Goal: Information Seeking & Learning: Find specific page/section

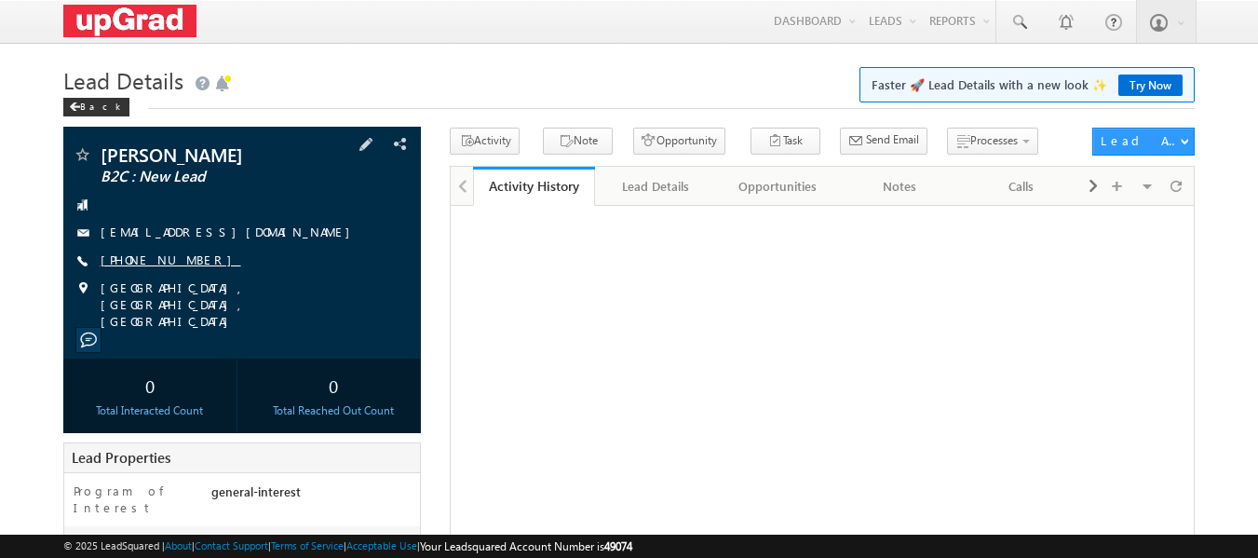
click at [170, 258] on link "[PHONE_NUMBER]" at bounding box center [171, 260] width 141 height 16
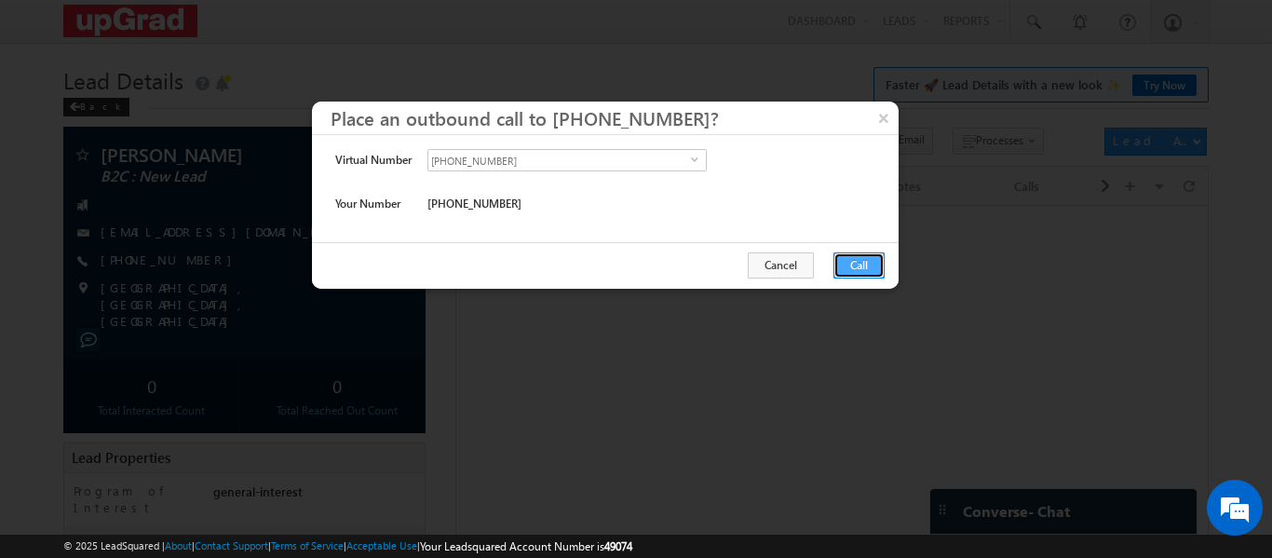
click at [861, 264] on button "Call" at bounding box center [859, 265] width 51 height 26
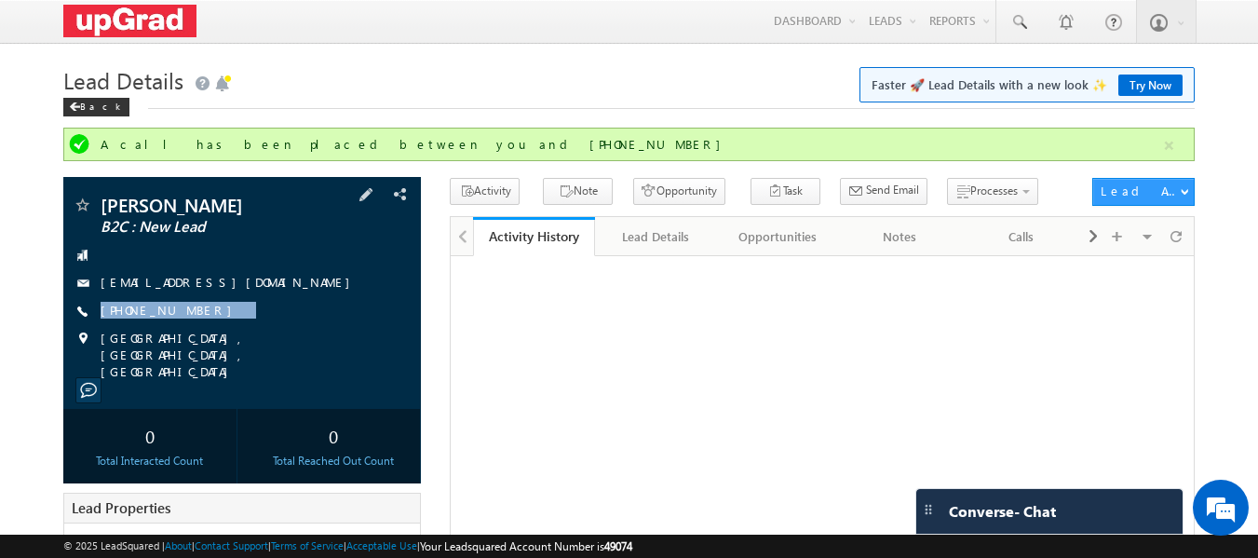
drag, startPoint x: 261, startPoint y: 311, endPoint x: 205, endPoint y: 328, distance: 58.4
click at [205, 328] on div "[PERSON_NAME] B2C : New Lead [EMAIL_ADDRESS][DOMAIN_NAME] [PHONE_NUMBER]" at bounding box center [243, 288] width 340 height 184
copy div "[PHONE_NUMBER]"
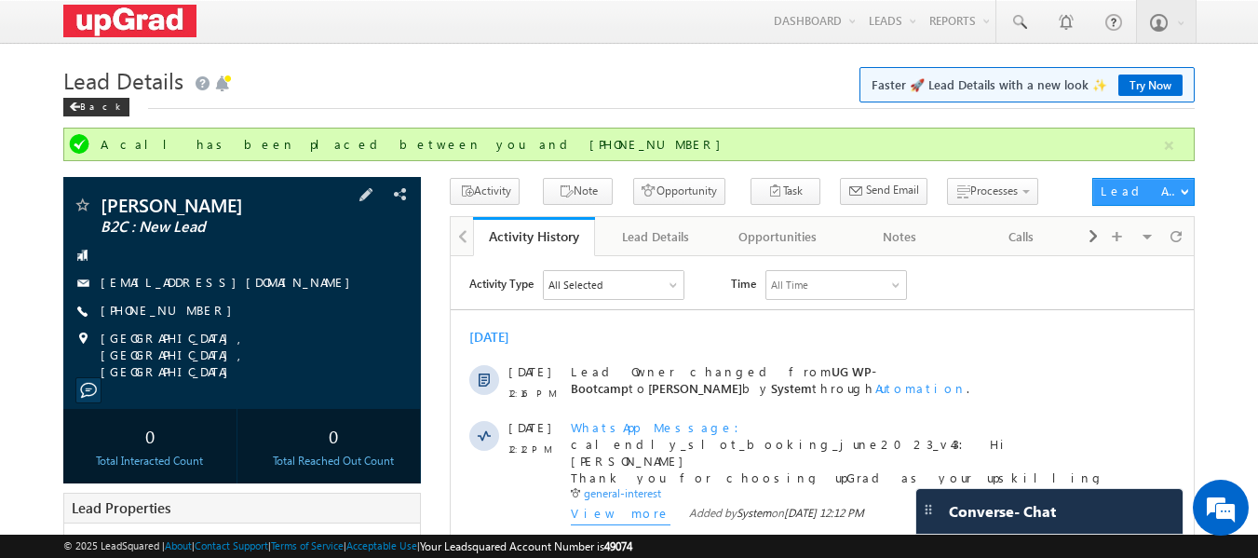
click at [240, 302] on div "[PERSON_NAME] B2C : New Lead [EMAIL_ADDRESS][DOMAIN_NAME] [PHONE_NUMBER]" at bounding box center [243, 288] width 340 height 184
drag, startPoint x: 222, startPoint y: 313, endPoint x: 203, endPoint y: 323, distance: 21.3
click at [203, 323] on div "Rajat Singh B2C : New Lead rajatsingh8100@gmail.com +91-7692926769" at bounding box center [243, 288] width 340 height 184
copy div "+91-7692926769"
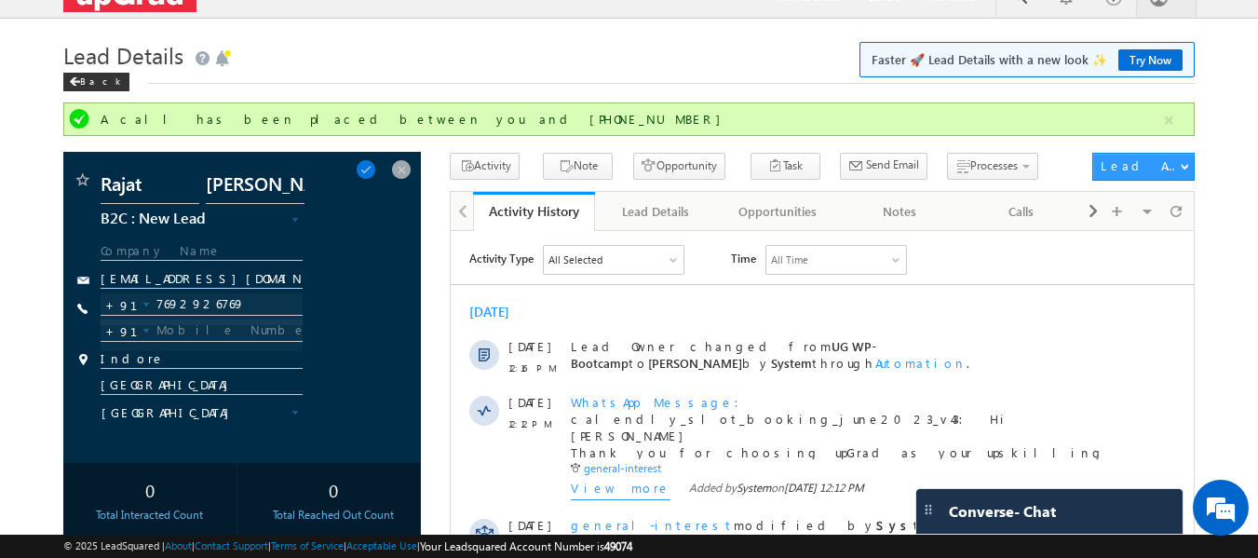
scroll to position [8, 0]
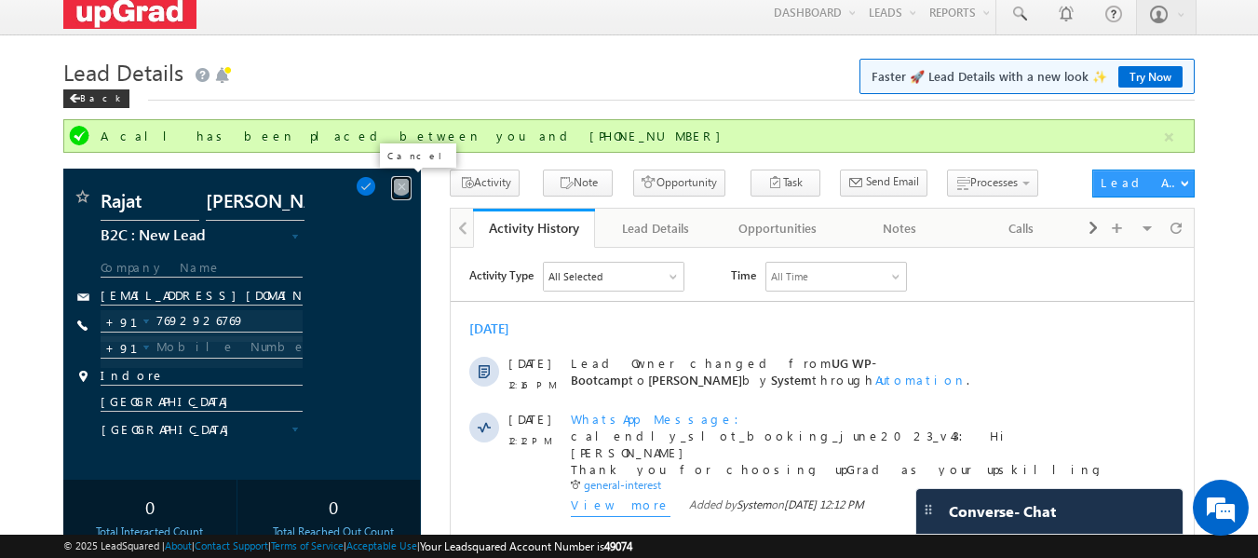
click at [401, 184] on span at bounding box center [401, 186] width 20 height 20
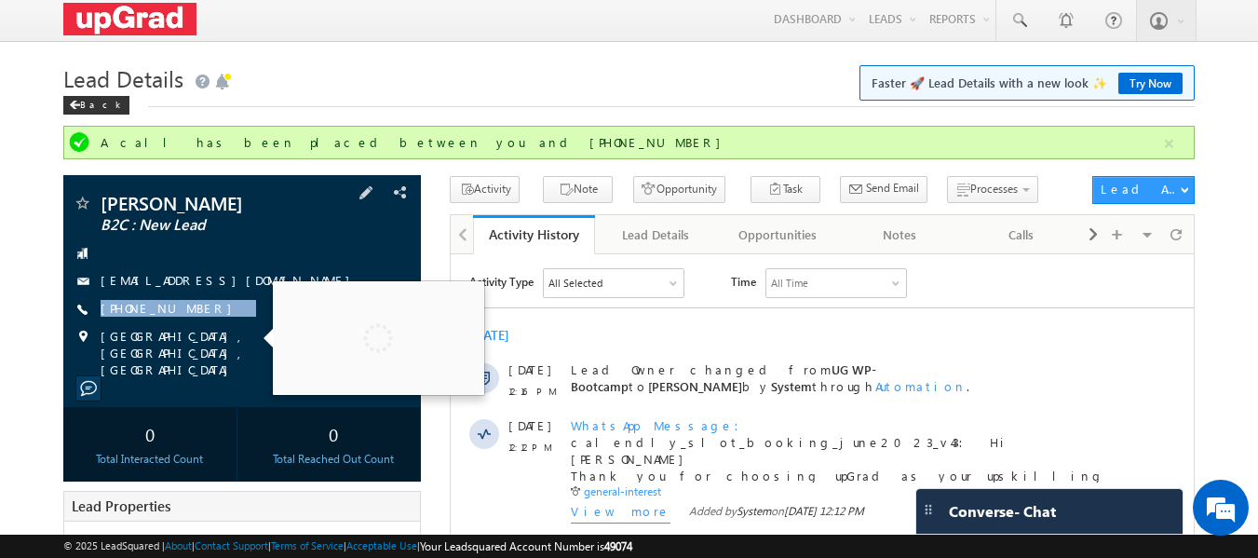
scroll to position [0, 0]
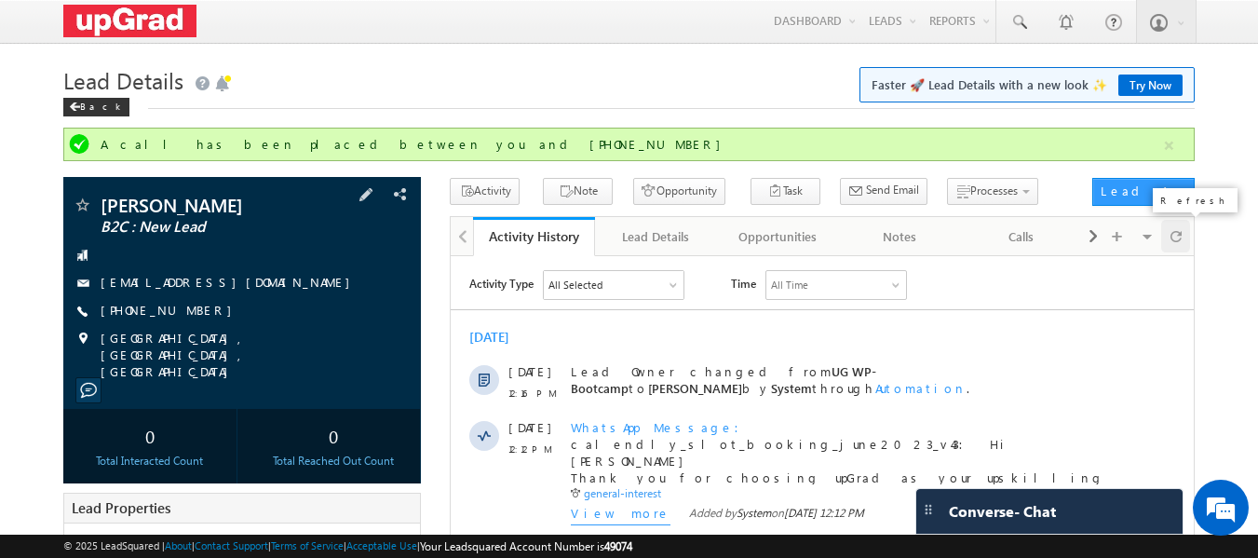
click at [1181, 232] on span at bounding box center [1176, 236] width 11 height 33
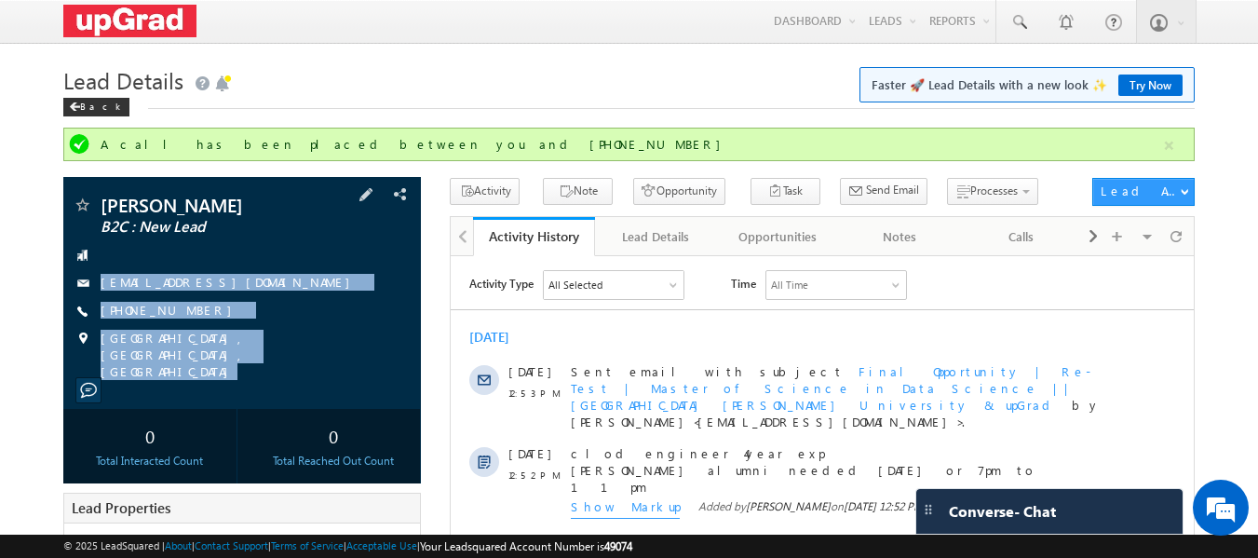
drag, startPoint x: 117, startPoint y: 245, endPoint x: 302, endPoint y: 382, distance: 229.7
click at [302, 383] on div "Rajat Singh B2C : New Lead rajatsingh8100@gmail.com" at bounding box center [242, 293] width 359 height 232
click at [1022, 21] on span at bounding box center [1019, 22] width 19 height 19
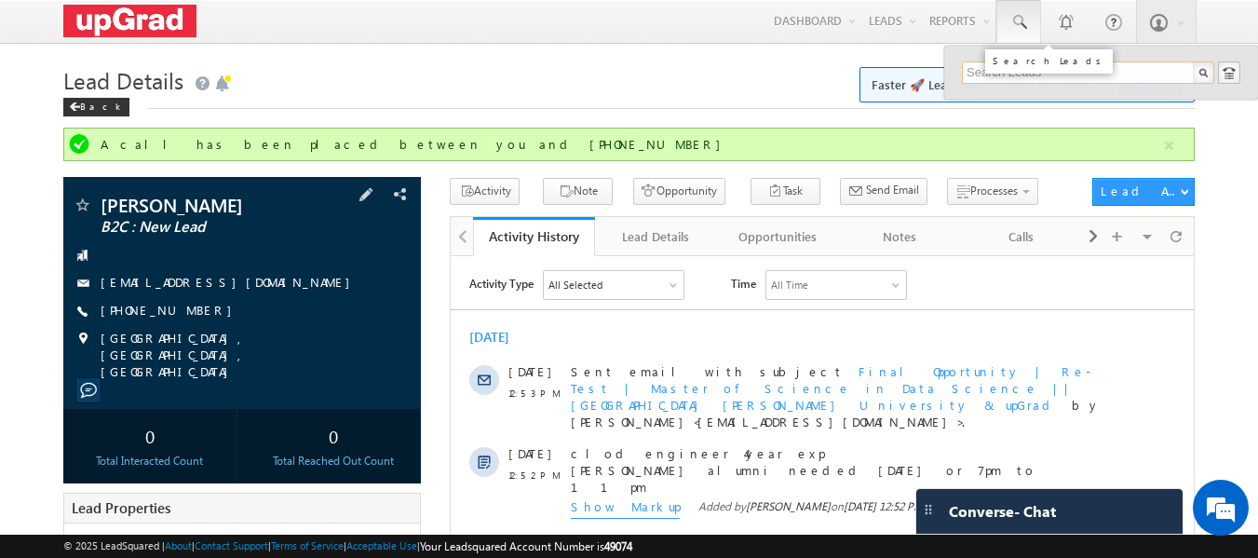
paste input "866 013 2690"
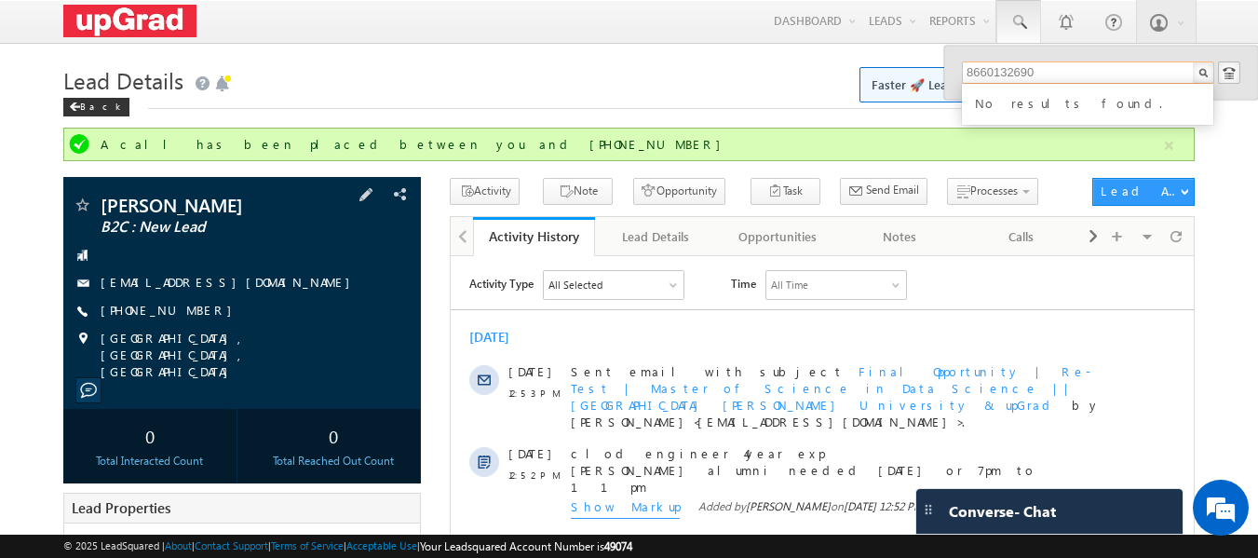
click at [1050, 73] on input "8660132690" at bounding box center [1088, 72] width 252 height 22
drag, startPoint x: 1042, startPoint y: 71, endPoint x: 960, endPoint y: 62, distance: 82.4
click at [960, 62] on div "8660132690 No results found." at bounding box center [1102, 73] width 314 height 54
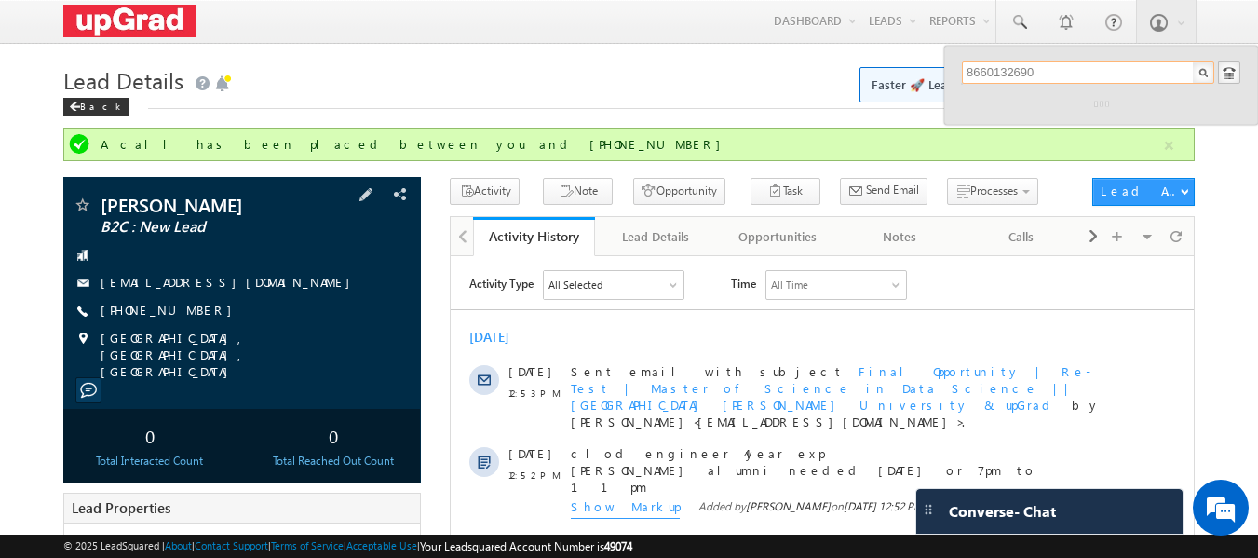
type input "8660132690"
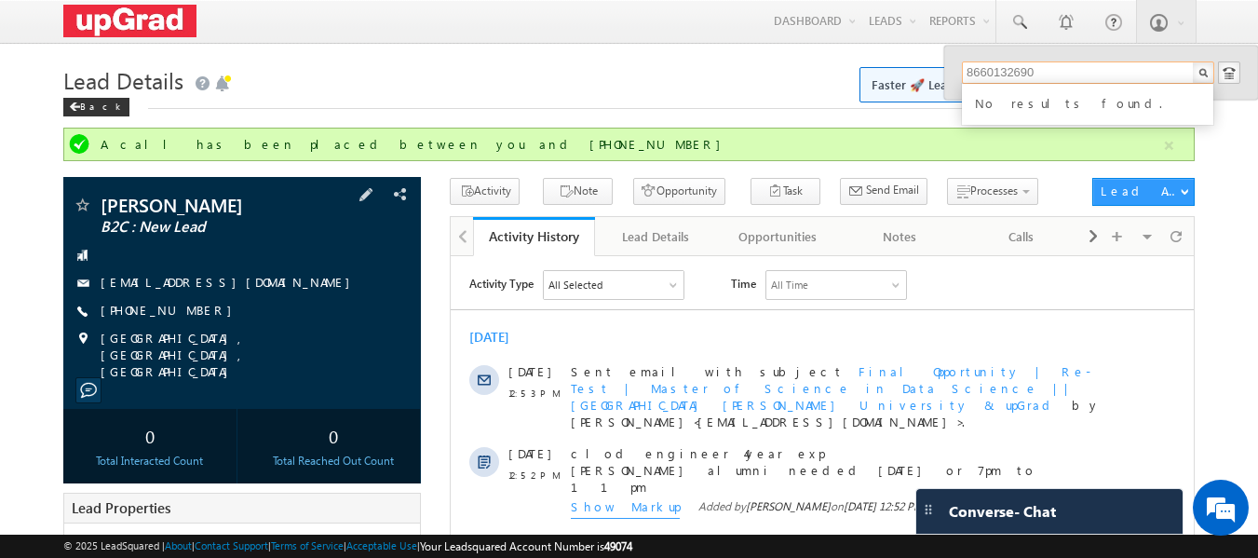
click at [1037, 71] on input "8660132690" at bounding box center [1088, 72] width 252 height 22
drag, startPoint x: 1059, startPoint y: 68, endPoint x: 900, endPoint y: 73, distance: 159.4
click at [900, 73] on body "Menu Ritu Raj ritu. raj@u pgrad .com" at bounding box center [629, 552] width 1258 height 1105
drag, startPoint x: 1031, startPoint y: 75, endPoint x: 914, endPoint y: 88, distance: 118.1
click at [914, 88] on body "Menu Ritu Raj ritu. raj@u pgrad .com" at bounding box center [629, 552] width 1258 height 1105
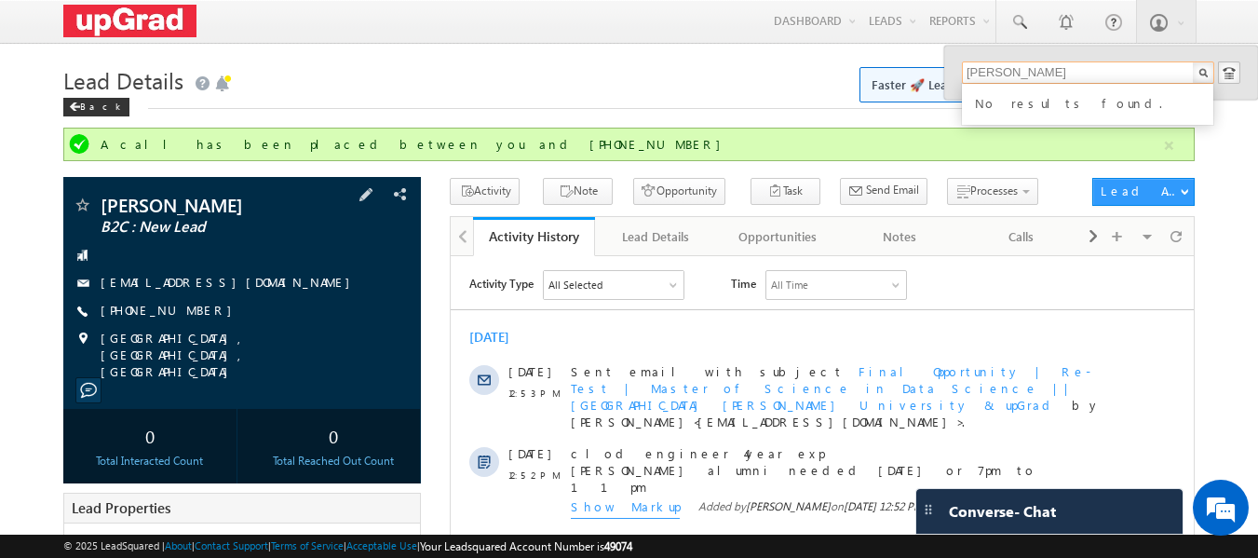
paste input "eenkaur512@gmail.com"
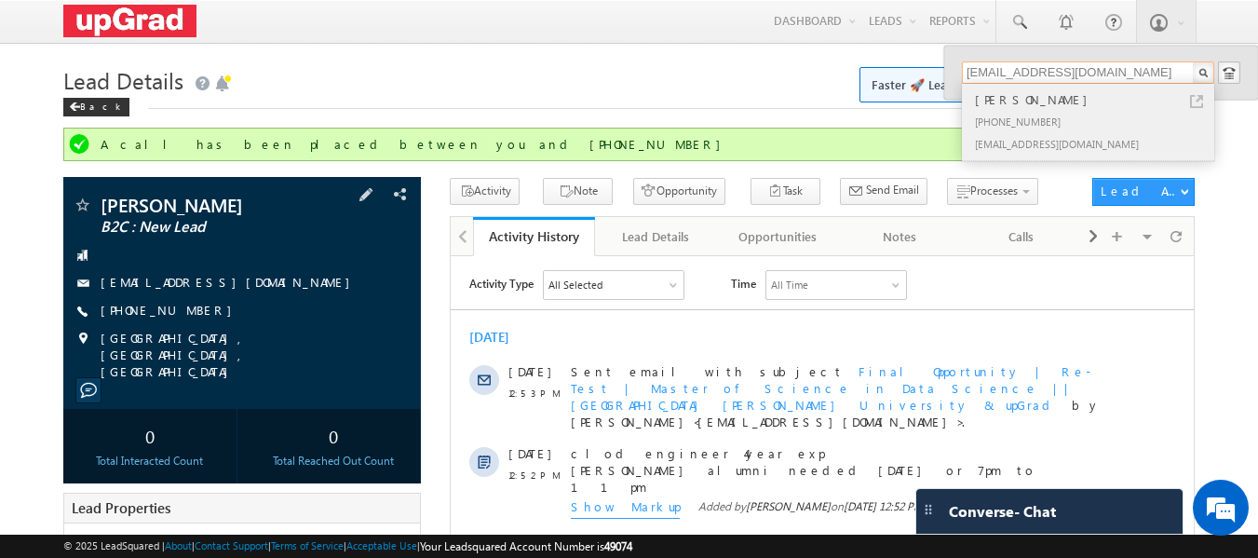
type input "harleeenkaur512@gmail.com"
click at [1196, 97] on link at bounding box center [1196, 101] width 13 height 13
click at [995, 112] on div "+91-9592955915" at bounding box center [1097, 121] width 250 height 22
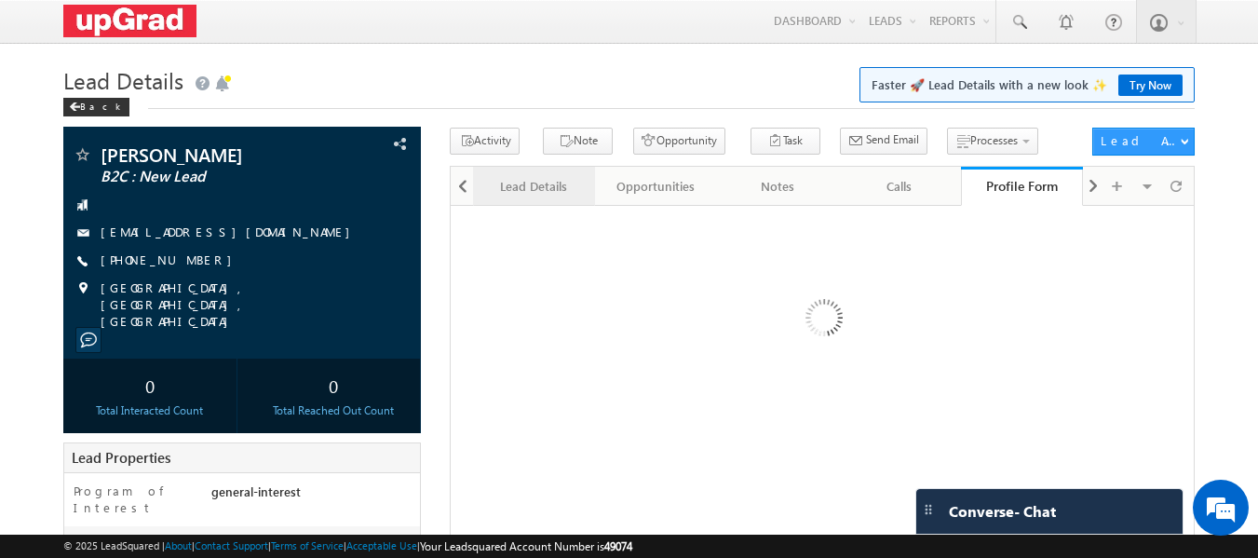
click at [534, 190] on div "Lead Details" at bounding box center [533, 186] width 90 height 22
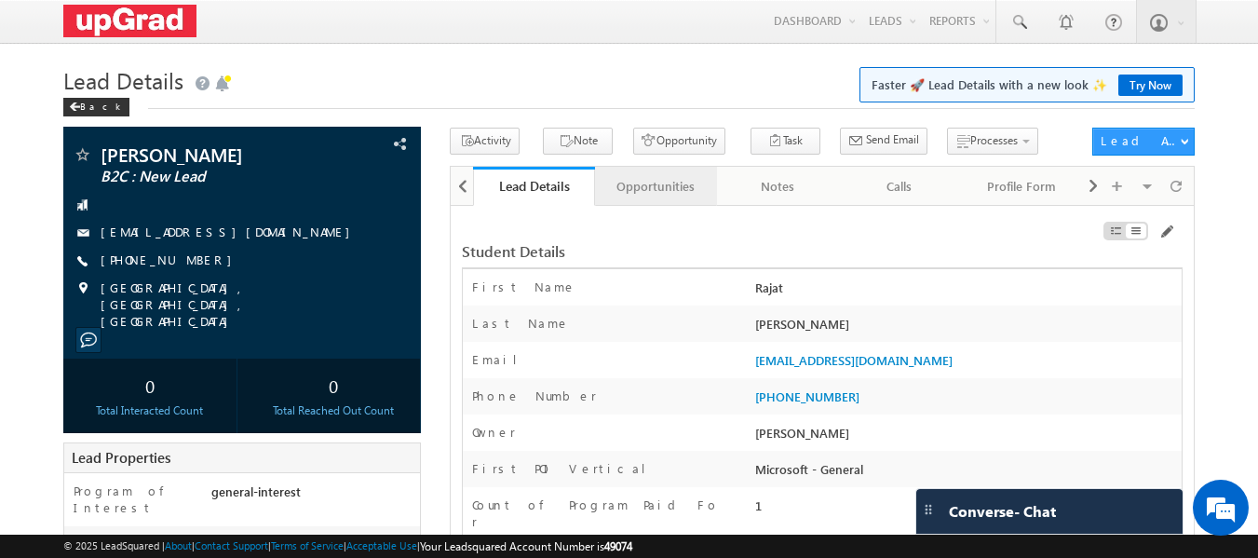
click at [660, 185] on div "Opportunities" at bounding box center [655, 186] width 90 height 22
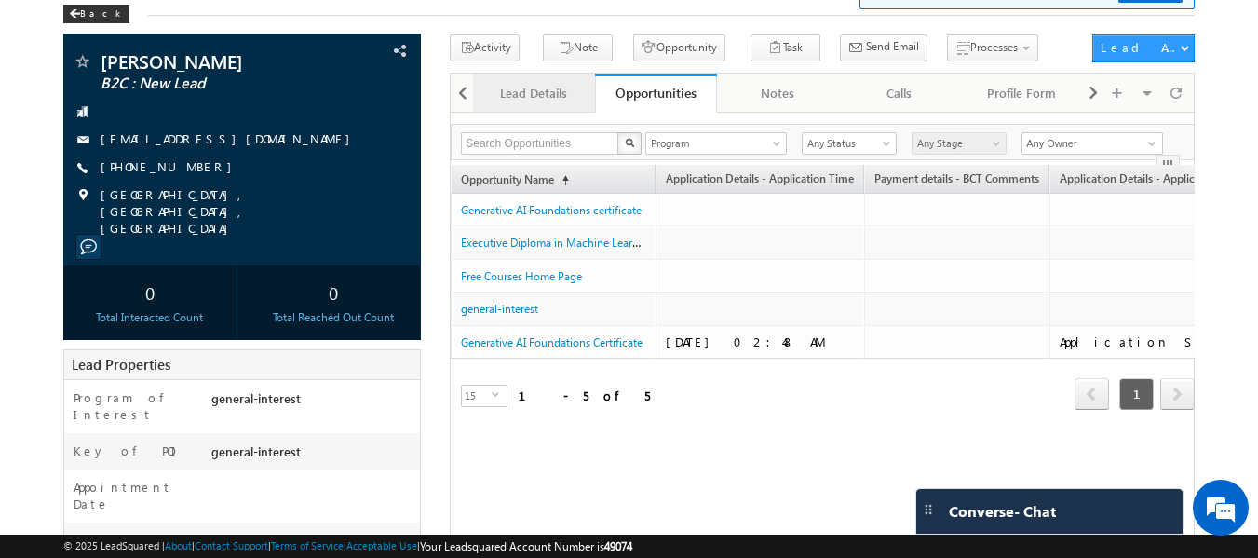
click at [531, 85] on div "Lead Details" at bounding box center [533, 93] width 90 height 22
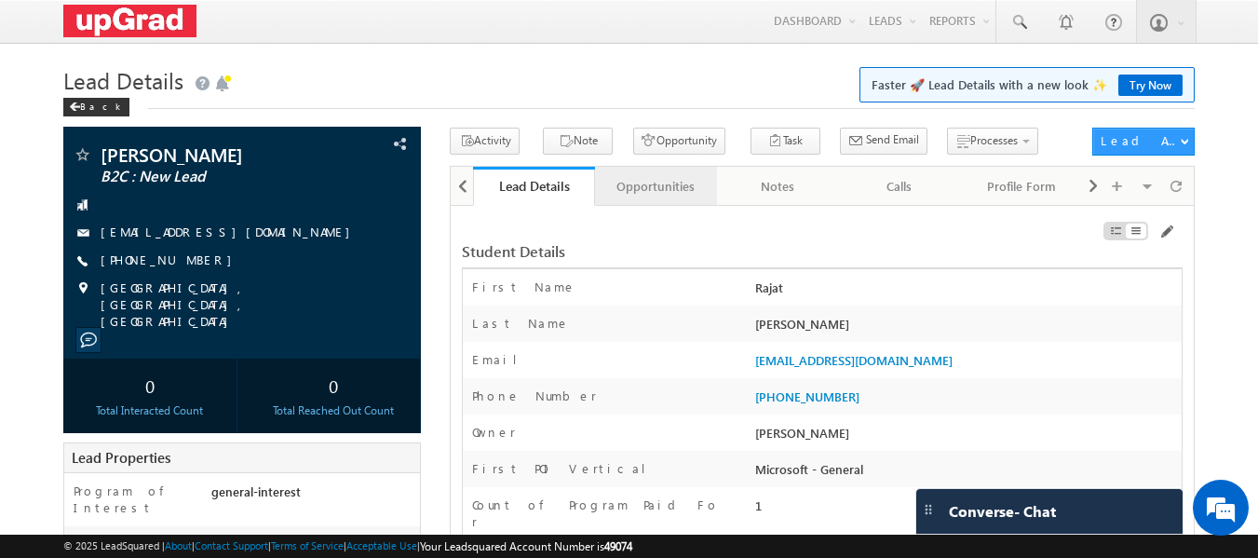
click at [653, 181] on div "Opportunities" at bounding box center [655, 186] width 90 height 22
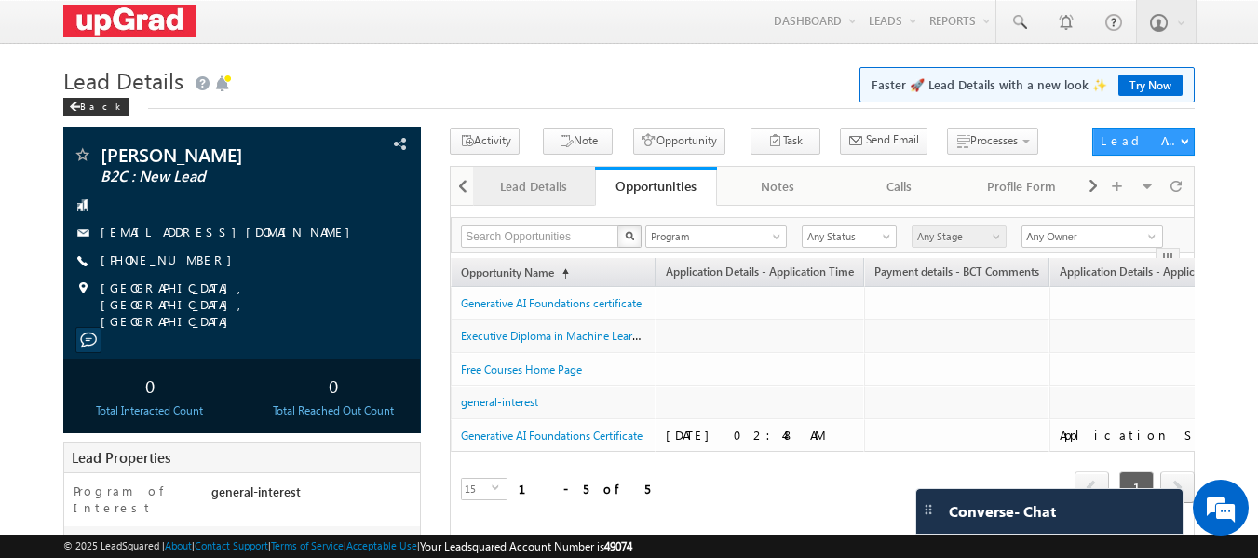
click at [532, 189] on div "Lead Details" at bounding box center [533, 186] width 90 height 22
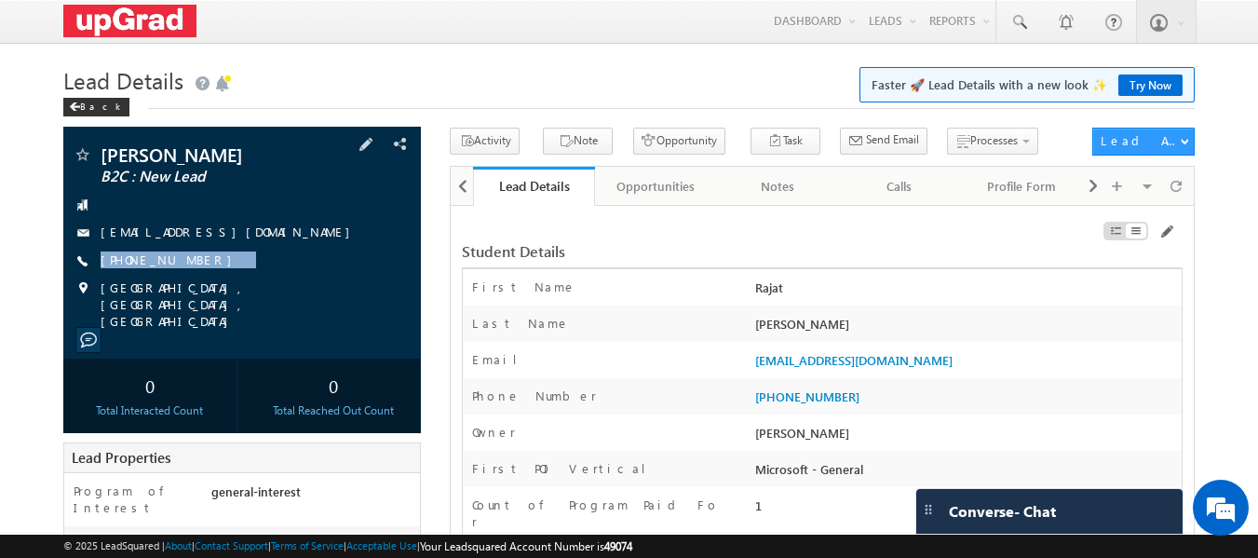
drag, startPoint x: 228, startPoint y: 262, endPoint x: 197, endPoint y: 272, distance: 33.3
click at [197, 272] on div "Rajat Singh B2C : New Lead rajatsingh8100@gmail.com +91-7692926769" at bounding box center [243, 237] width 340 height 184
copy div "+91-7692926769"
click at [81, 158] on span at bounding box center [82, 156] width 19 height 19
click at [584, 132] on button "Note" at bounding box center [578, 141] width 70 height 27
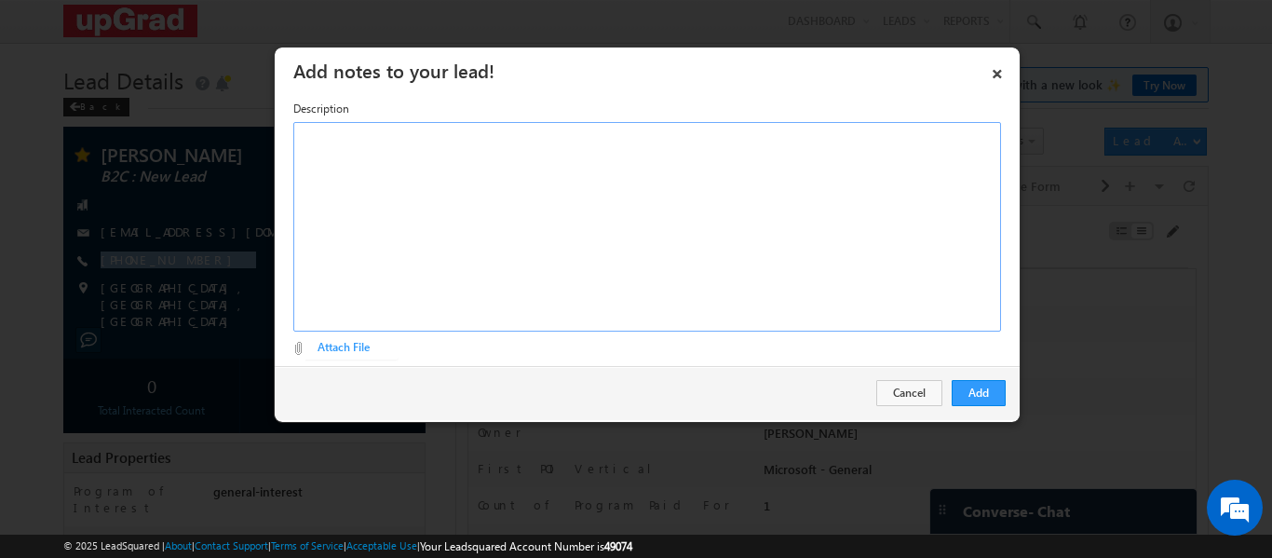
click at [502, 201] on div at bounding box center [647, 227] width 708 height 210
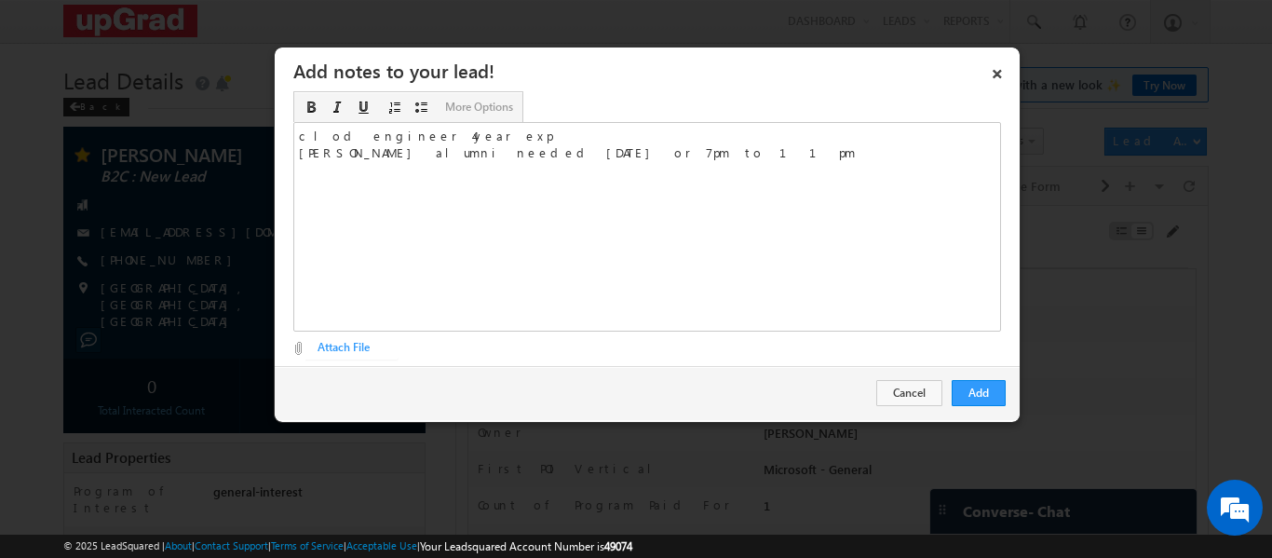
click at [984, 406] on div "Add Cancel" at bounding box center [647, 393] width 745 height 54
click at [983, 391] on button "Add" at bounding box center [979, 393] width 54 height 26
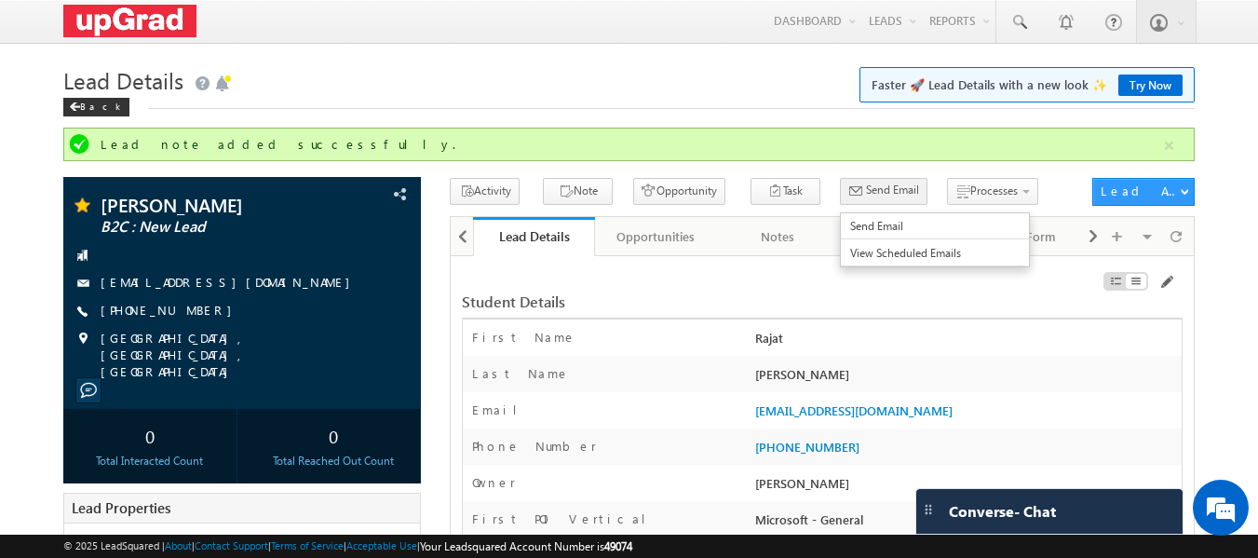
click at [840, 192] on button "Send Email" at bounding box center [884, 191] width 88 height 27
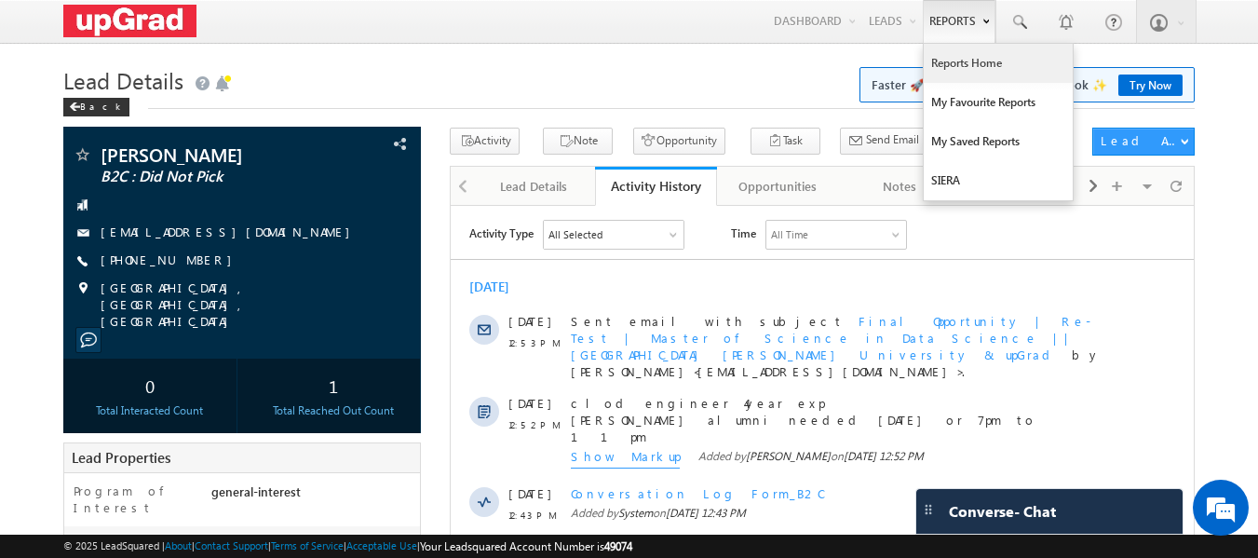
click at [973, 71] on link "Reports Home" at bounding box center [998, 63] width 149 height 39
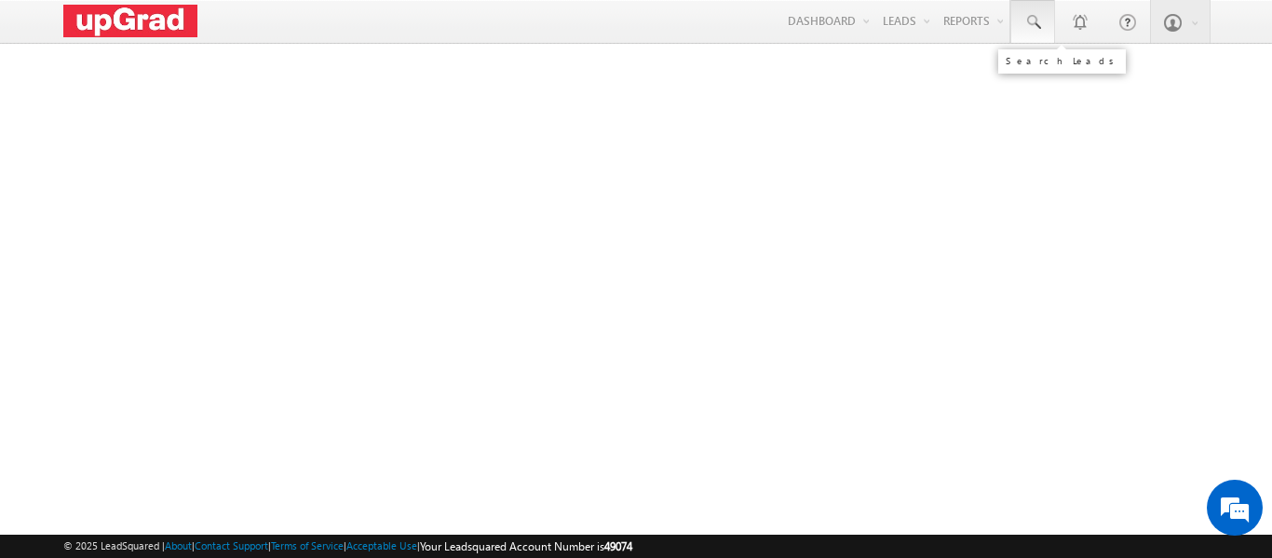
click at [1026, 19] on span at bounding box center [1033, 22] width 19 height 19
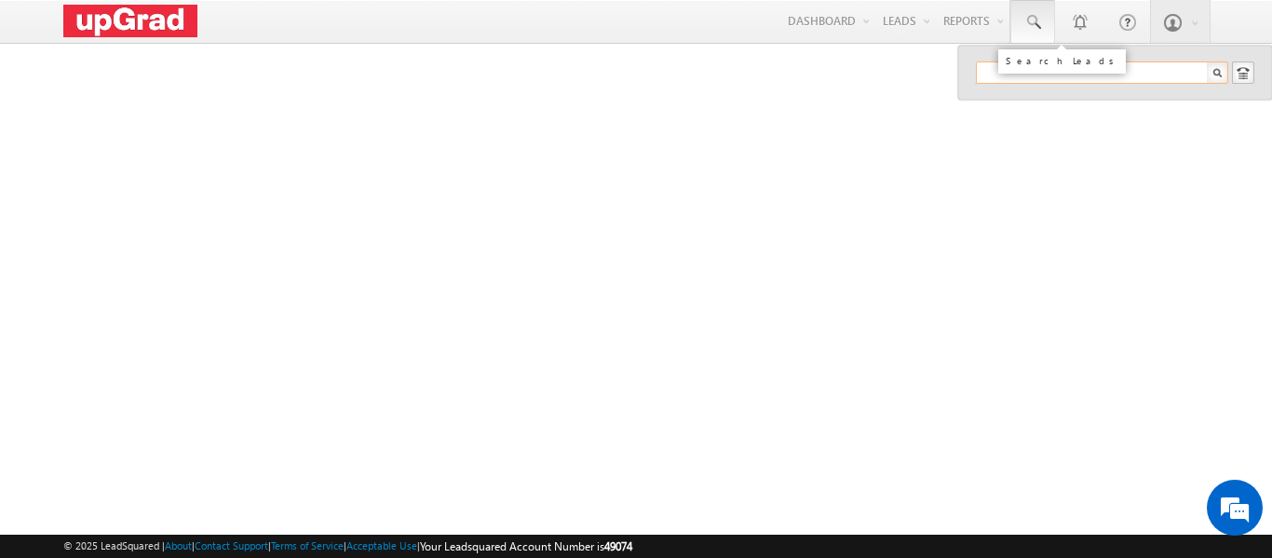
paste input "[EMAIL_ADDRESS][DOMAIN_NAME]"
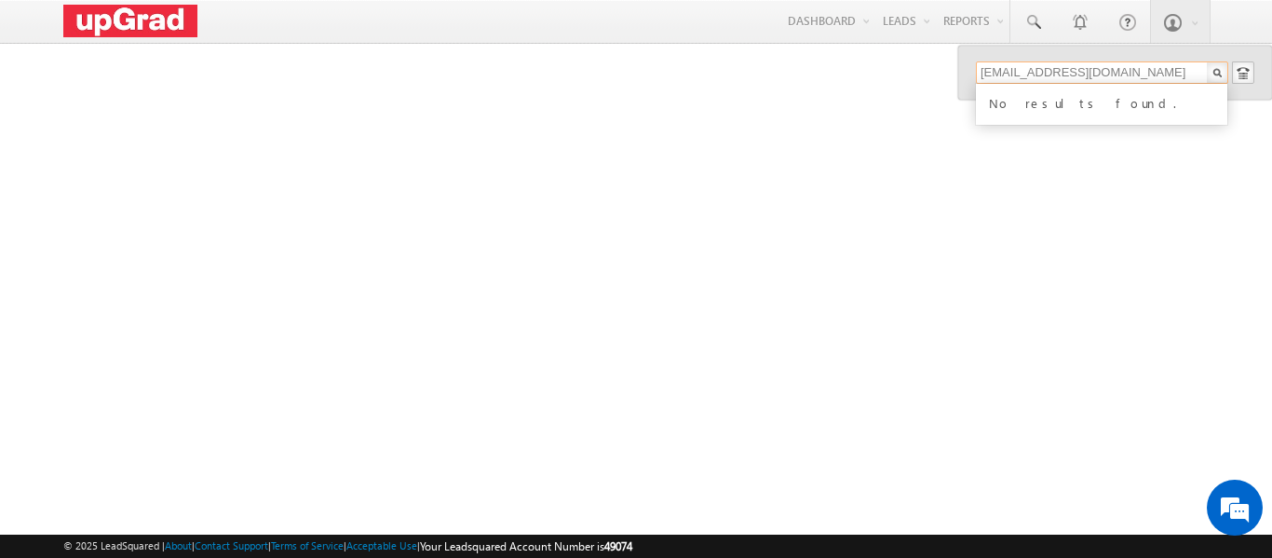
type input "[EMAIL_ADDRESS][DOMAIN_NAME]"
drag, startPoint x: 1110, startPoint y: 75, endPoint x: 973, endPoint y: 89, distance: 138.6
click at [973, 89] on div "[EMAIL_ADDRESS][DOMAIN_NAME] No results found." at bounding box center [1116, 73] width 314 height 54
paste input "Raj Arvindkumar Prajapati"
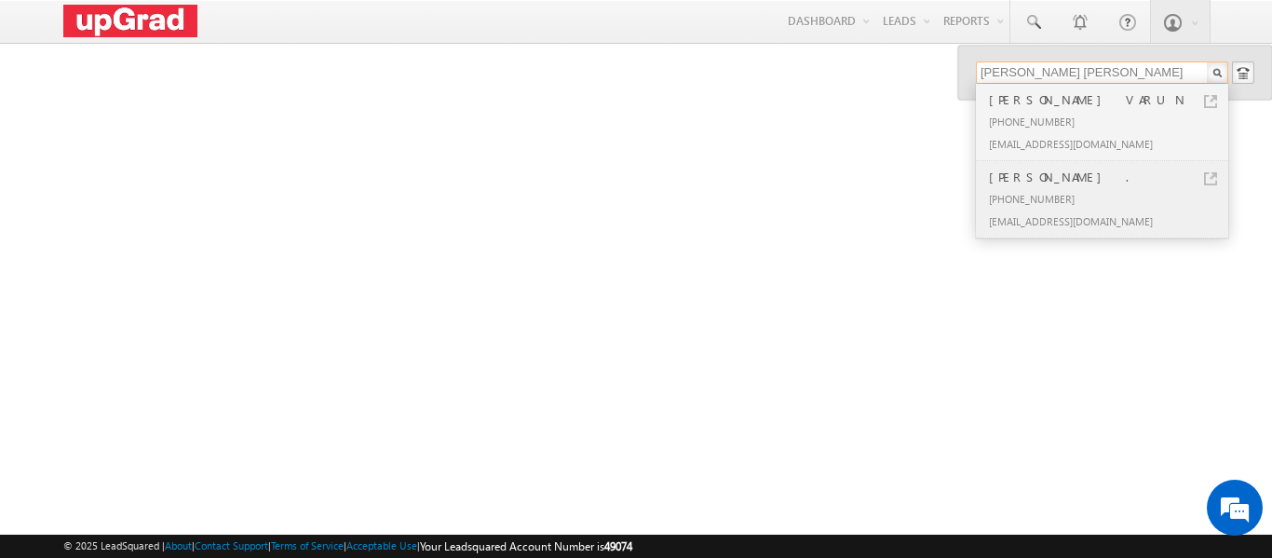
type input "Raj Arvindkumar Prajapati"
click at [1032, 193] on div "+91-9845721126" at bounding box center [1111, 198] width 250 height 22
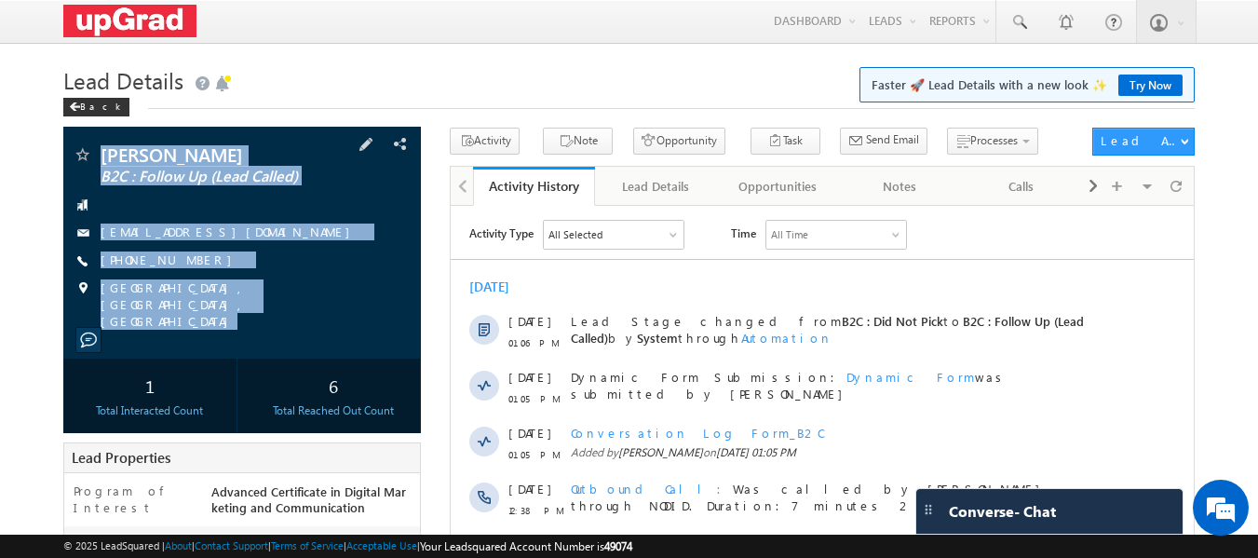
drag, startPoint x: 102, startPoint y: 133, endPoint x: 294, endPoint y: 316, distance: 265.6
click at [294, 316] on div "[PERSON_NAME] B2C : Follow Up (Lead Called) [EMAIL_ADDRESS][DOMAIN_NAME]" at bounding box center [242, 243] width 359 height 232
copy div "[PERSON_NAME] B2C : Follow Up (Lead Called) [EMAIL_ADDRESS][DOMAIN_NAME] [PHONE…"
click at [155, 256] on link "+91-9592955915" at bounding box center [171, 260] width 141 height 16
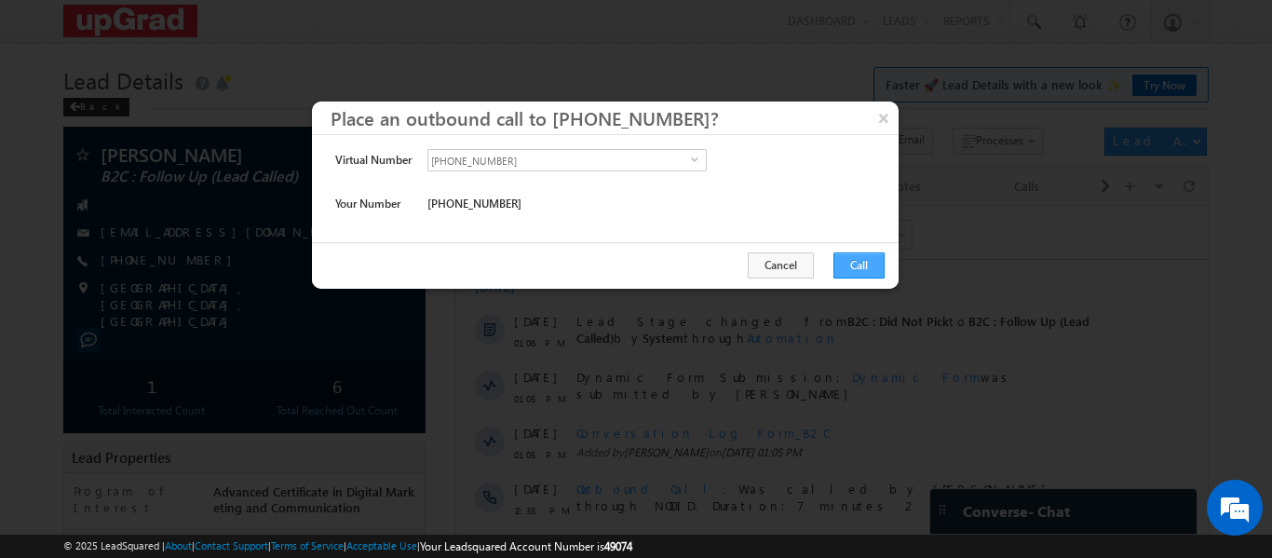
click at [884, 271] on div "Cancel Call" at bounding box center [605, 265] width 587 height 47
click at [867, 267] on button "Call" at bounding box center [859, 265] width 51 height 26
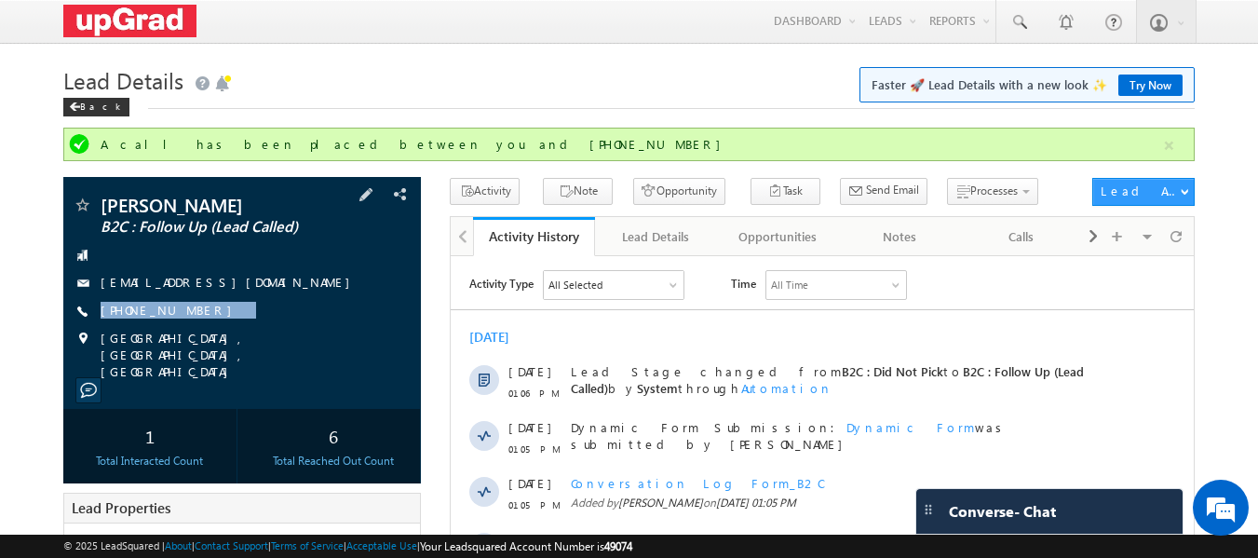
drag, startPoint x: 256, startPoint y: 307, endPoint x: 193, endPoint y: 330, distance: 67.2
click at [193, 330] on div "Harleen B2C : Follow Up (Lead Called) harleeenkaur512@gmail.com +91-9592955915" at bounding box center [243, 288] width 340 height 184
copy div "+91-9592955915"
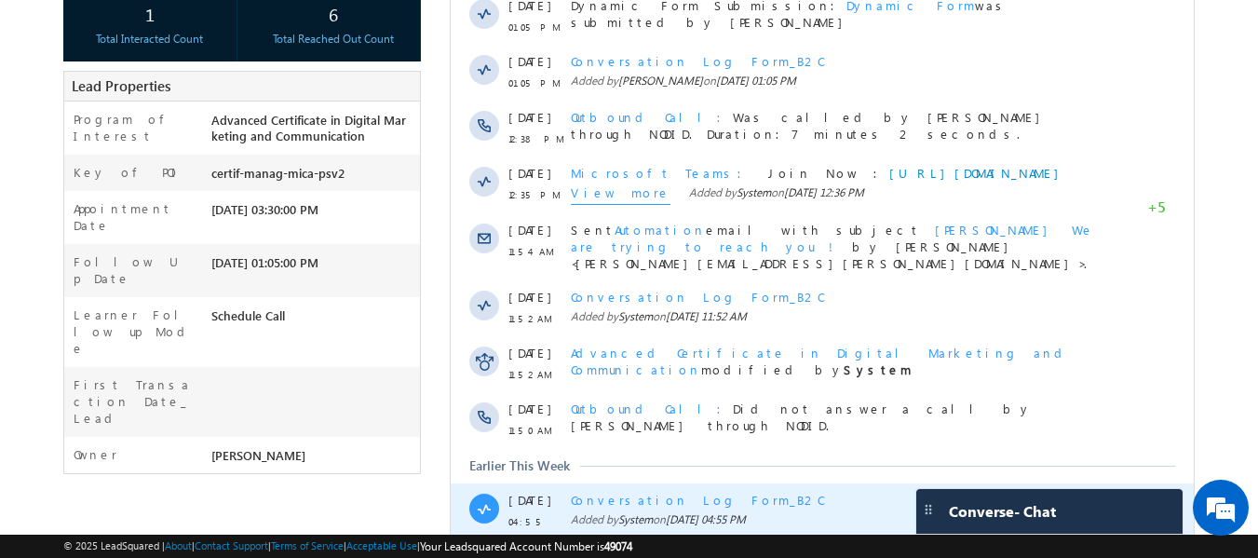
scroll to position [596, 0]
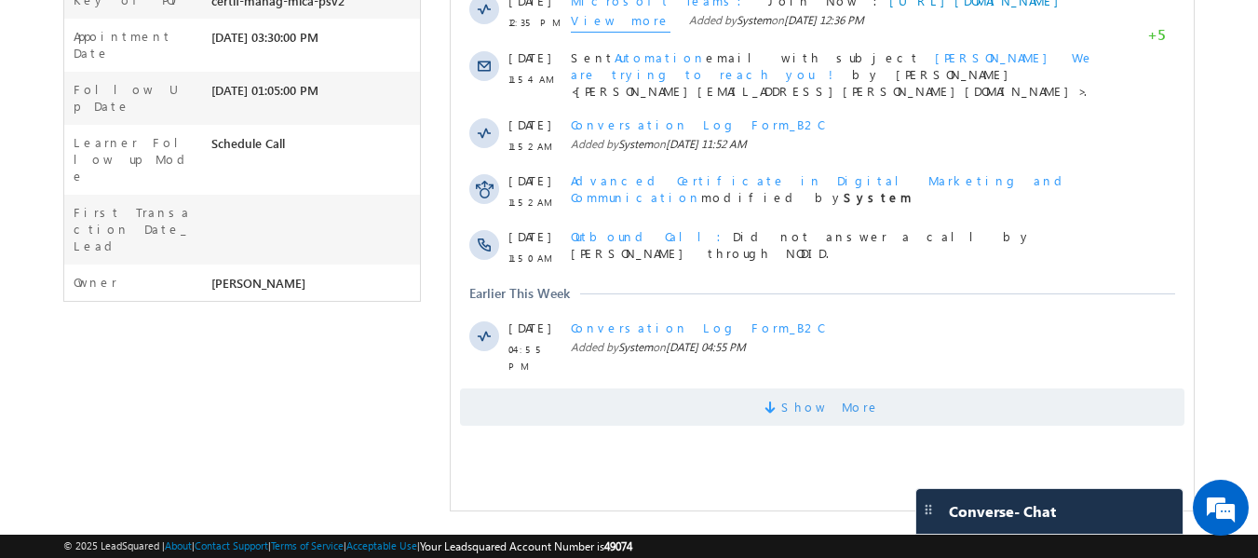
drag, startPoint x: 806, startPoint y: 448, endPoint x: 774, endPoint y: 438, distance: 33.3
click at [802, 426] on span "Show More" at bounding box center [831, 406] width 99 height 37
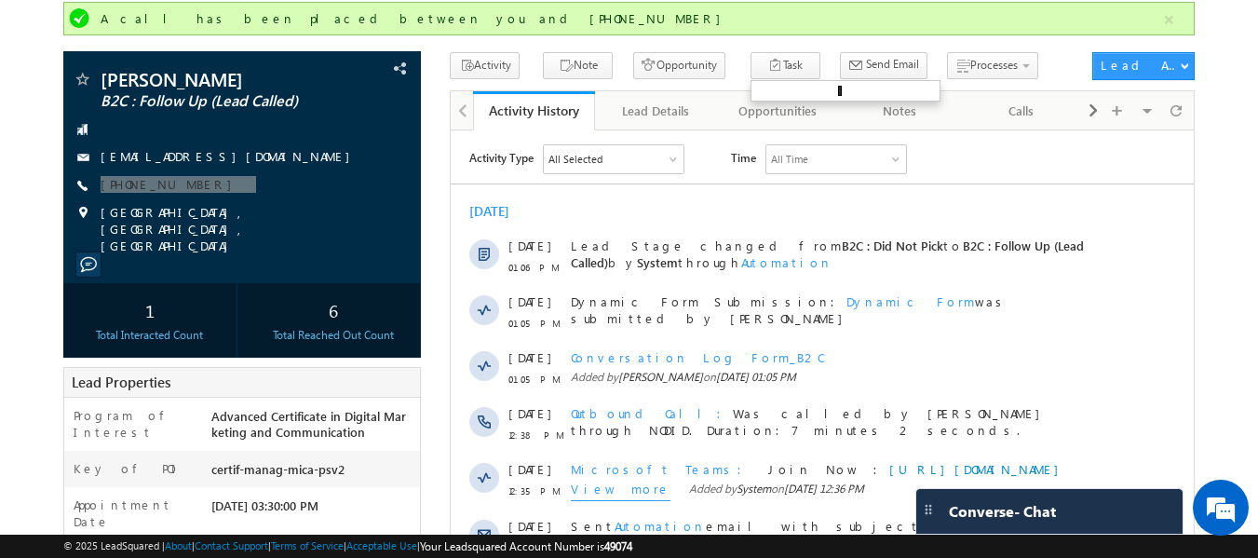
scroll to position [93, 0]
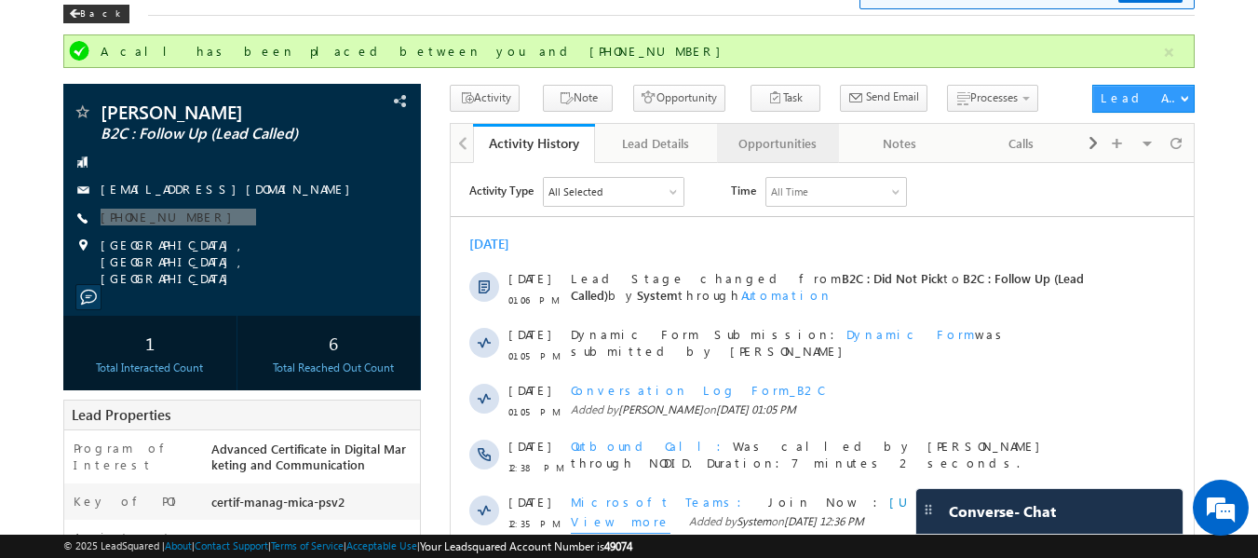
click at [779, 142] on div "Opportunities" at bounding box center [777, 143] width 90 height 22
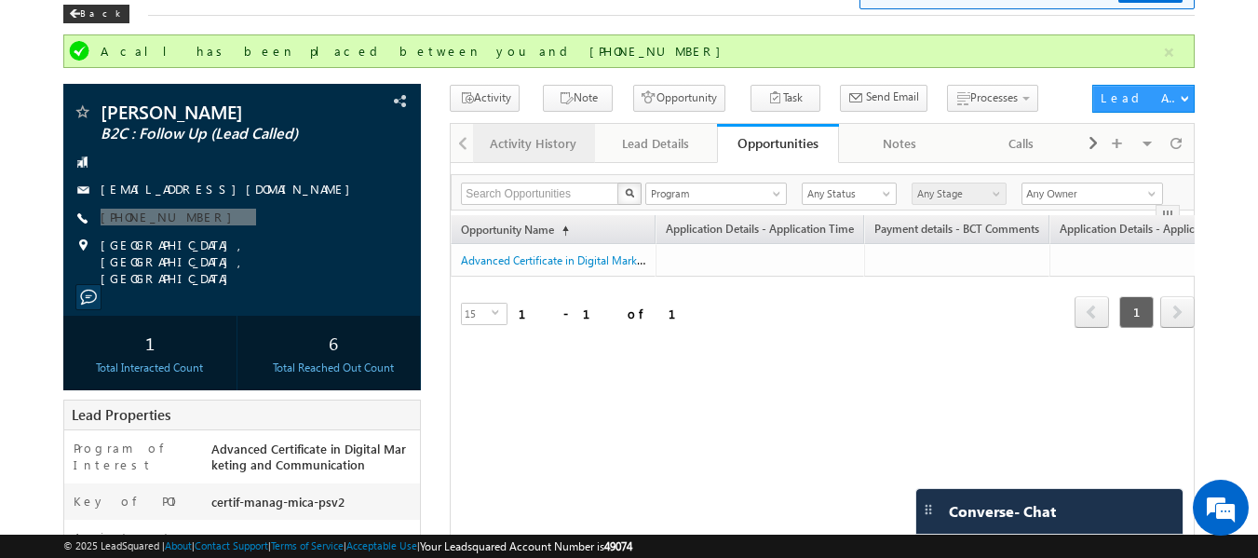
click at [506, 147] on div "Activity History" at bounding box center [533, 143] width 90 height 22
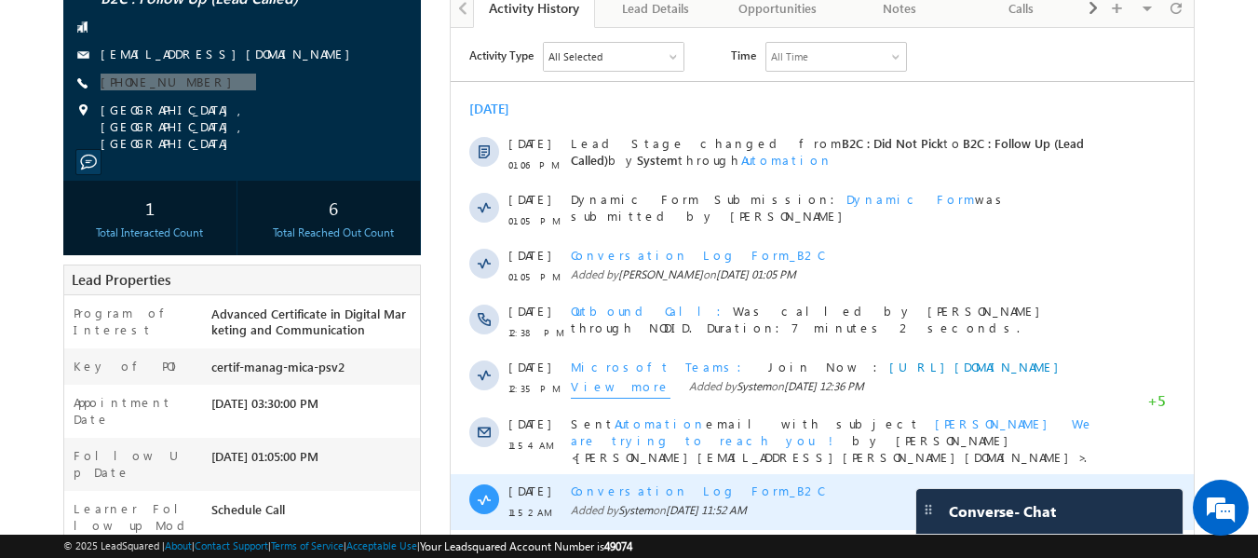
scroll to position [0, 0]
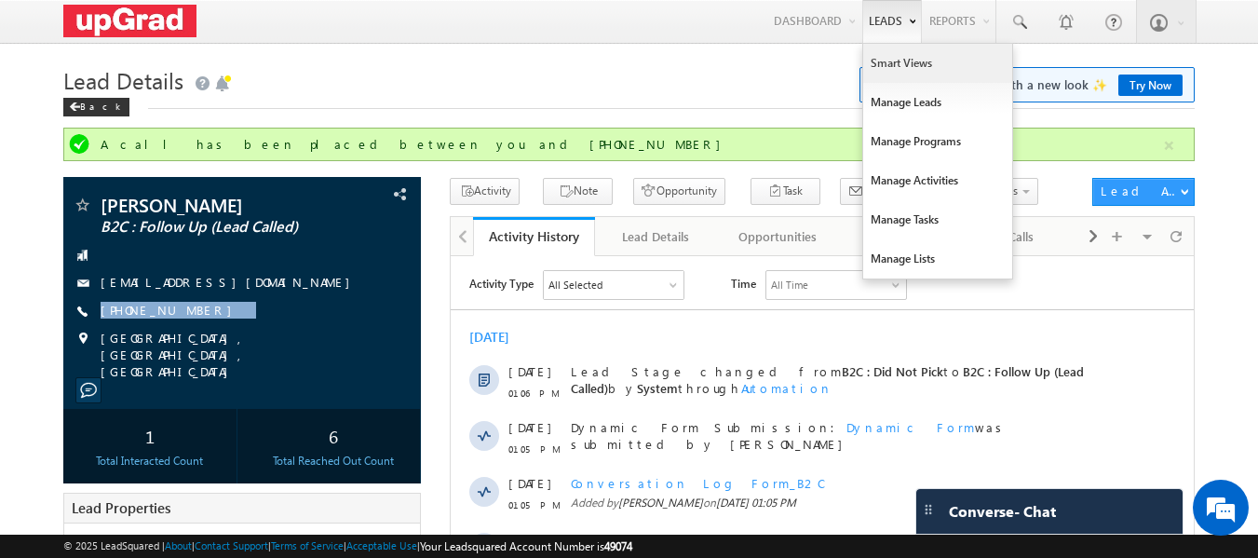
click at [910, 53] on link "Smart Views" at bounding box center [938, 63] width 149 height 39
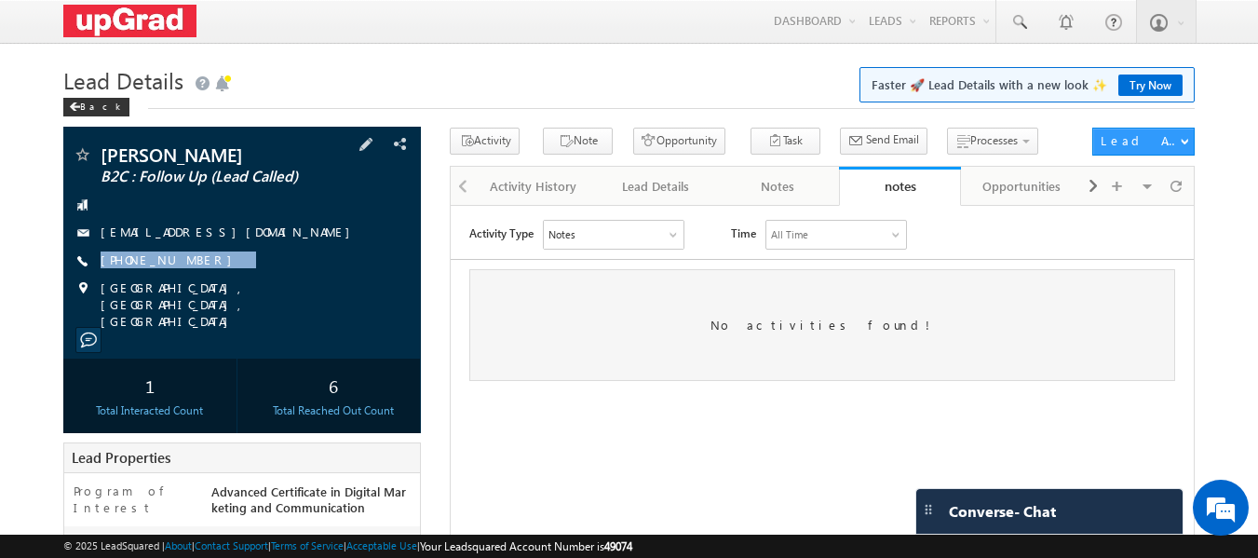
drag, startPoint x: 219, startPoint y: 259, endPoint x: 197, endPoint y: 273, distance: 25.6
click at [197, 273] on div "Harleen B2C : Follow Up (Lead Called) harleeenkaur512@gmail.com +91-9592955915" at bounding box center [243, 237] width 340 height 184
copy div "+91-9592955915"
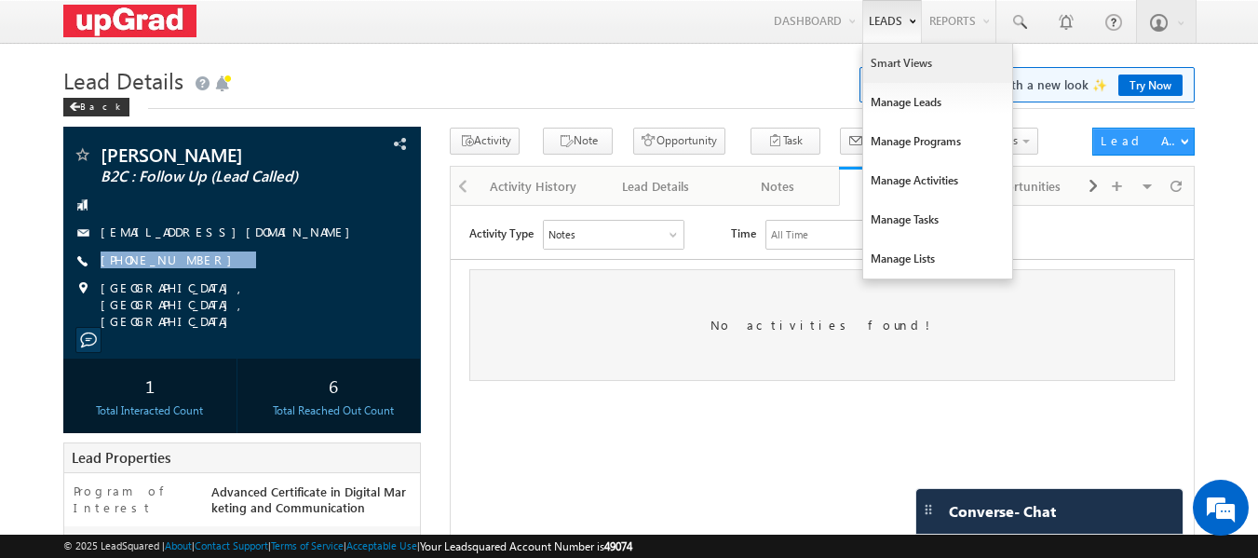
click at [917, 64] on link "Smart Views" at bounding box center [938, 63] width 149 height 39
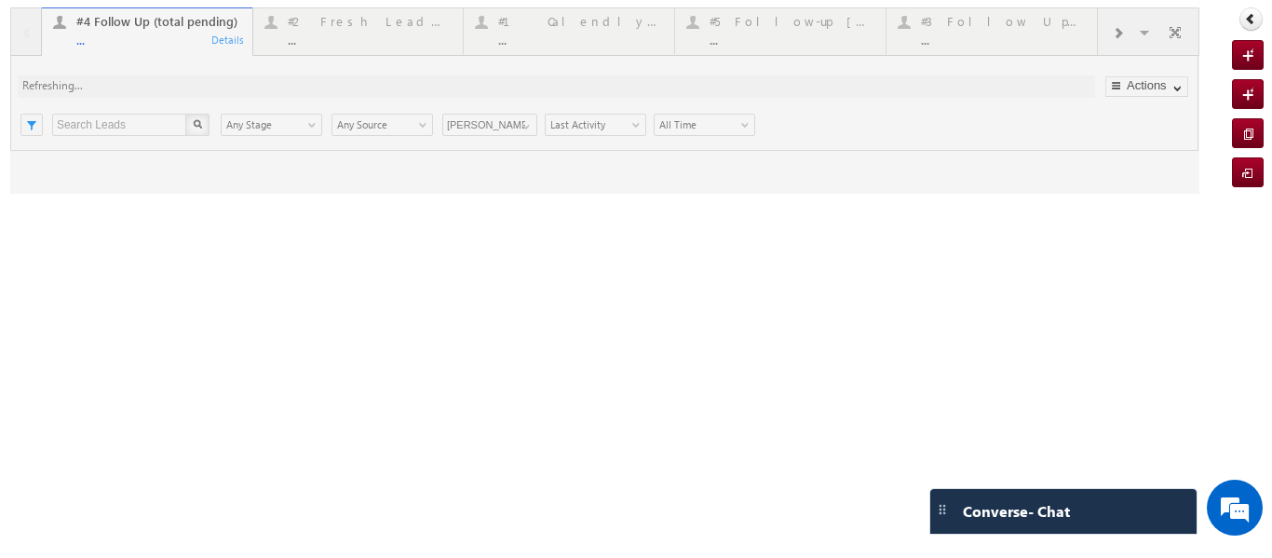
click at [347, 21] on div at bounding box center [605, 100] width 1190 height 186
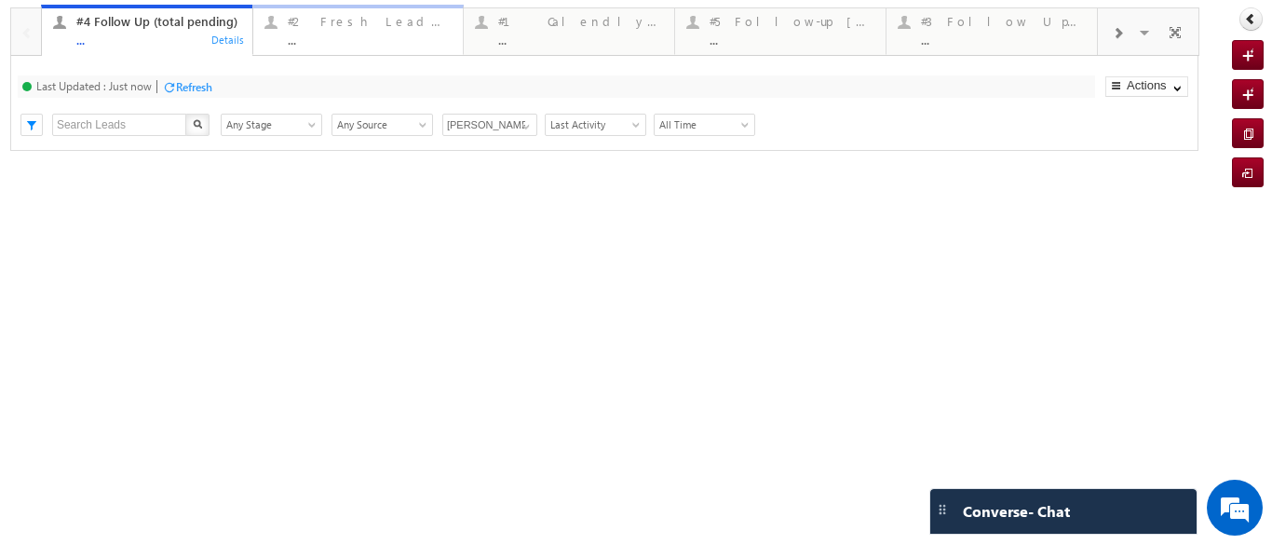
click at [344, 35] on div "..." at bounding box center [370, 40] width 165 height 14
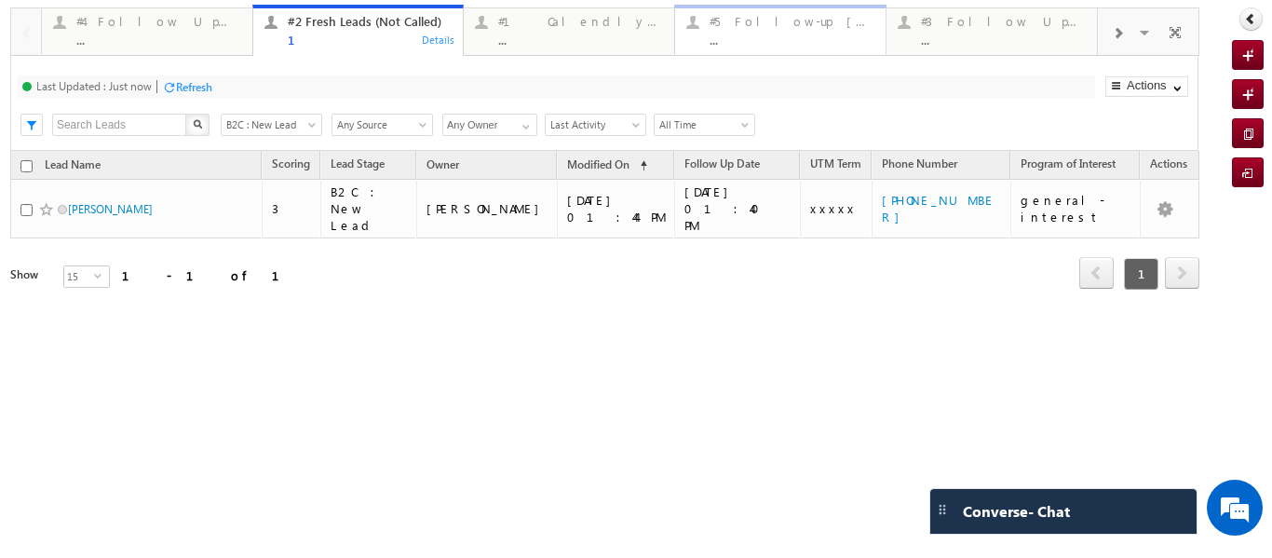
click at [798, 33] on div "..." at bounding box center [792, 40] width 165 height 14
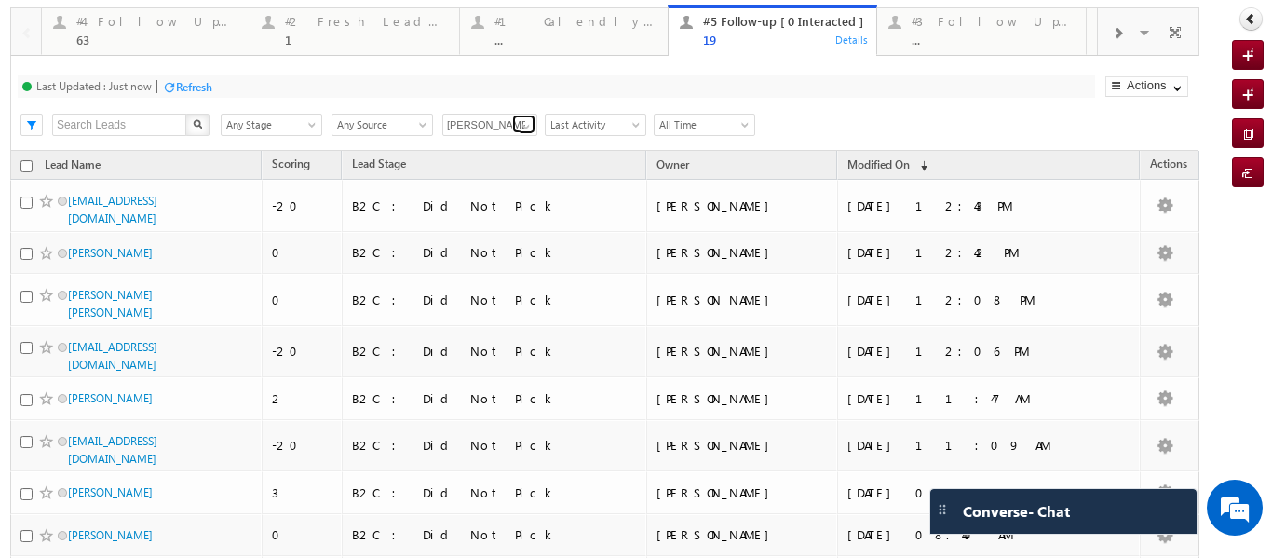
click at [525, 130] on span at bounding box center [526, 126] width 15 height 15
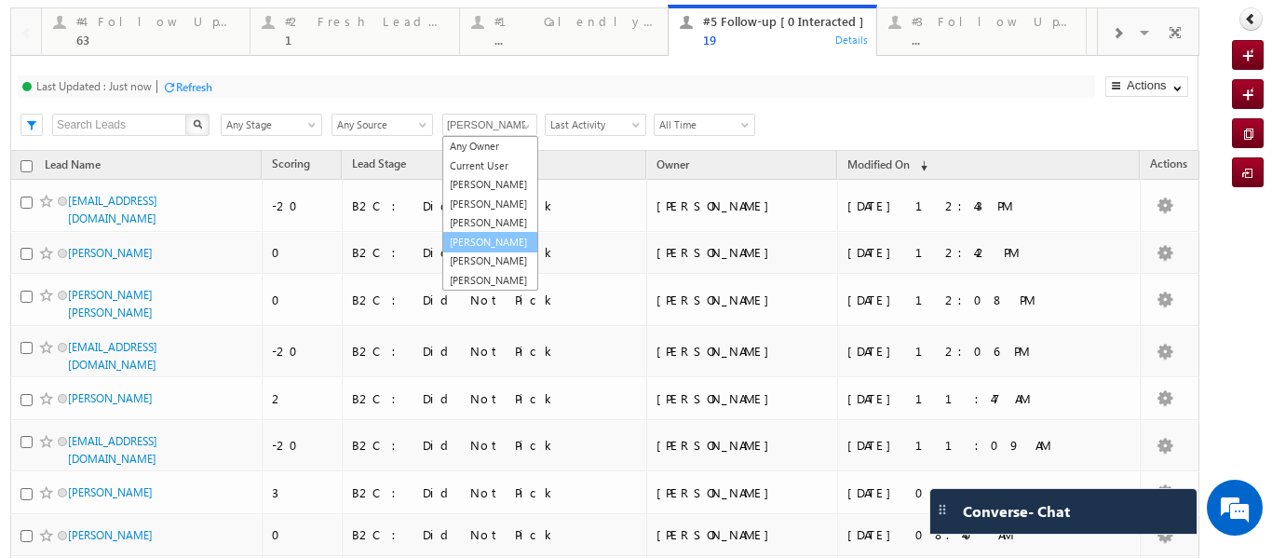
click at [481, 253] on link "[PERSON_NAME]" at bounding box center [490, 242] width 96 height 21
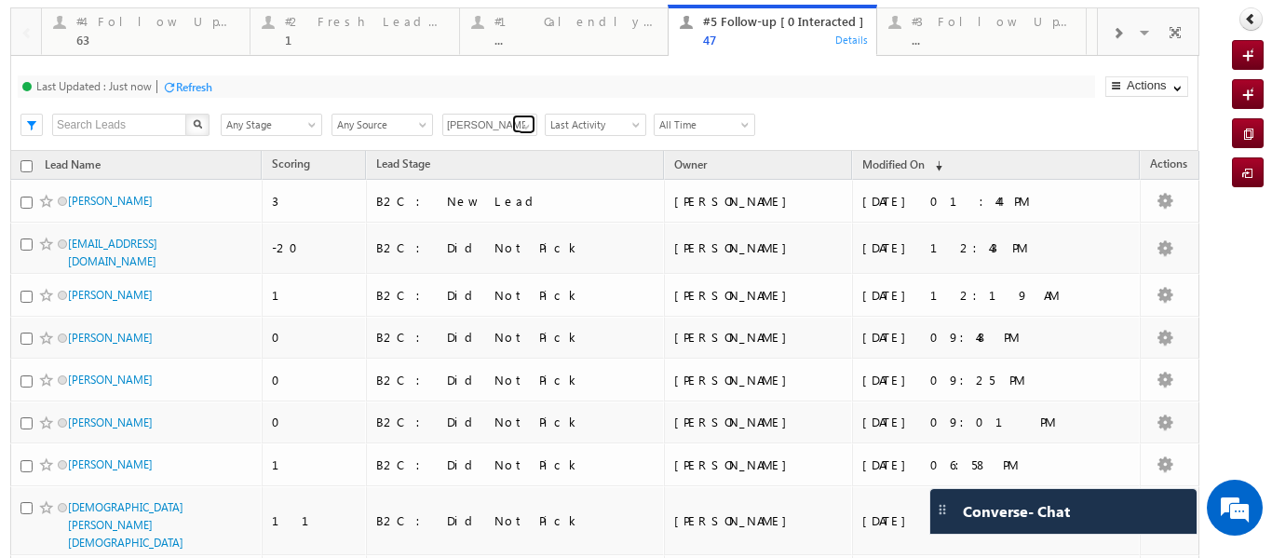
click at [524, 127] on span at bounding box center [526, 126] width 15 height 15
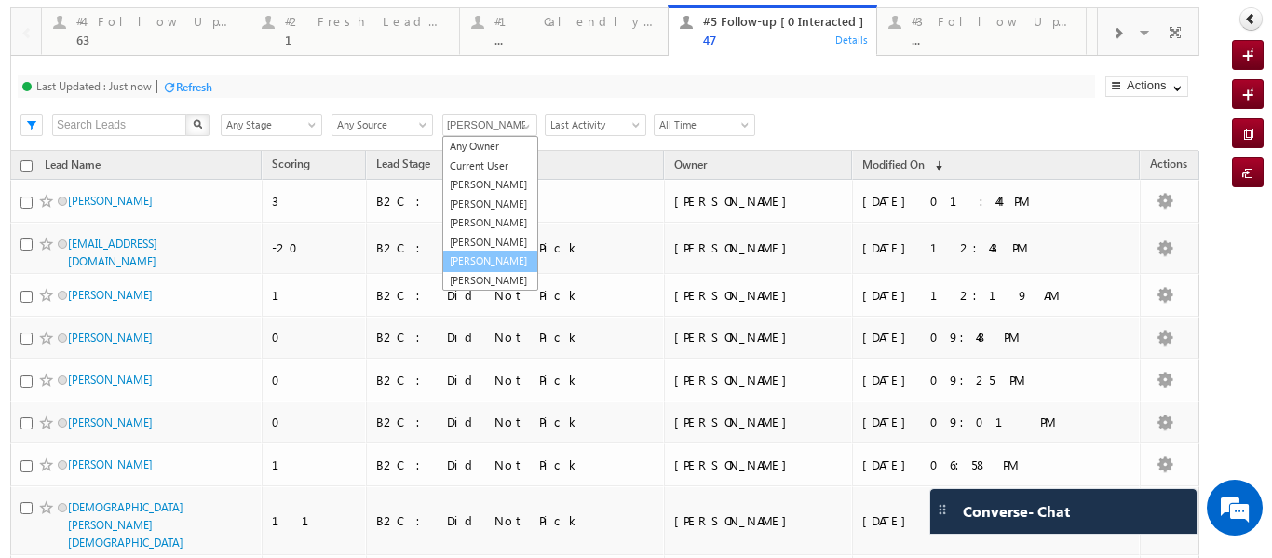
scroll to position [51, 0]
click at [481, 251] on link "Sphoorthi Valmiki" at bounding box center [490, 261] width 96 height 21
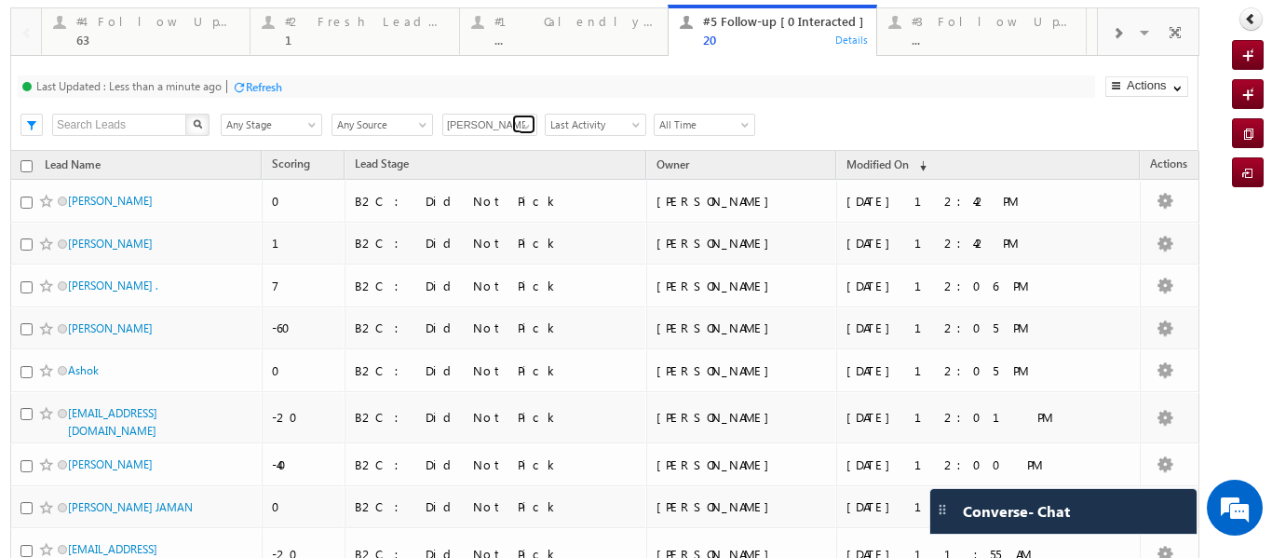
click at [528, 129] on span at bounding box center [526, 126] width 15 height 15
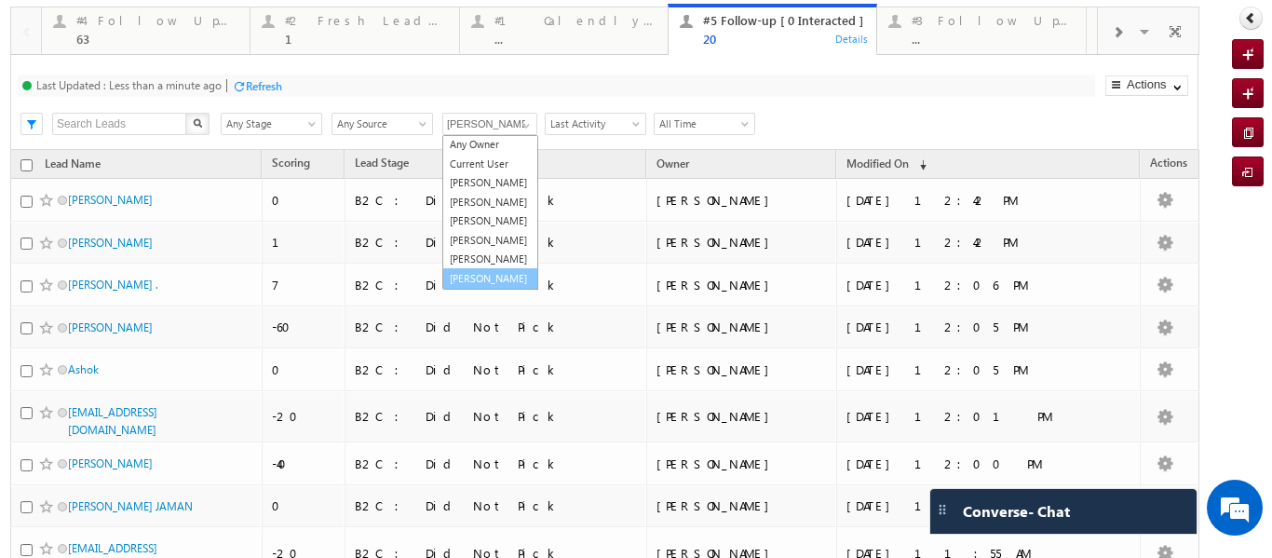
scroll to position [52, 0]
click at [474, 285] on link "Veerendra Singh" at bounding box center [490, 278] width 96 height 21
type input "Veerendra Singh"
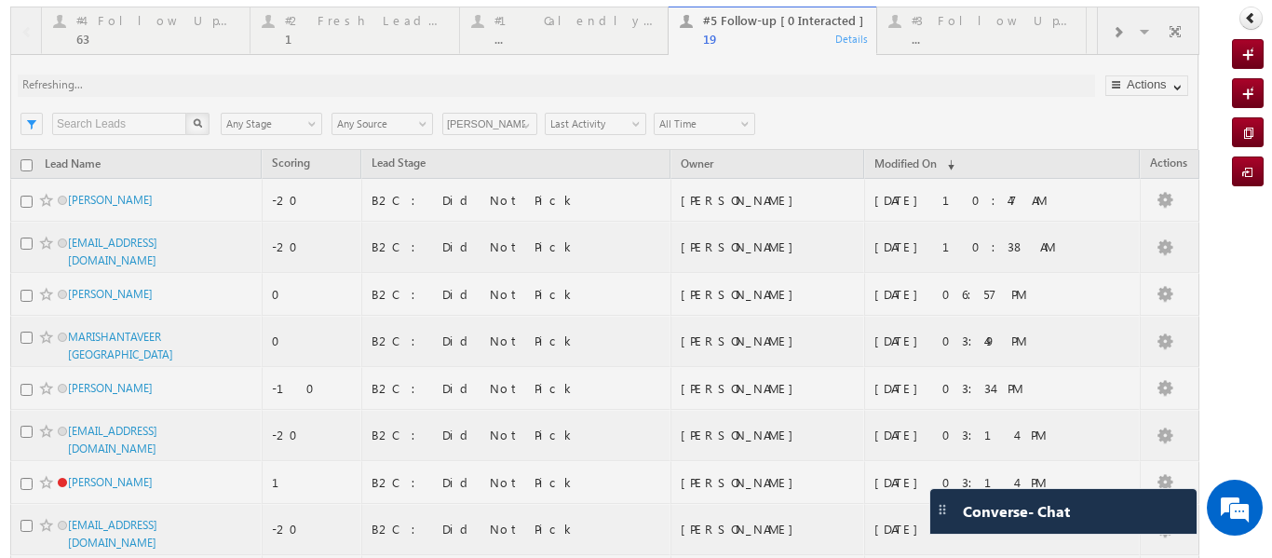
scroll to position [0, 0]
drag, startPoint x: 548, startPoint y: 118, endPoint x: 515, endPoint y: 122, distance: 32.8
click at [515, 122] on div at bounding box center [605, 495] width 1190 height 976
click at [527, 129] on div at bounding box center [605, 495] width 1190 height 976
click at [122, 31] on div at bounding box center [605, 495] width 1190 height 976
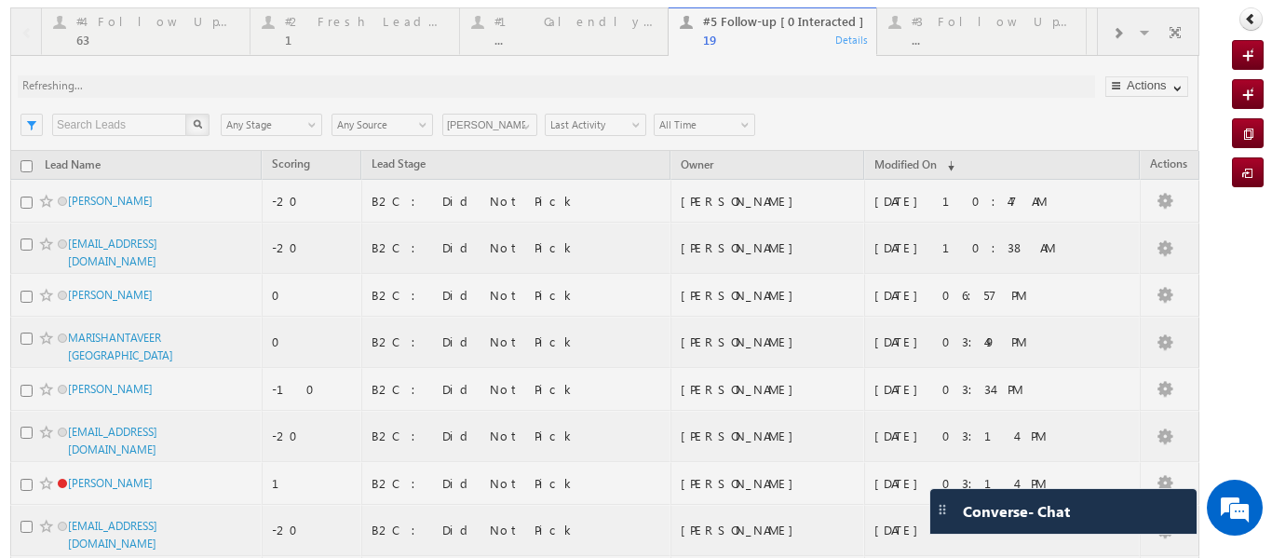
click at [132, 33] on div at bounding box center [605, 495] width 1190 height 976
click at [134, 34] on div at bounding box center [605, 495] width 1190 height 976
click at [160, 22] on div at bounding box center [605, 495] width 1190 height 976
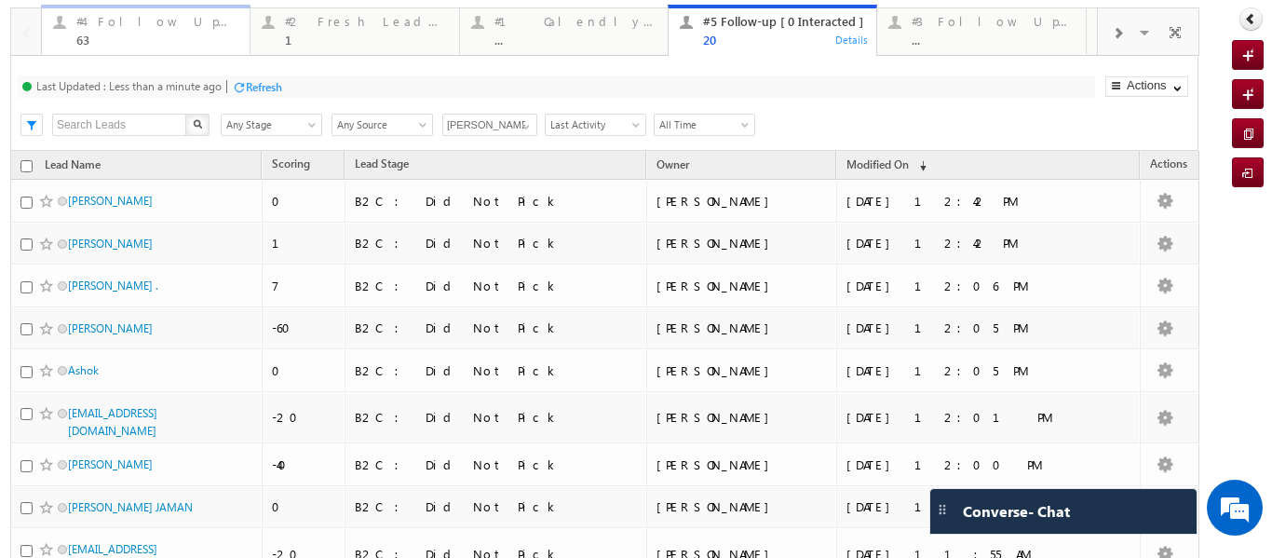
click at [137, 25] on div "#4 Follow Up (total pending)" at bounding box center [157, 21] width 162 height 15
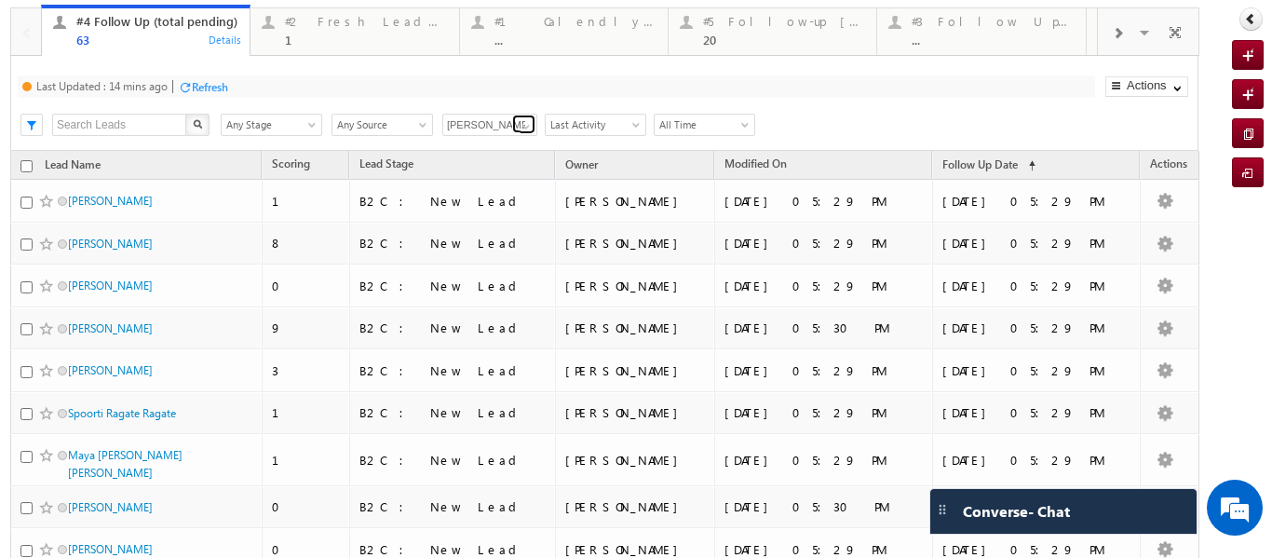
click at [525, 127] on span at bounding box center [526, 126] width 15 height 15
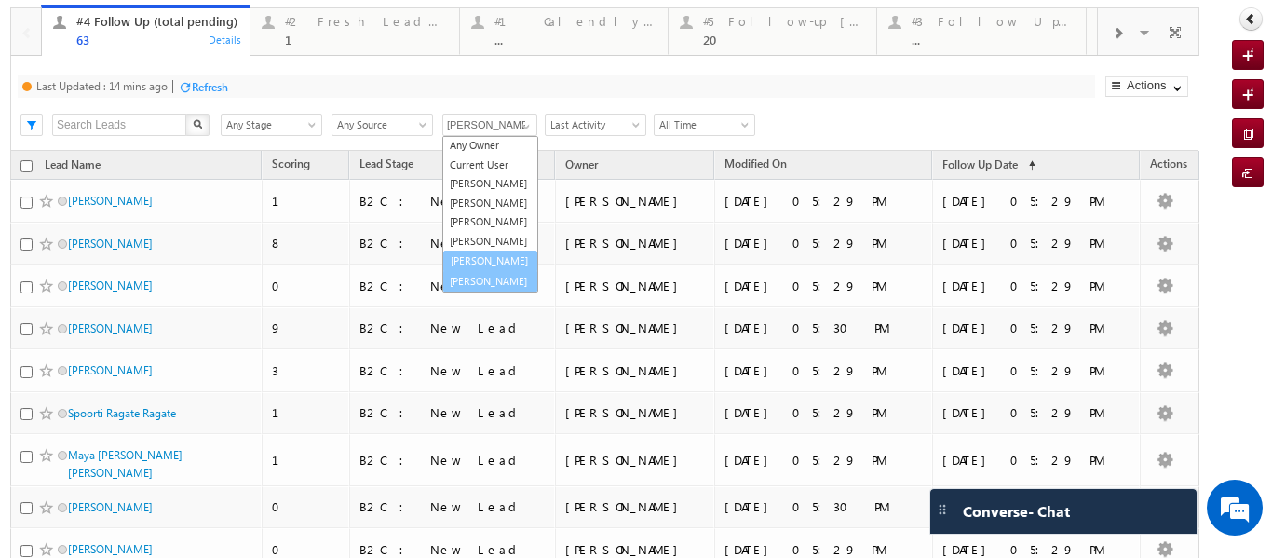
scroll to position [51, 0]
click at [470, 251] on link "Sphoorthi Valmiki" at bounding box center [490, 261] width 96 height 21
type input "Sphoorthi Valmiki"
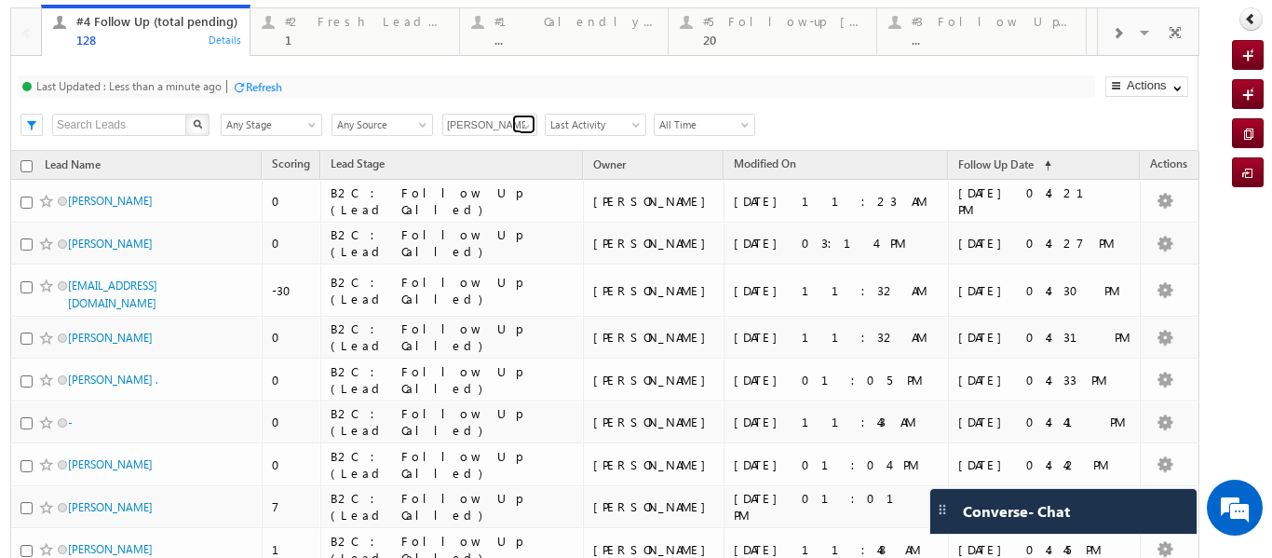
click at [528, 123] on span at bounding box center [526, 126] width 15 height 15
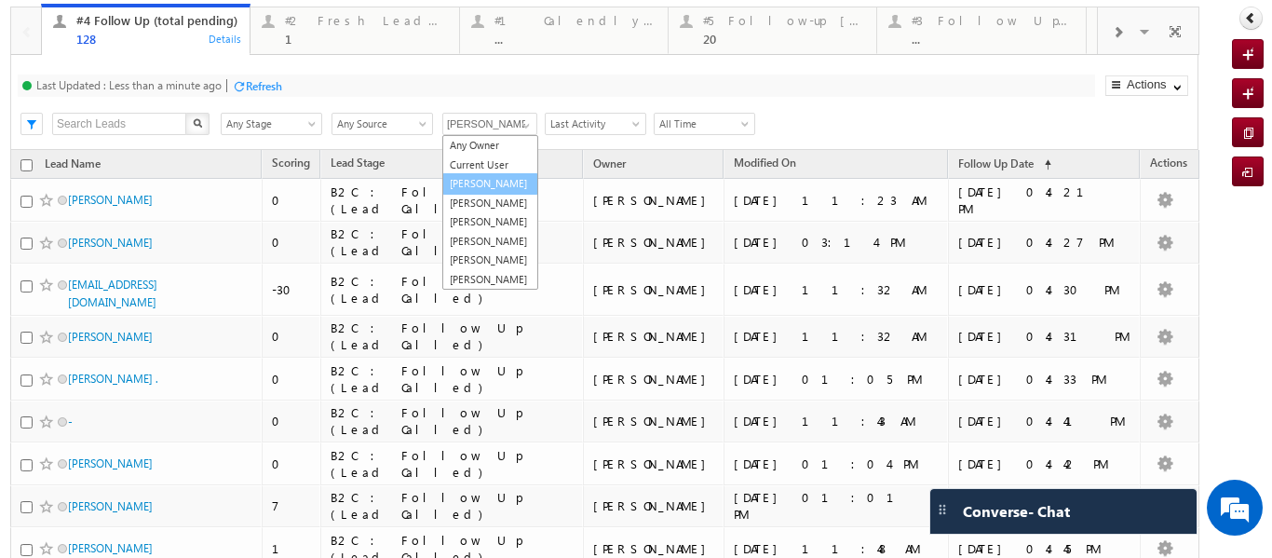
scroll to position [0, 0]
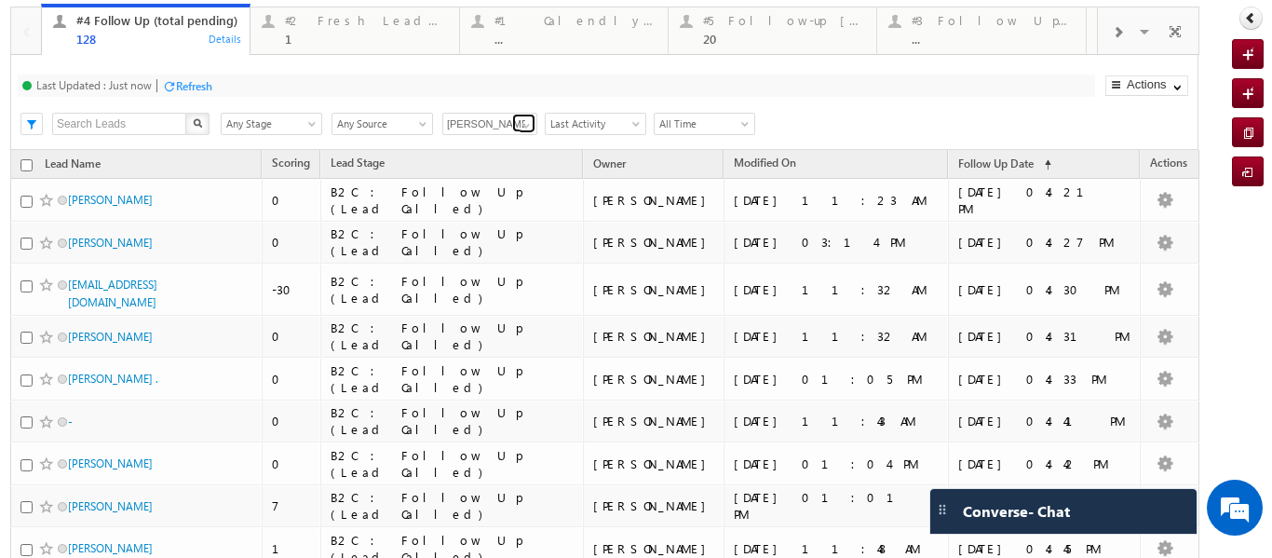
click at [532, 126] on span at bounding box center [526, 125] width 15 height 15
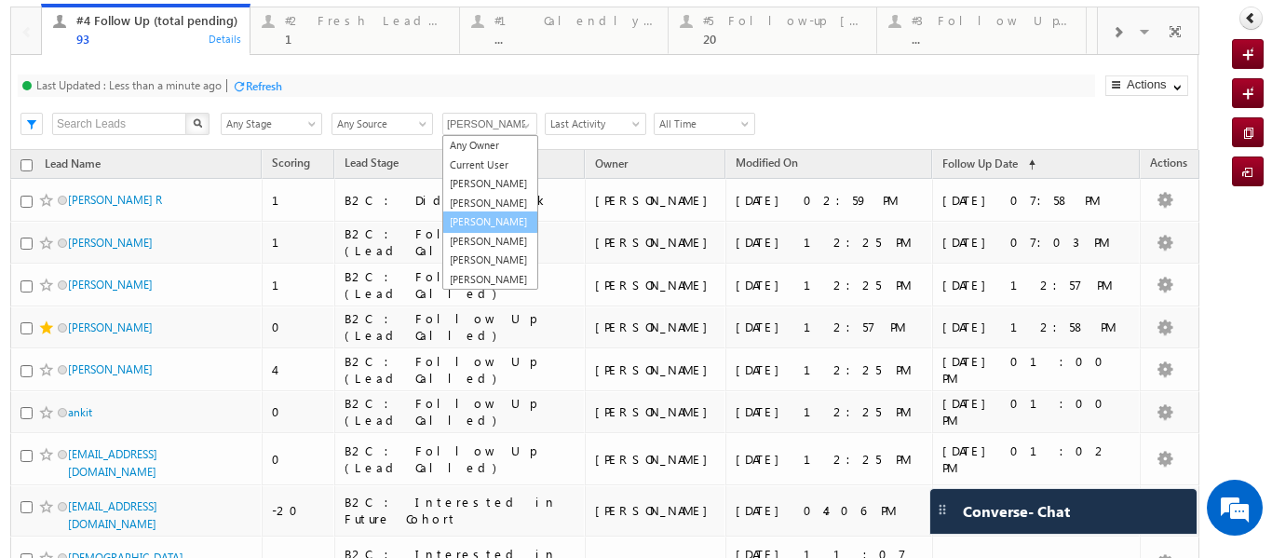
scroll to position [51, 0]
click at [471, 250] on link "Sphoorthi Valmiki" at bounding box center [490, 260] width 96 height 21
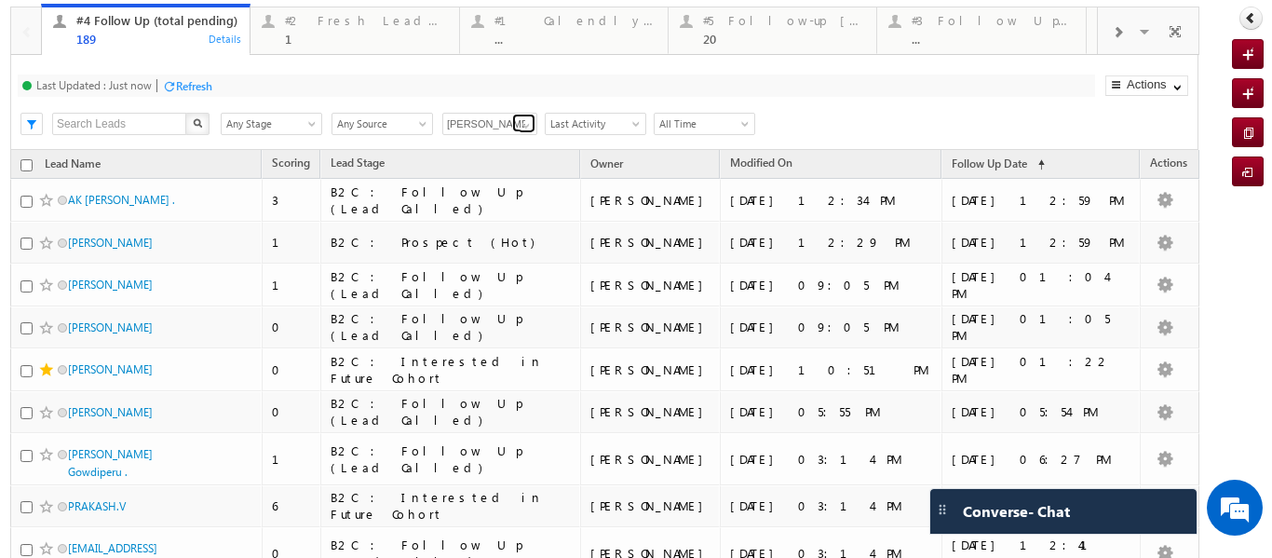
click at [524, 118] on span at bounding box center [526, 125] width 15 height 15
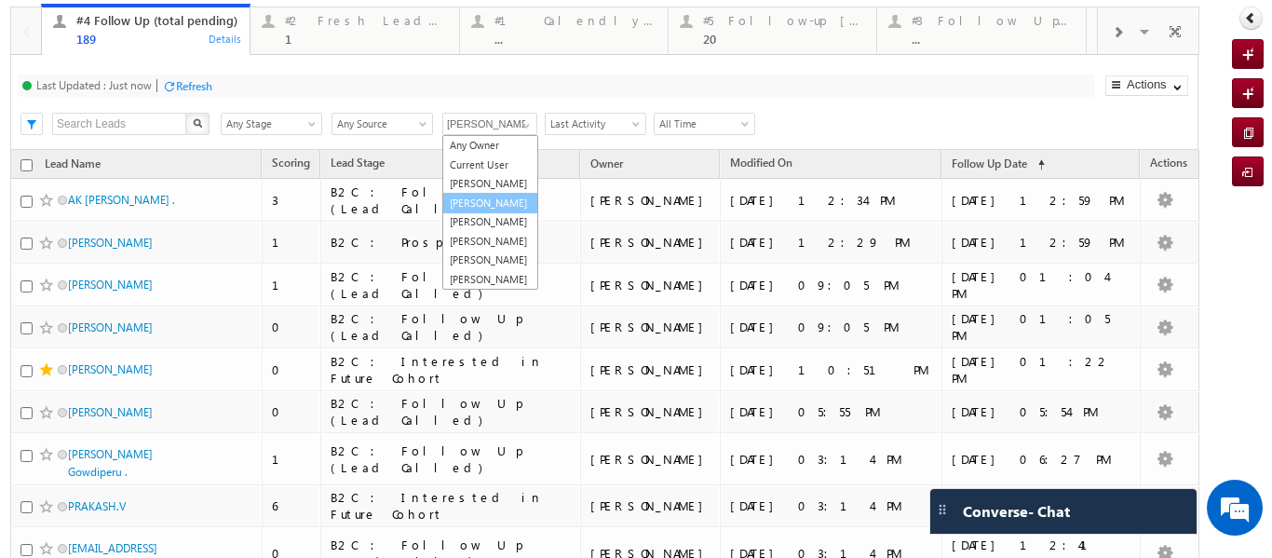
click at [484, 193] on link "Rajib Chowdhury" at bounding box center [490, 203] width 96 height 21
type input "Rajib Chowdhury"
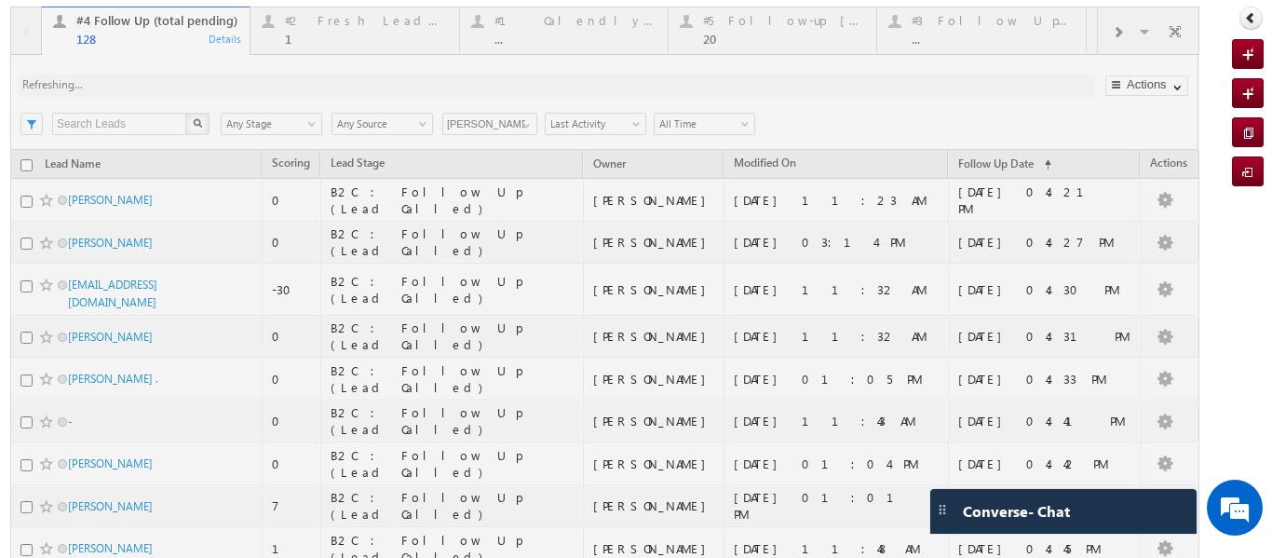
scroll to position [0, 0]
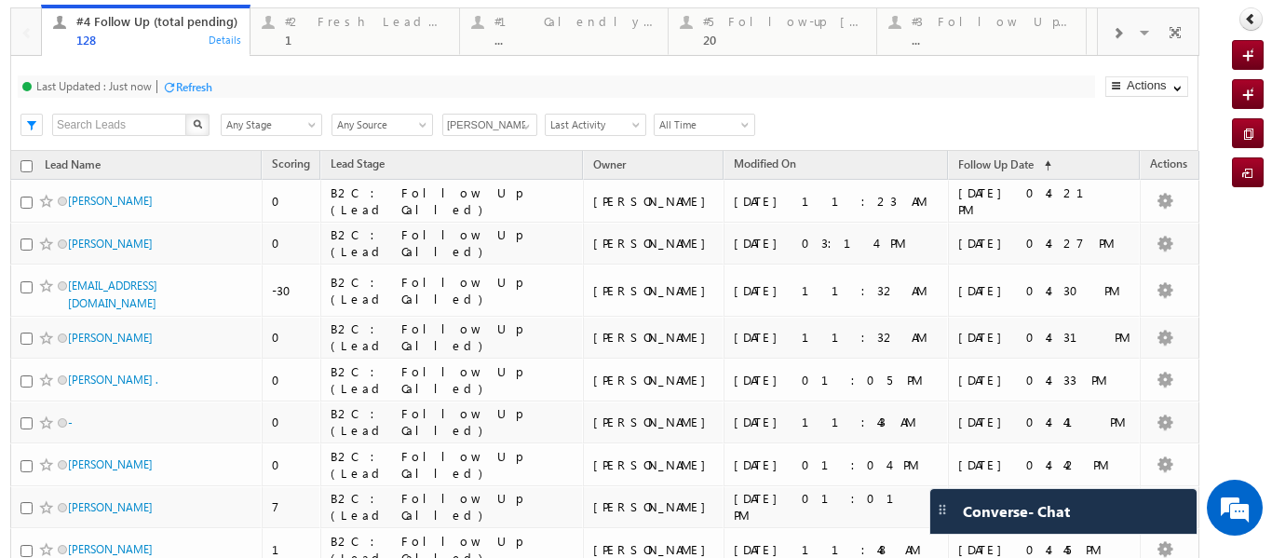
click at [1112, 36] on span at bounding box center [1117, 33] width 11 height 15
click at [1111, 34] on div at bounding box center [1117, 32] width 39 height 42
click at [1112, 34] on span at bounding box center [1117, 33] width 11 height 15
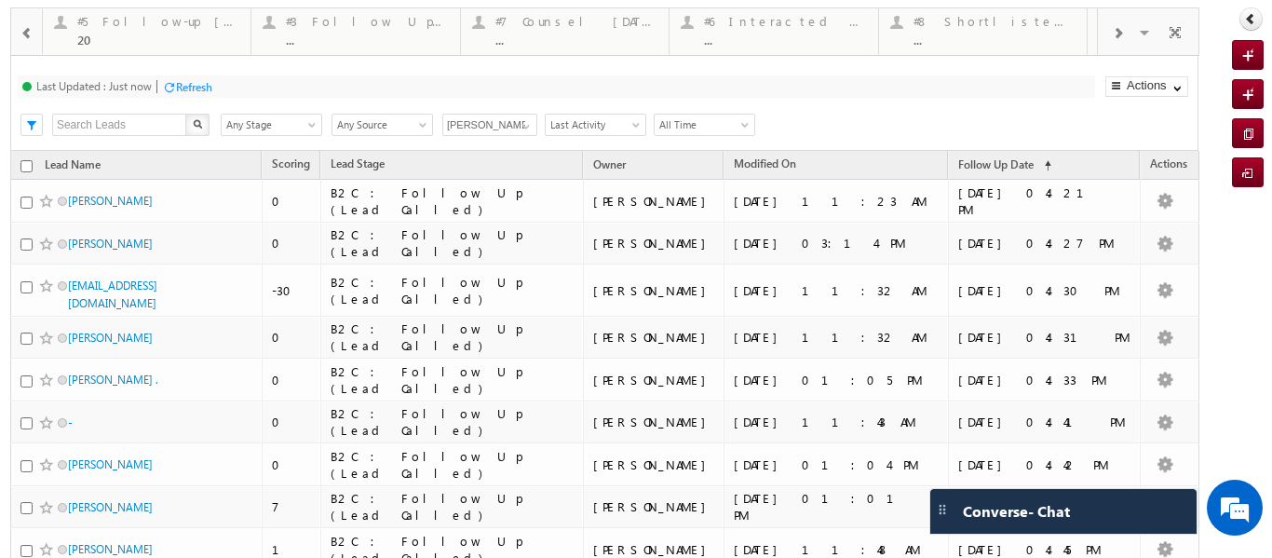
click at [1112, 34] on span at bounding box center [1117, 33] width 11 height 15
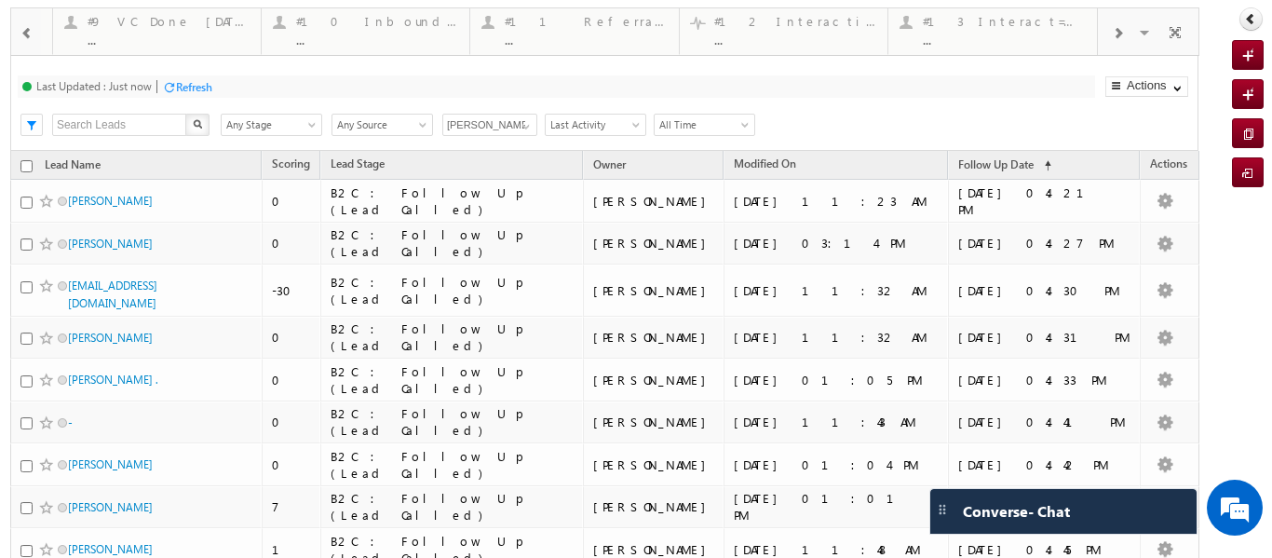
click at [1112, 34] on span at bounding box center [1117, 33] width 11 height 15
click at [1109, 34] on div "Visible Tabs #4 Follow Up (total pending) Default #2 Fresh Leads (Not Called) D…" at bounding box center [1148, 30] width 101 height 45
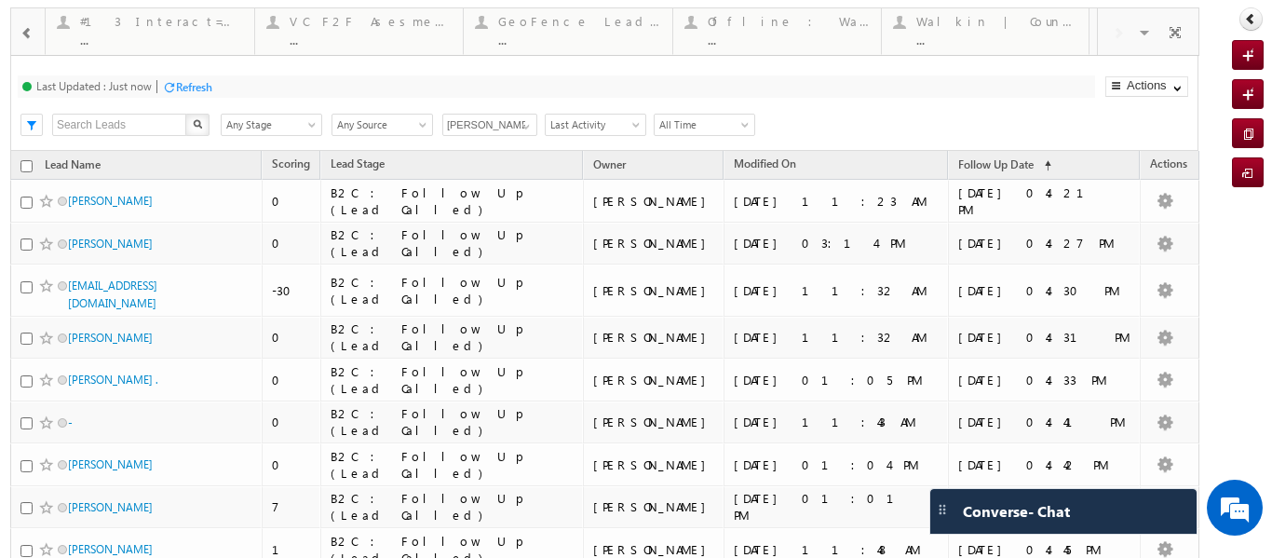
click at [1109, 34] on div "Visible Tabs #4 Follow Up (total pending) Default #2 Fresh Leads (Not Called) D…" at bounding box center [1148, 30] width 101 height 45
click at [30, 27] on span at bounding box center [26, 33] width 13 height 15
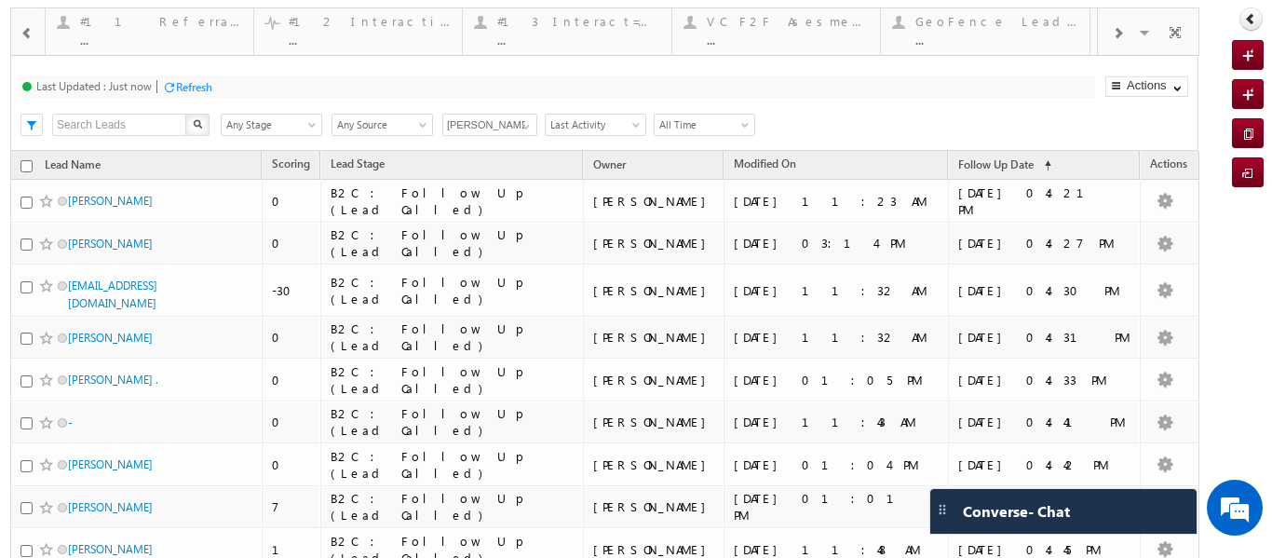
click at [30, 27] on span at bounding box center [26, 33] width 13 height 15
click at [28, 26] on span at bounding box center [26, 33] width 13 height 15
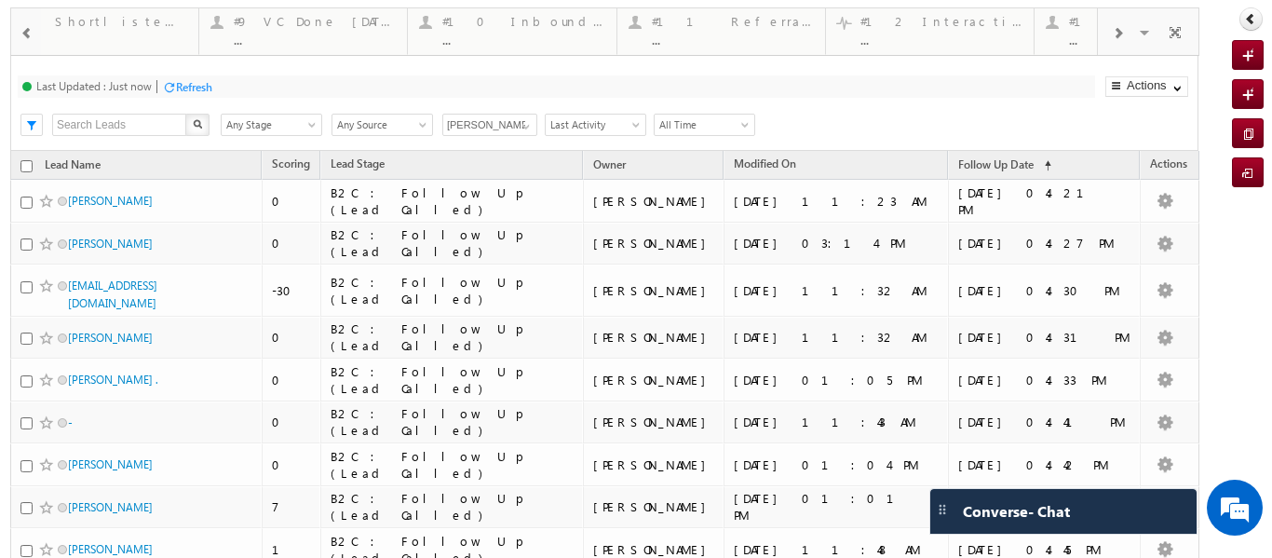
click at [28, 26] on span at bounding box center [26, 33] width 13 height 15
click at [26, 43] on div at bounding box center [27, 32] width 27 height 42
click at [24, 42] on div at bounding box center [27, 32] width 27 height 42
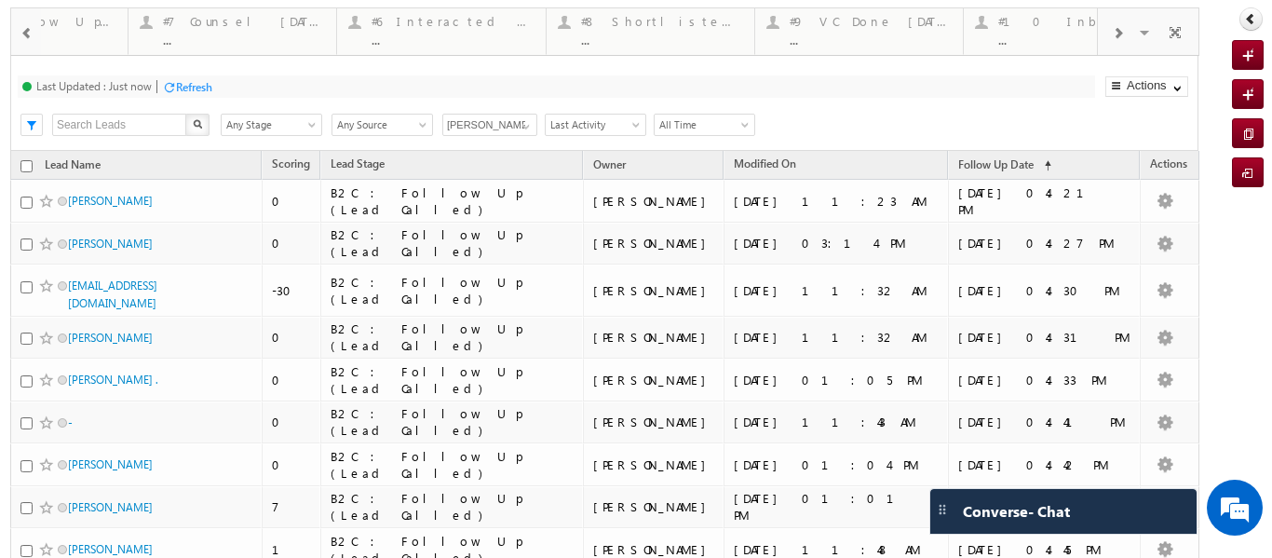
click at [21, 40] on span at bounding box center [26, 33] width 13 height 15
click at [21, 40] on div at bounding box center [26, 30] width 30 height 45
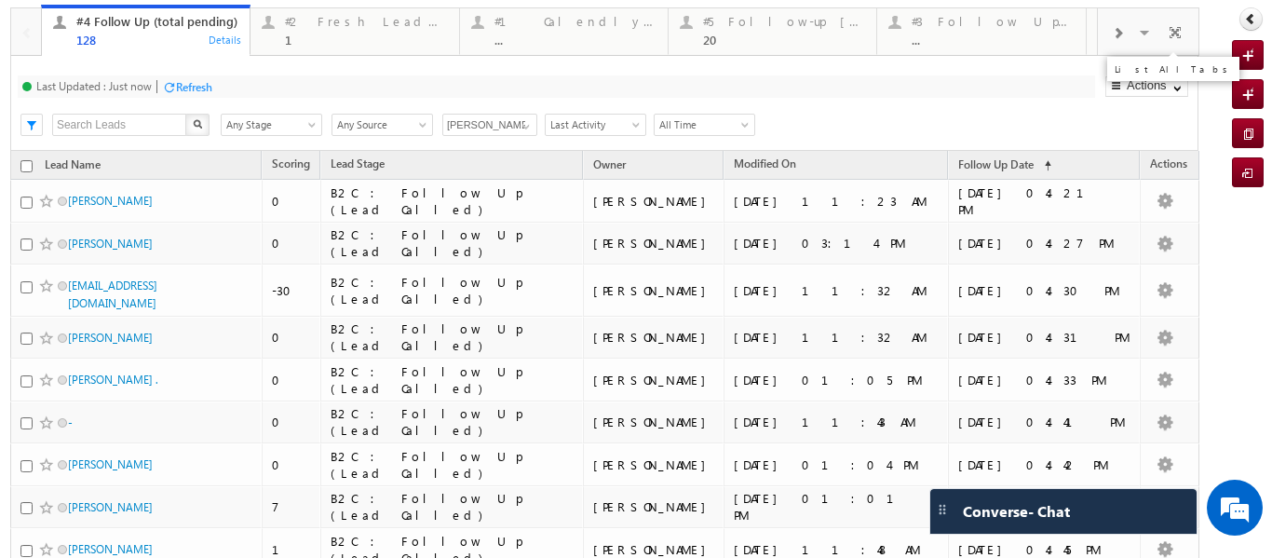
click at [1137, 38] on span at bounding box center [1146, 35] width 19 height 39
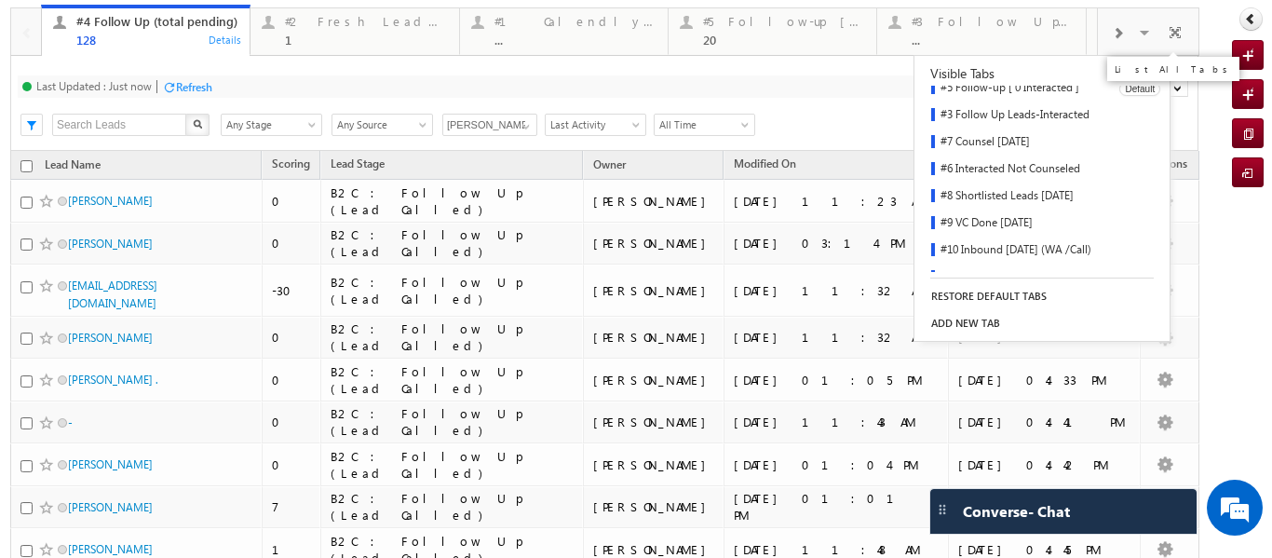
scroll to position [273, 0]
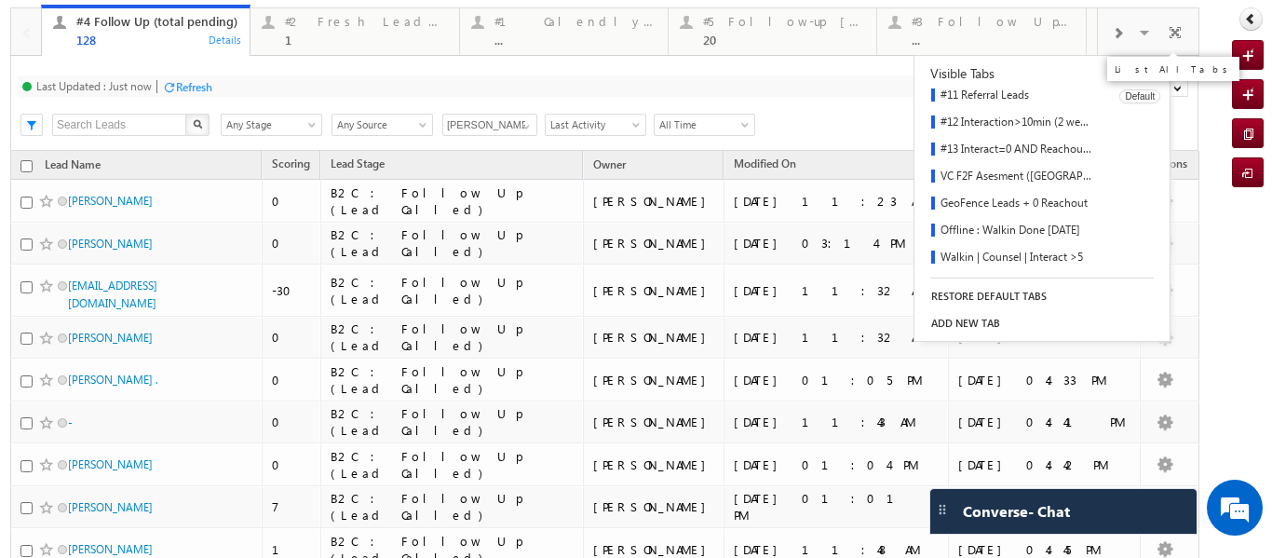
click at [989, 91] on link "#11 Referral Leads" at bounding box center [1011, 96] width 192 height 27
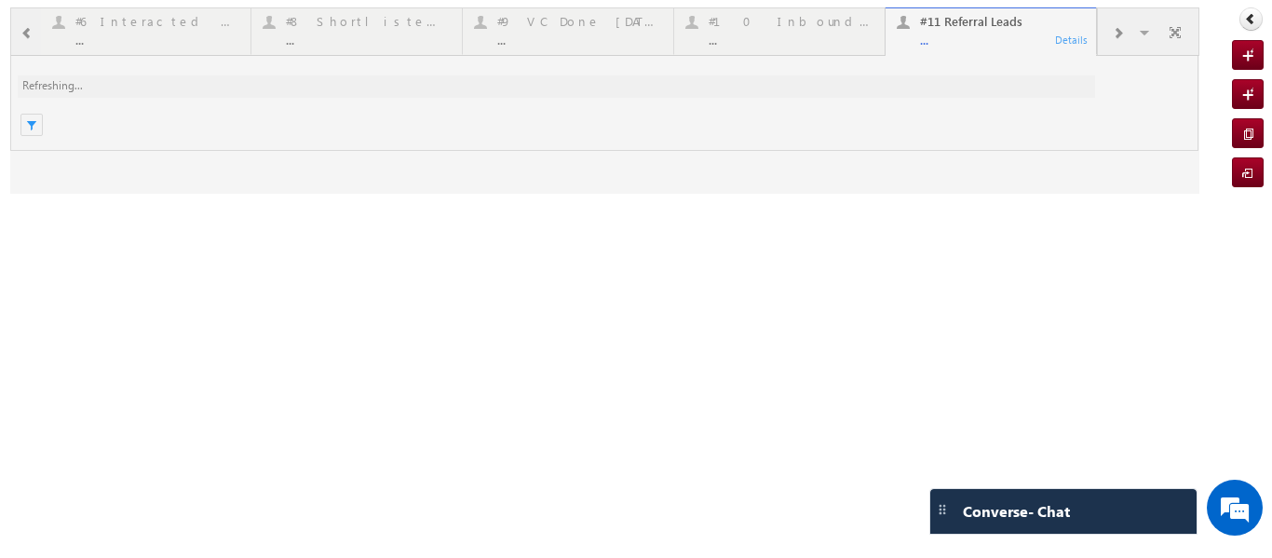
scroll to position [0, 0]
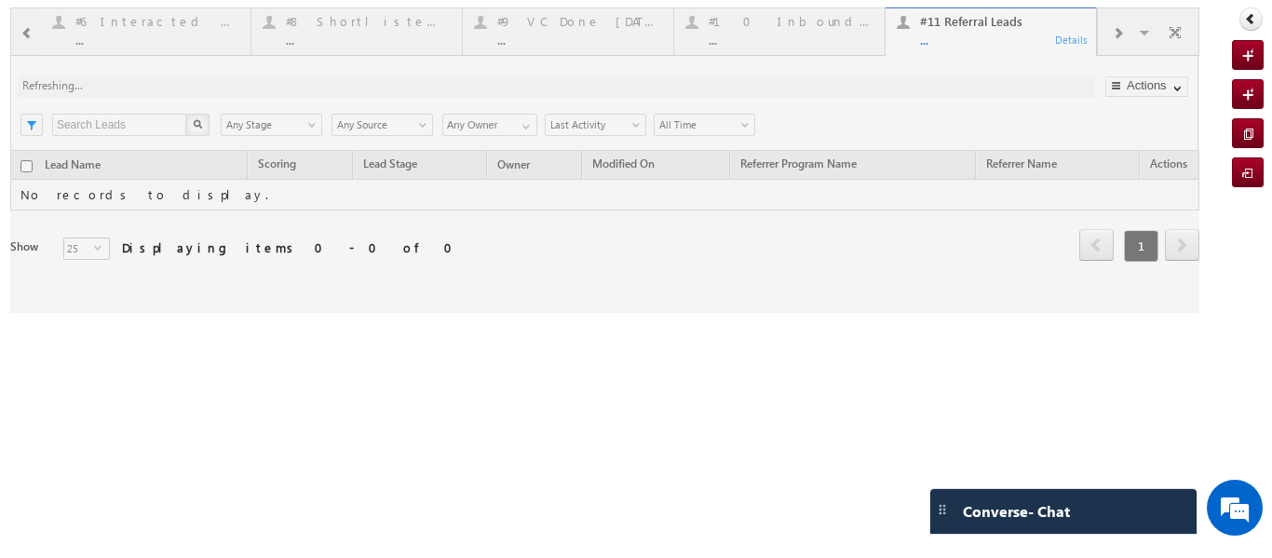
click at [1150, 28] on div at bounding box center [605, 160] width 1190 height 306
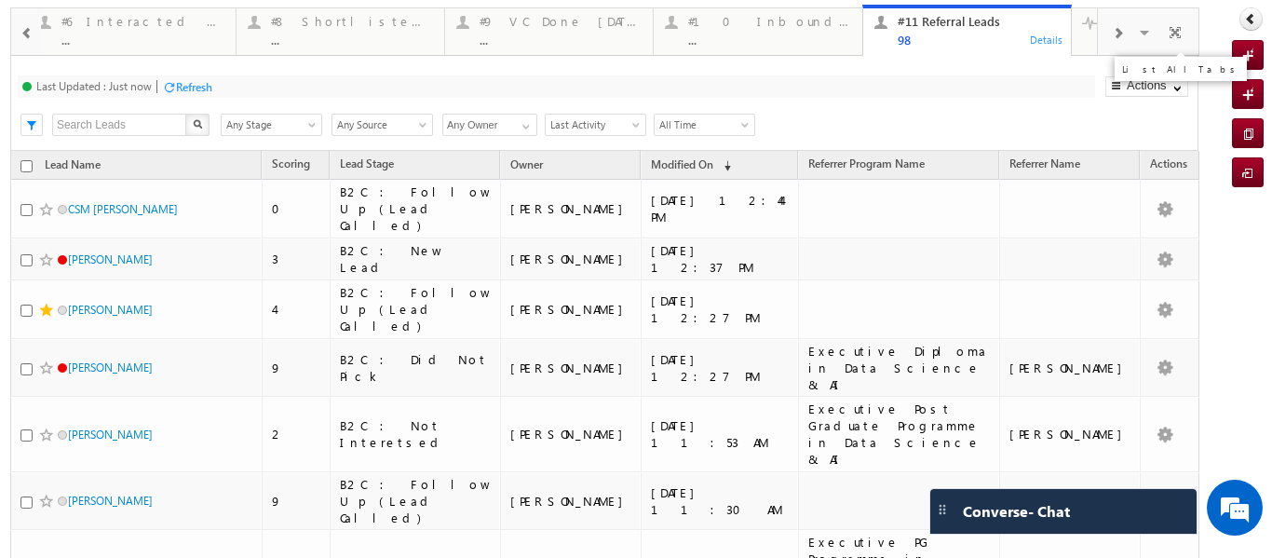
click at [1139, 32] on span at bounding box center [1146, 35] width 19 height 39
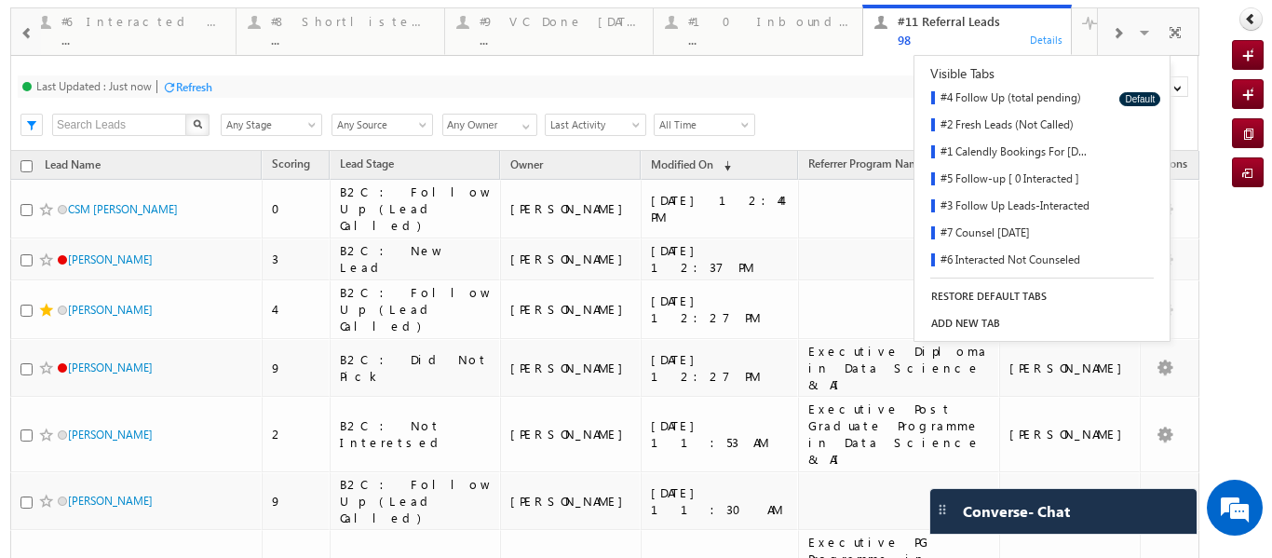
click at [815, 113] on div "Search X Lead Stage Any Stage Any Stage Lead Source Any Source Any Source Owner…" at bounding box center [620, 123] width 1155 height 28
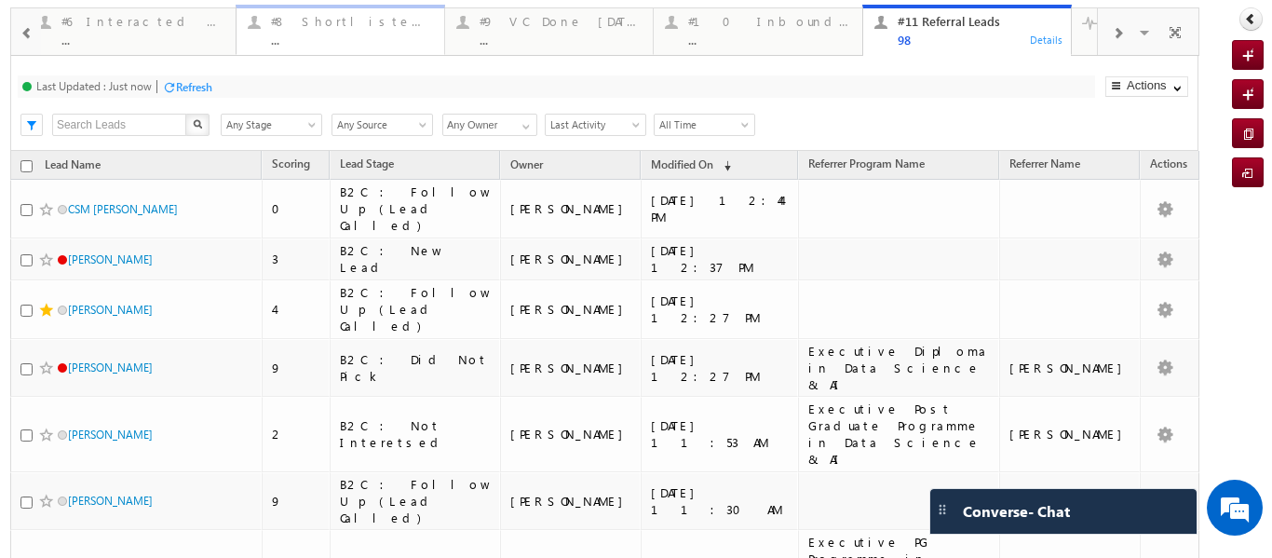
click at [330, 24] on div "#8 Shortlisted Leads Today" at bounding box center [352, 21] width 162 height 15
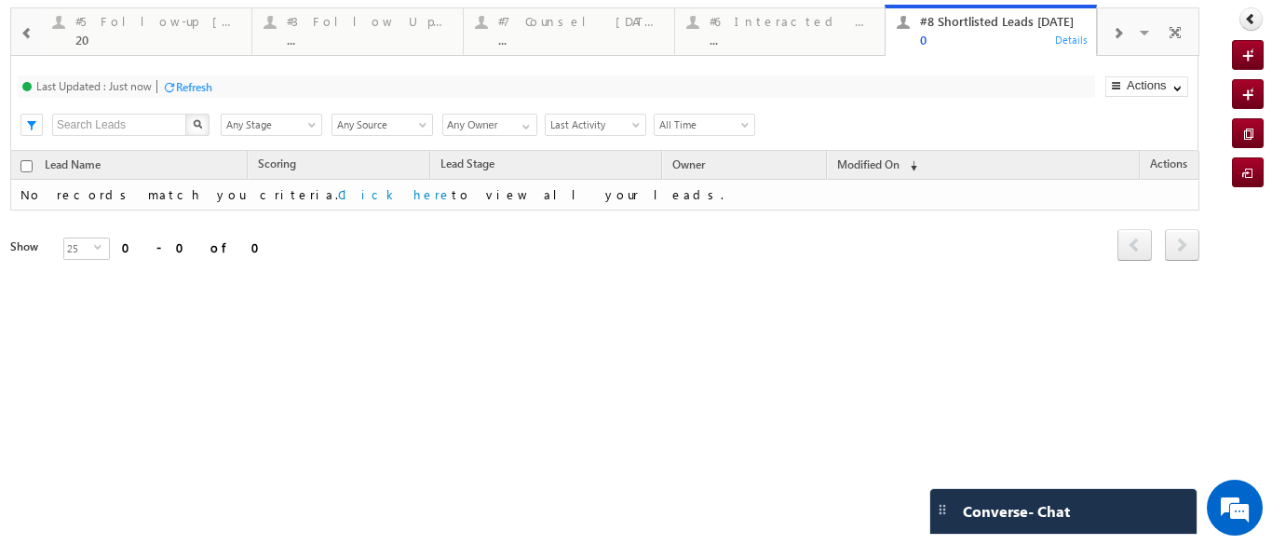
click at [1111, 33] on div at bounding box center [1117, 32] width 39 height 42
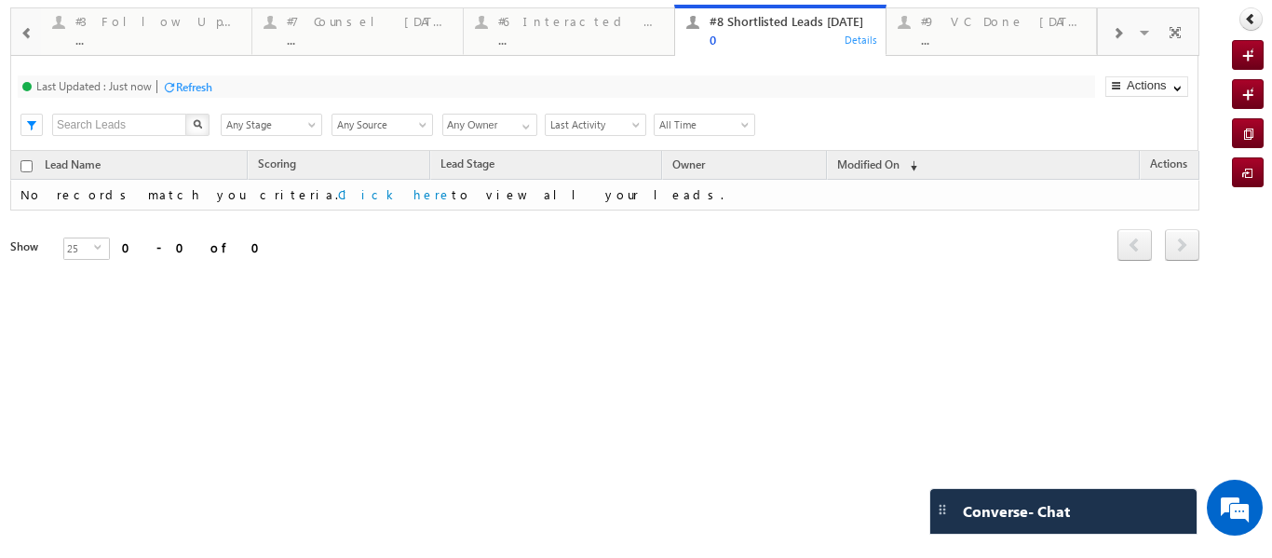
click at [1111, 33] on div at bounding box center [1117, 32] width 39 height 42
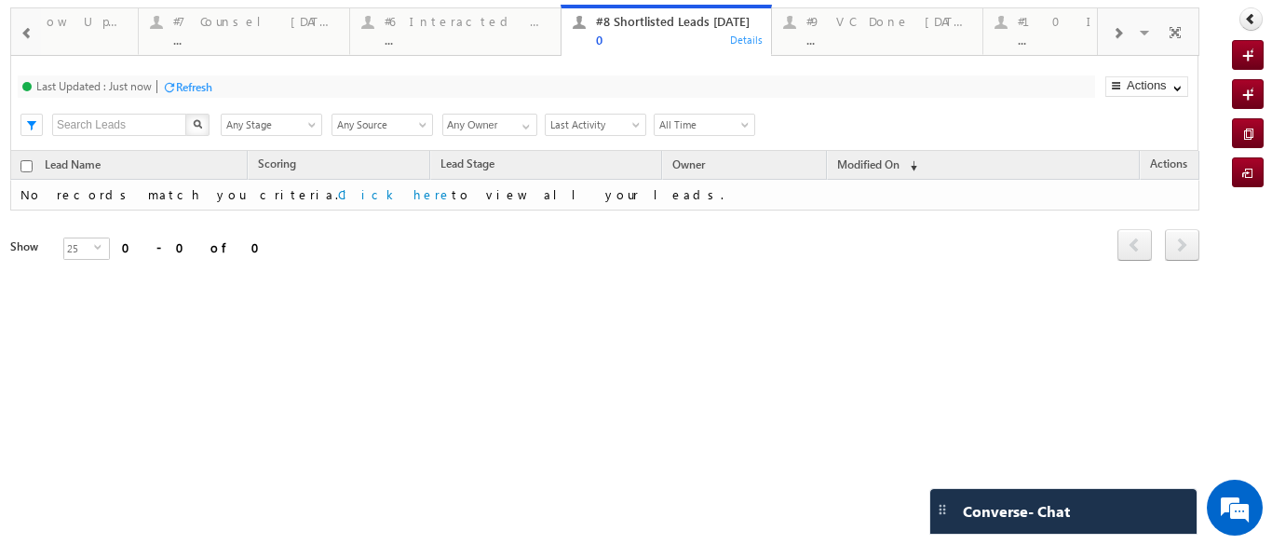
click at [1111, 33] on div at bounding box center [1117, 32] width 39 height 42
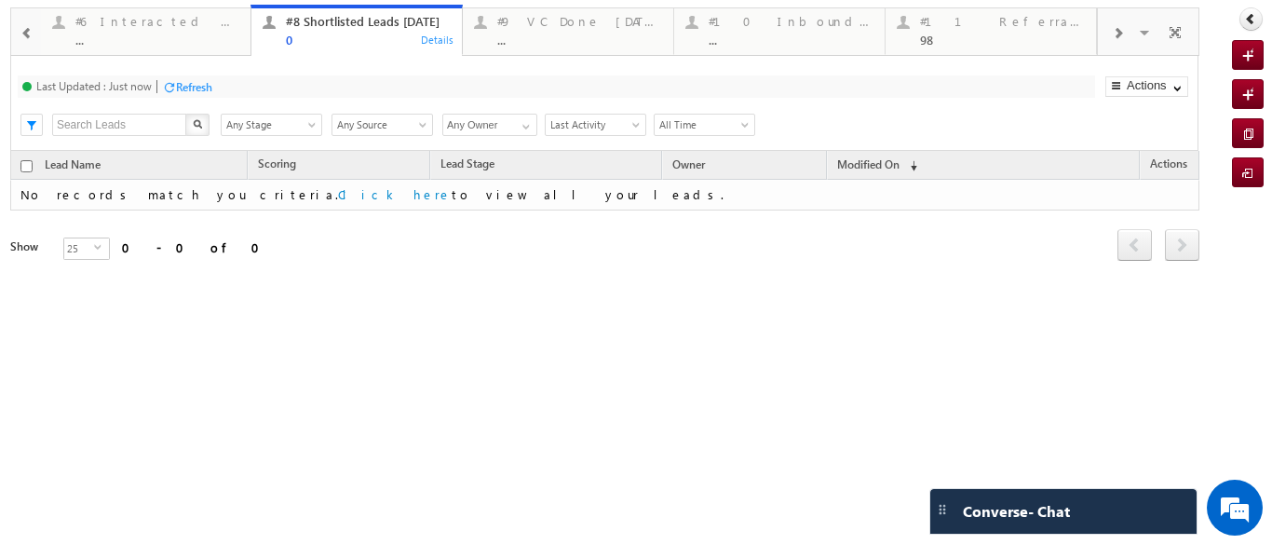
click at [1111, 33] on div at bounding box center [1117, 32] width 39 height 42
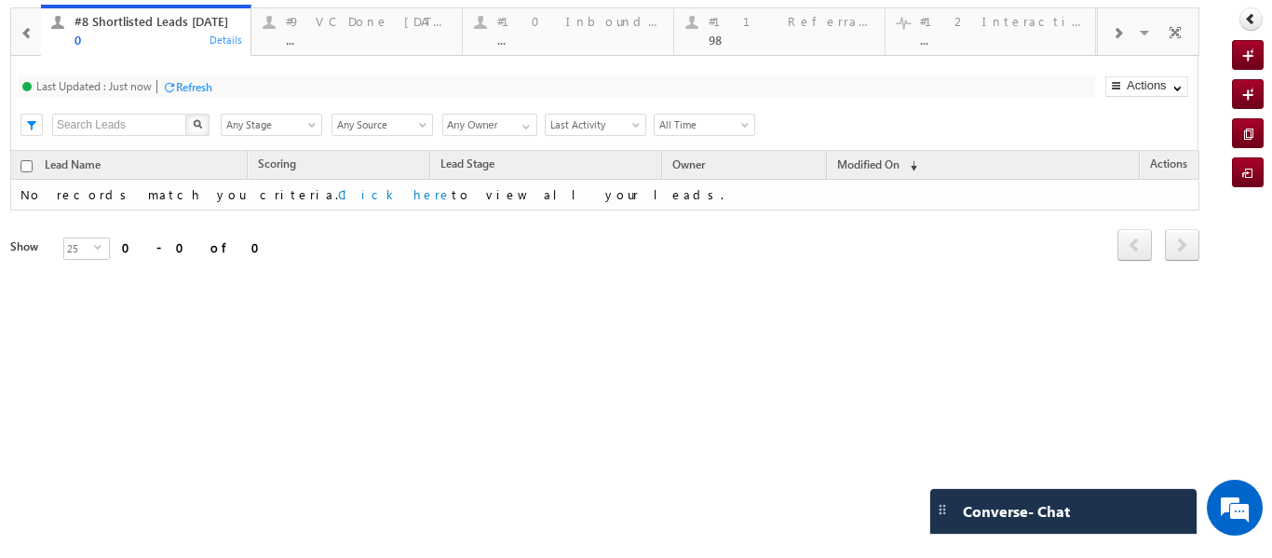
click at [1111, 33] on div at bounding box center [1117, 32] width 39 height 42
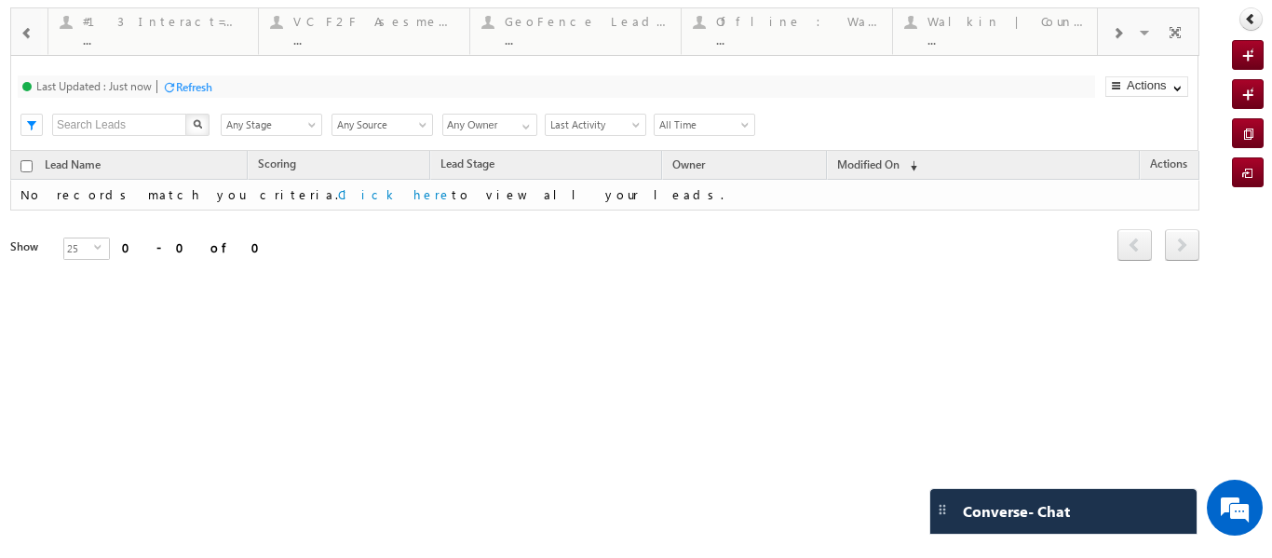
click at [1111, 33] on div at bounding box center [1117, 32] width 39 height 42
click at [33, 28] on span at bounding box center [26, 33] width 13 height 15
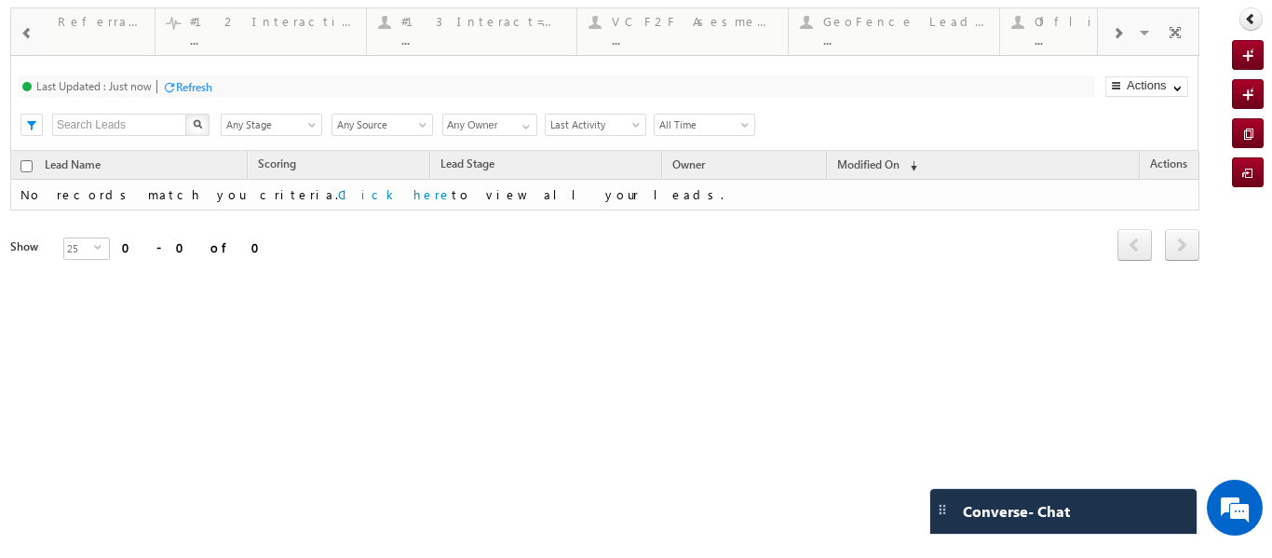
click at [33, 28] on span at bounding box center [26, 33] width 13 height 15
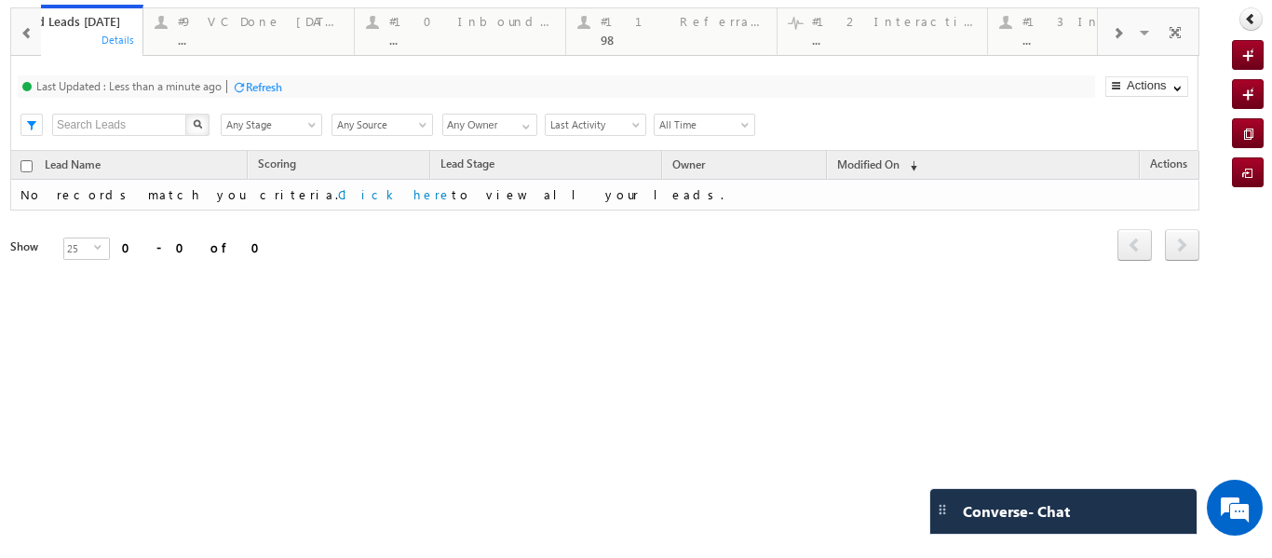
click at [33, 28] on span at bounding box center [26, 33] width 13 height 15
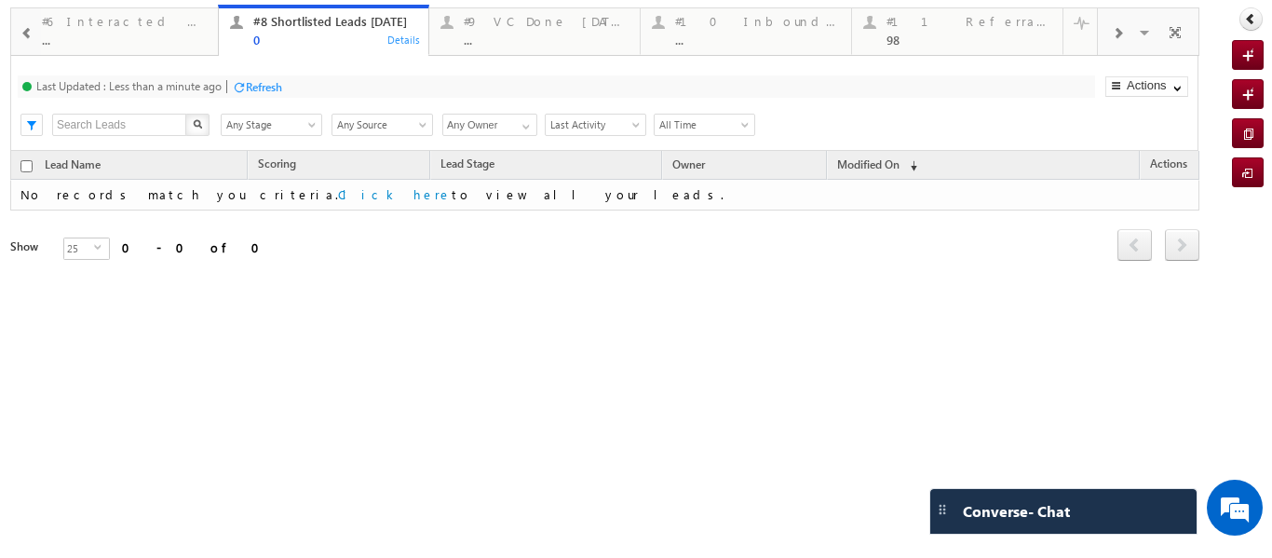
click at [33, 28] on span at bounding box center [26, 33] width 13 height 15
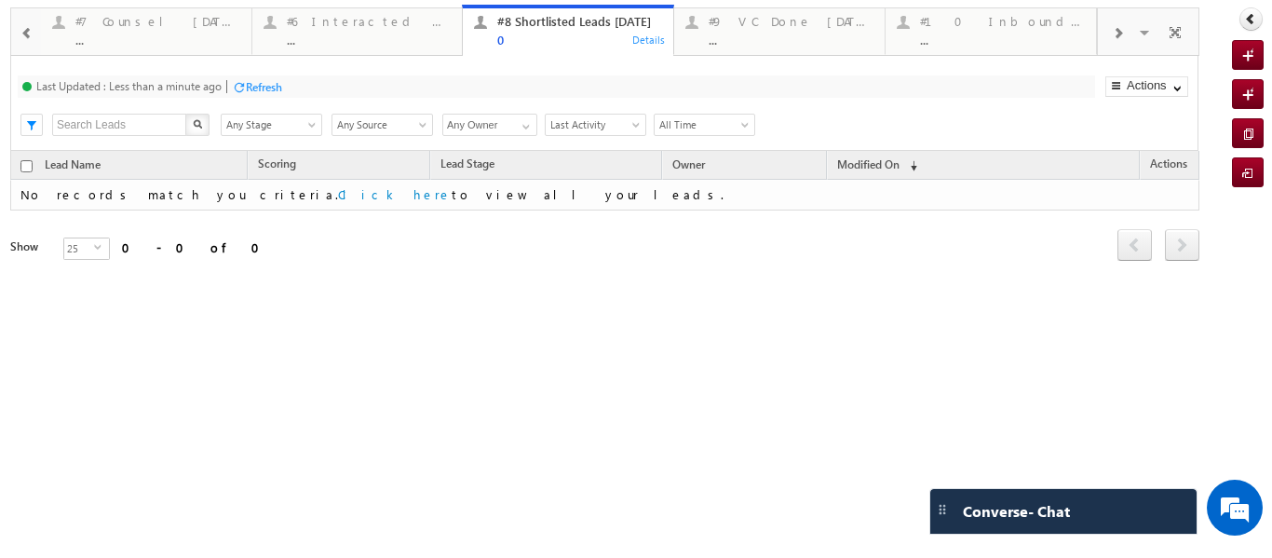
click at [33, 28] on span at bounding box center [26, 33] width 13 height 15
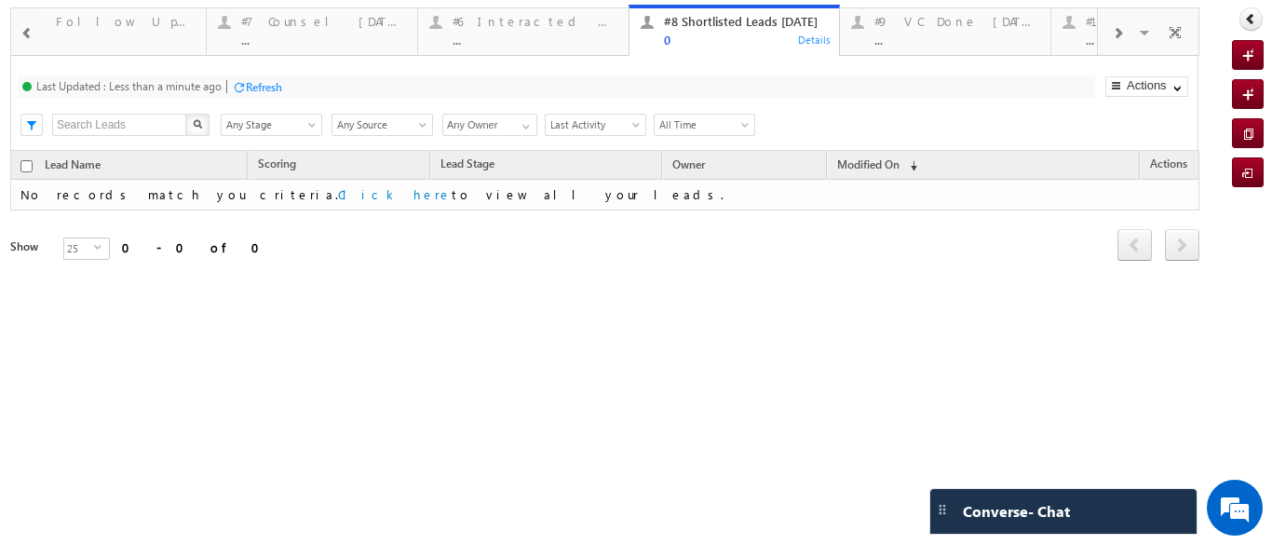
click at [33, 28] on span at bounding box center [26, 33] width 13 height 15
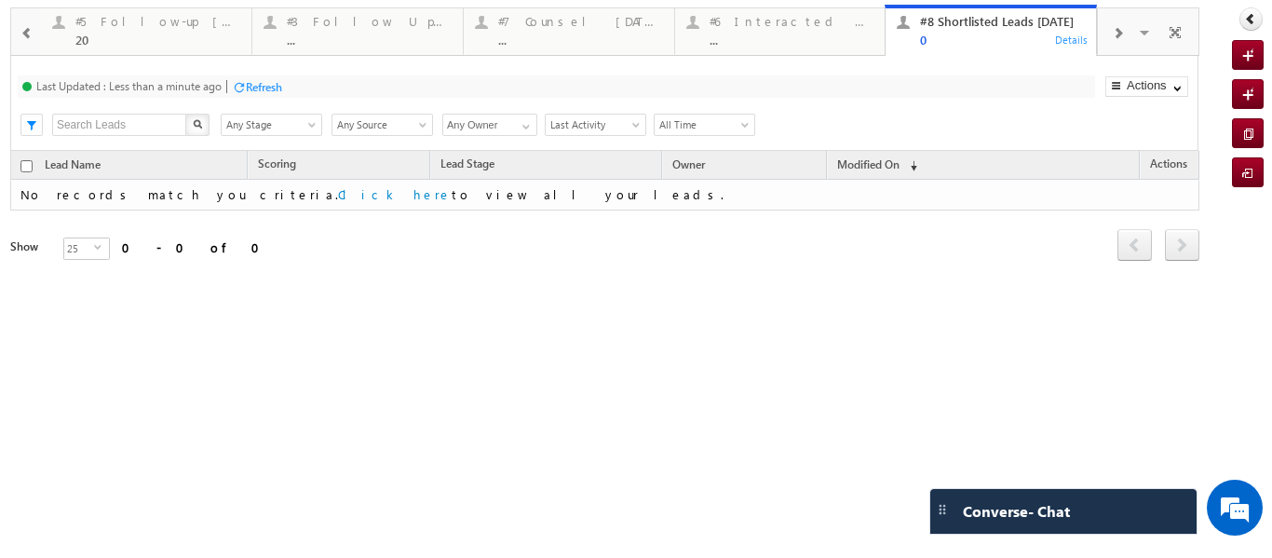
click at [33, 28] on span at bounding box center [26, 33] width 13 height 15
click at [33, 28] on div at bounding box center [26, 30] width 30 height 45
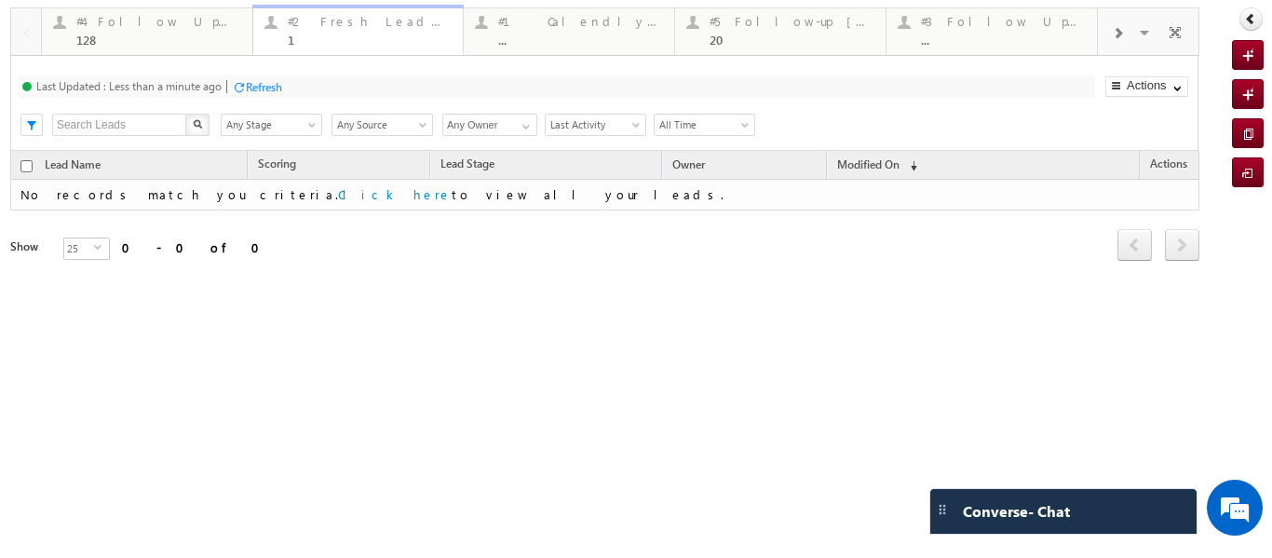
click at [345, 39] on div "1" at bounding box center [370, 40] width 165 height 14
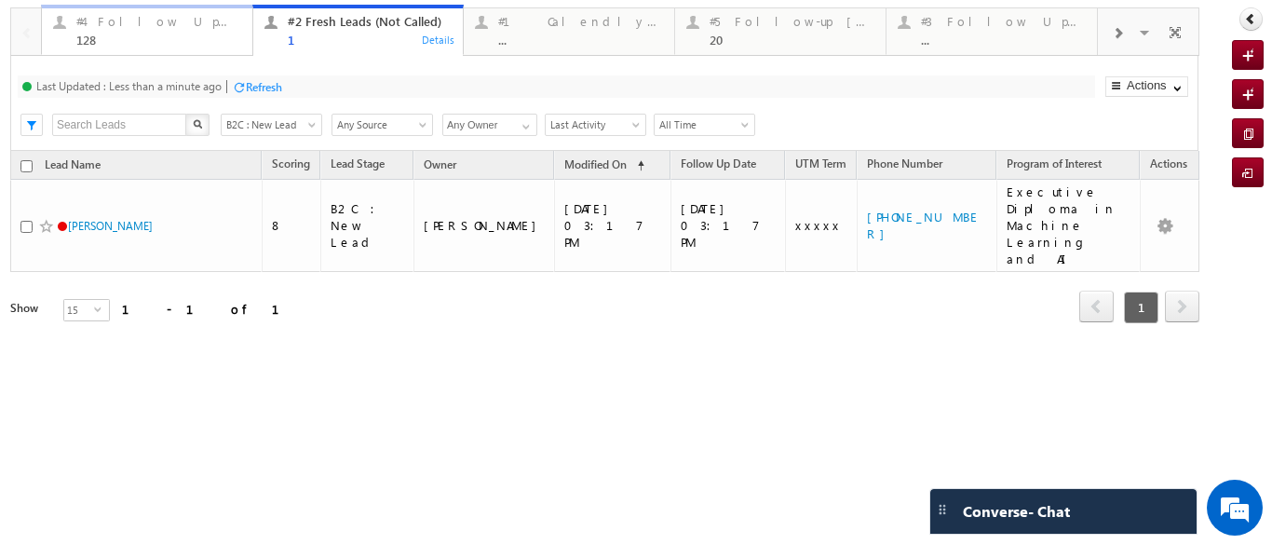
click at [190, 33] on div "128" at bounding box center [158, 40] width 165 height 14
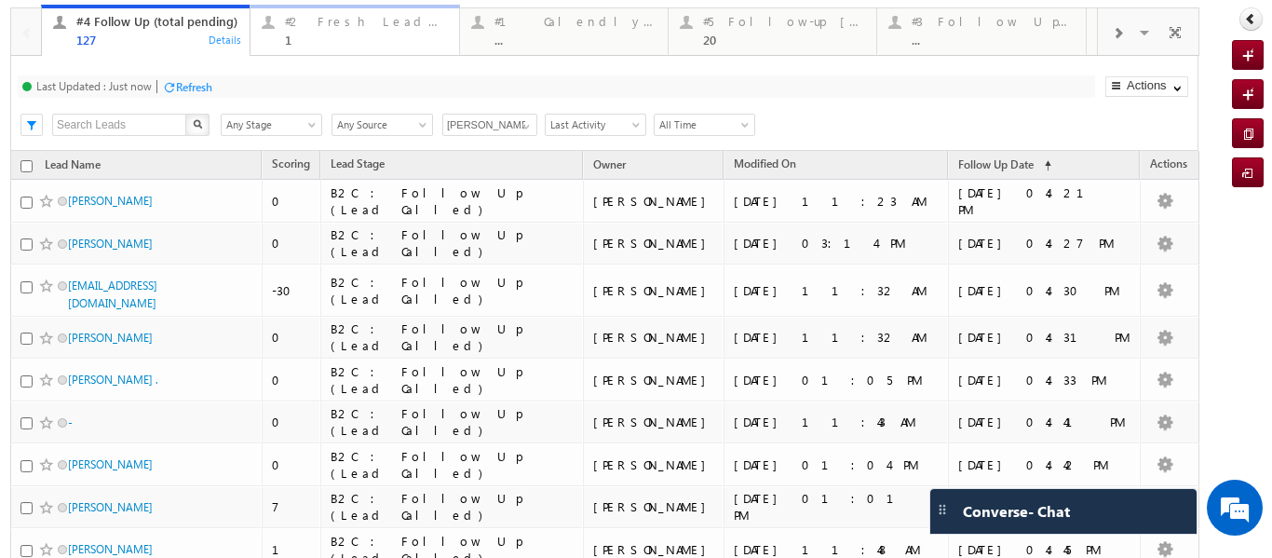
click at [331, 36] on div "1" at bounding box center [366, 40] width 162 height 14
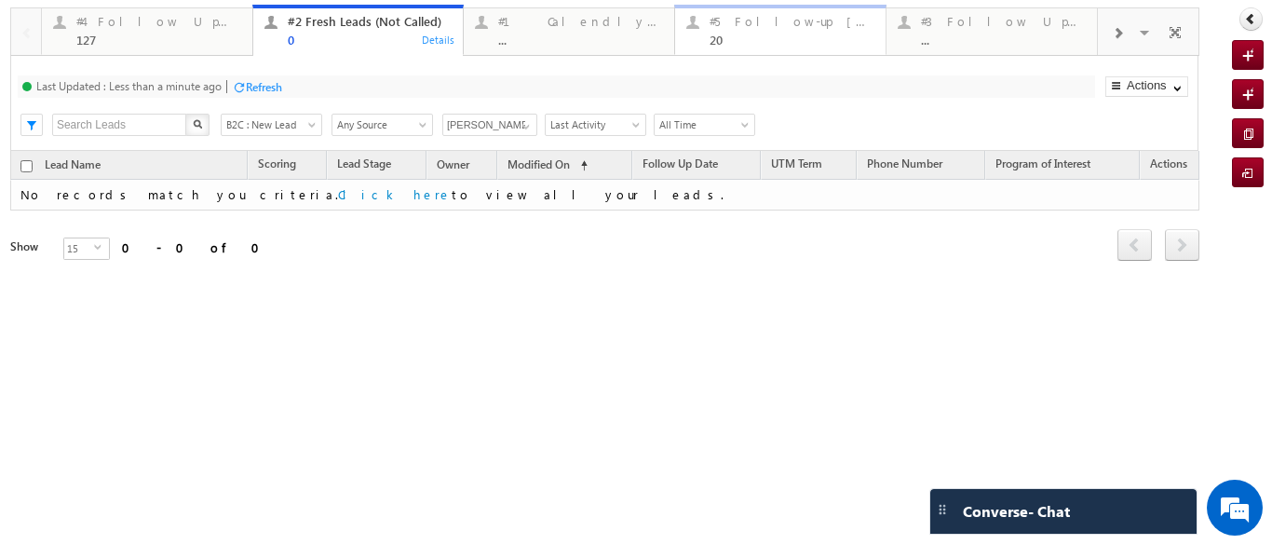
click at [743, 27] on div "#5 Follow-up [ 0 Interacted ]" at bounding box center [792, 21] width 165 height 15
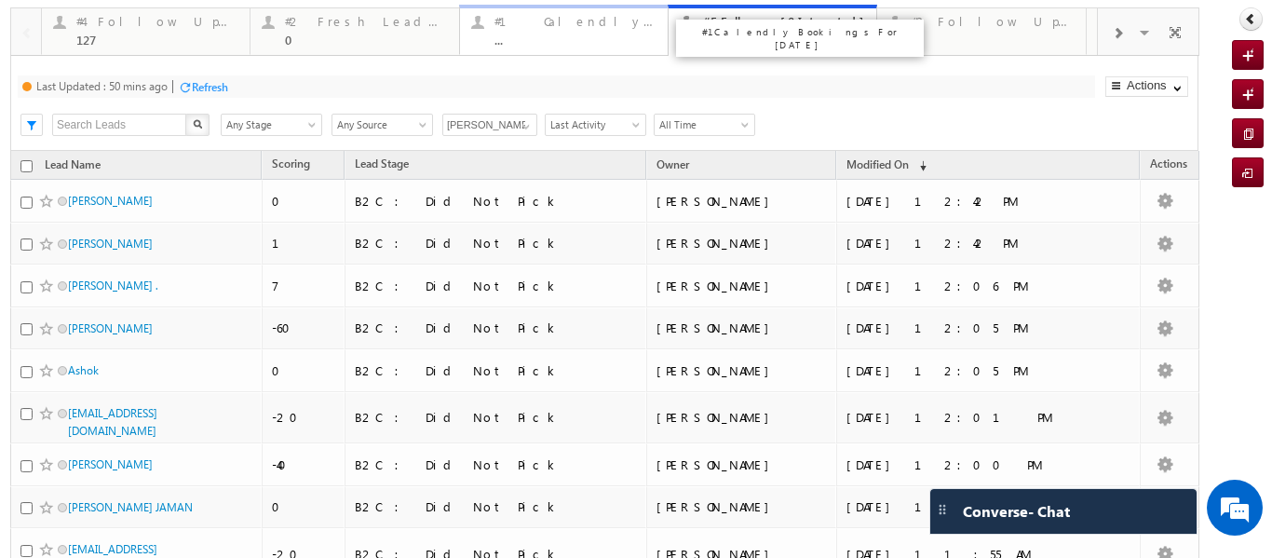
click at [560, 31] on div "#1 Calendly Bookings For Today ..." at bounding box center [576, 28] width 162 height 36
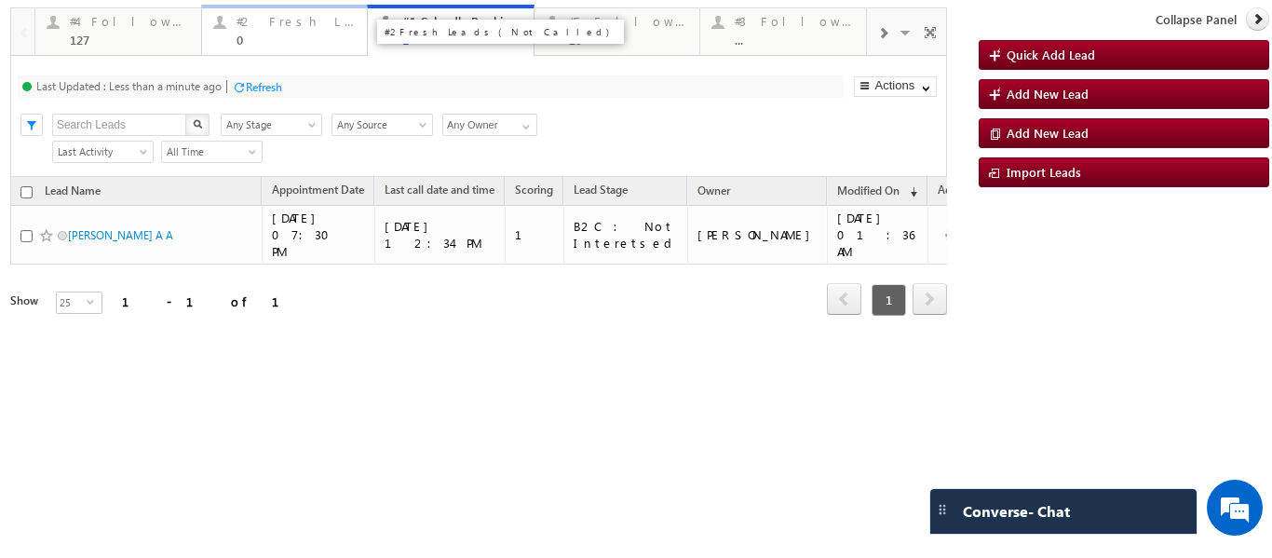
click at [293, 28] on div "#2 Fresh Leads (Not Called)" at bounding box center [297, 21] width 120 height 15
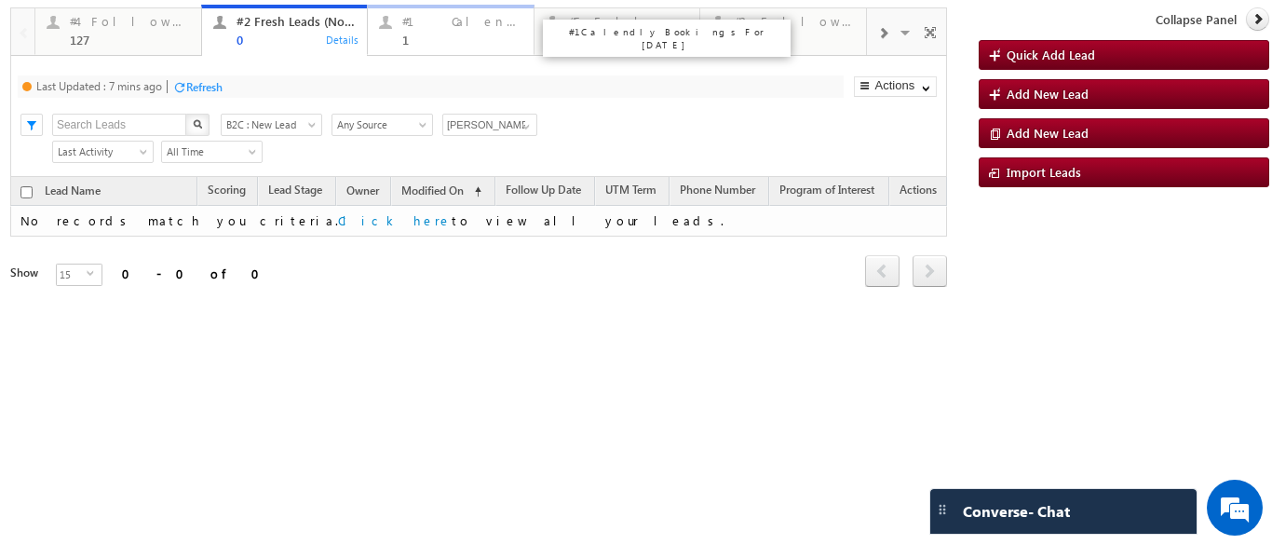
click at [416, 38] on div "1" at bounding box center [462, 40] width 120 height 14
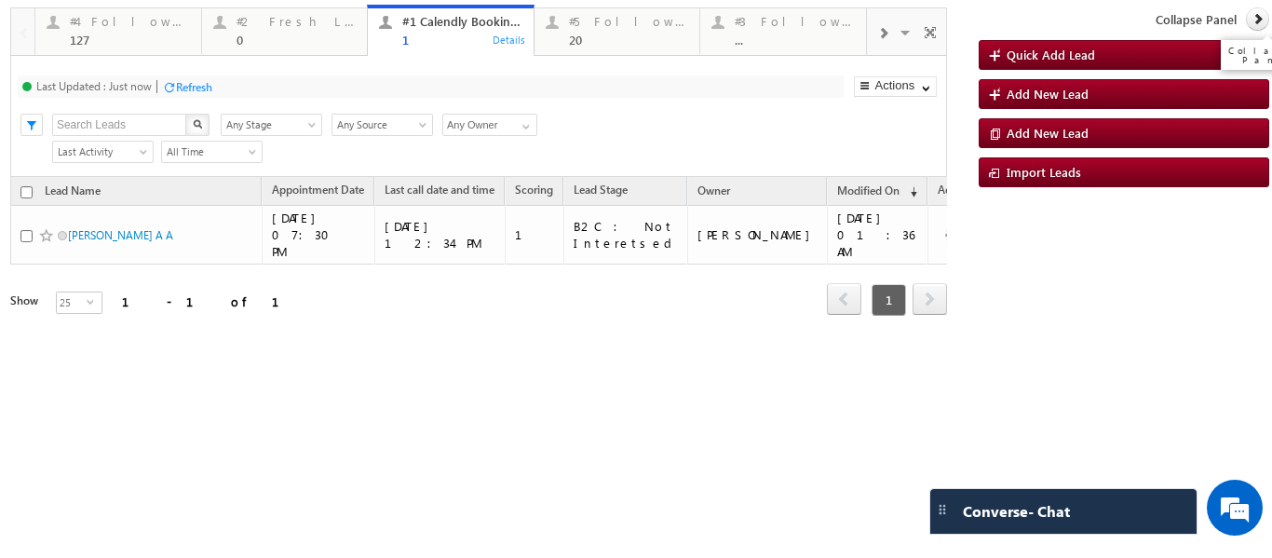
click at [1260, 20] on icon at bounding box center [1258, 18] width 13 height 13
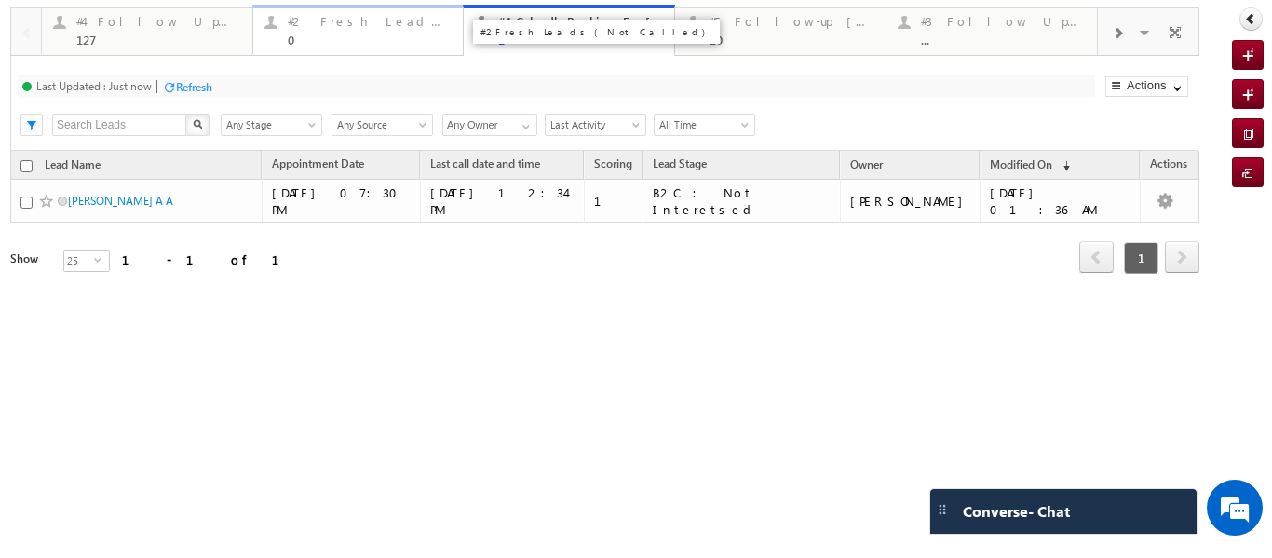
click at [305, 19] on div "#2 Fresh Leads (Not Called)" at bounding box center [370, 21] width 165 height 15
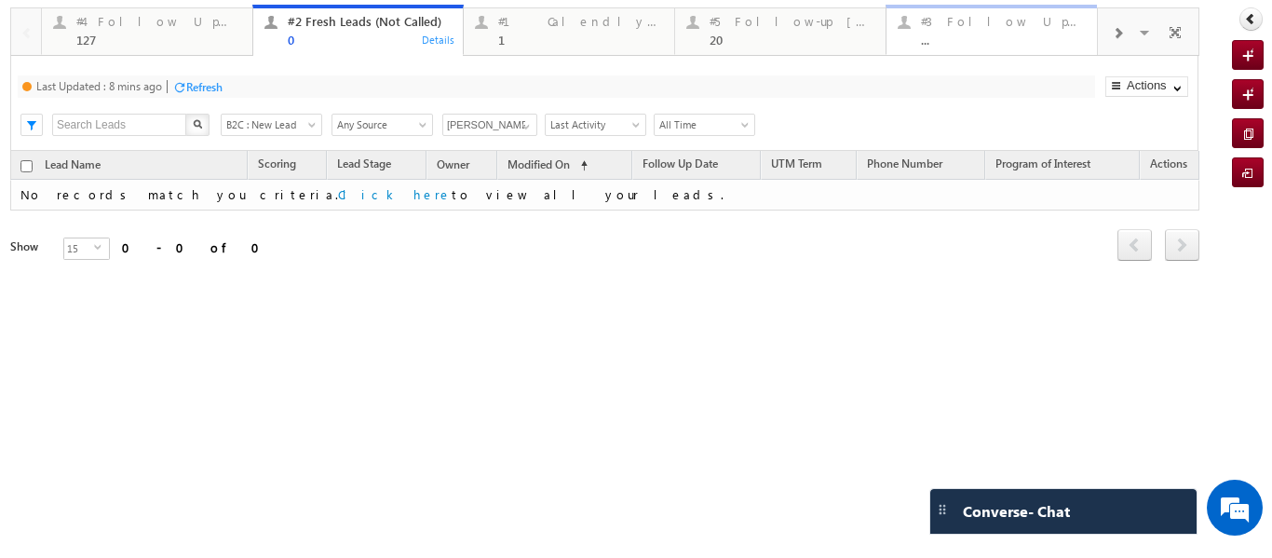
click at [1002, 37] on div "..." at bounding box center [1003, 40] width 165 height 14
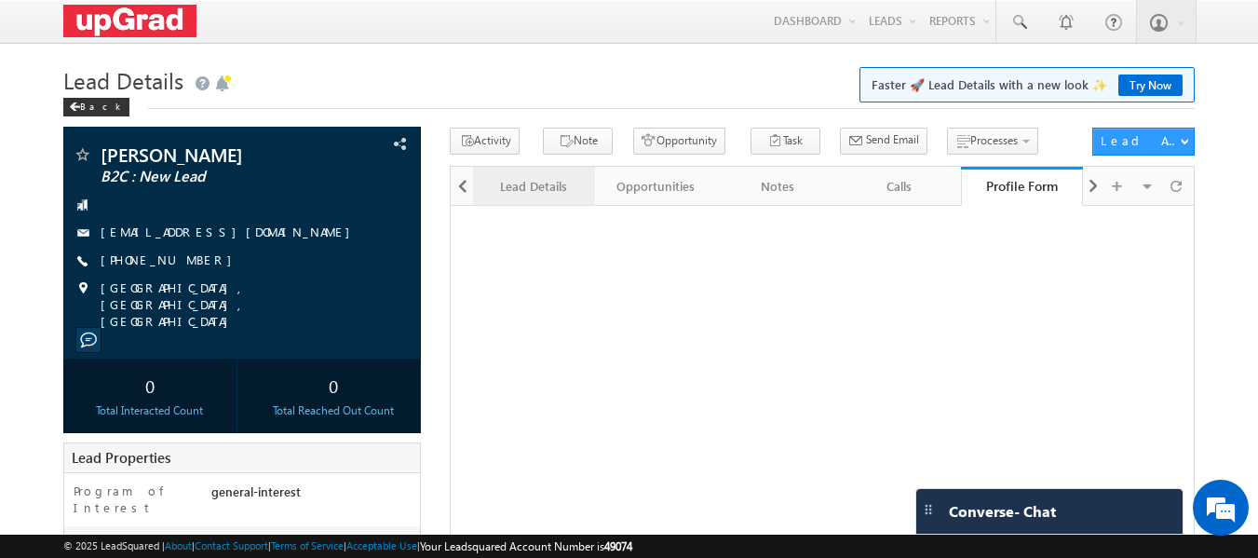
click at [536, 189] on div "Lead Details" at bounding box center [533, 186] width 90 height 22
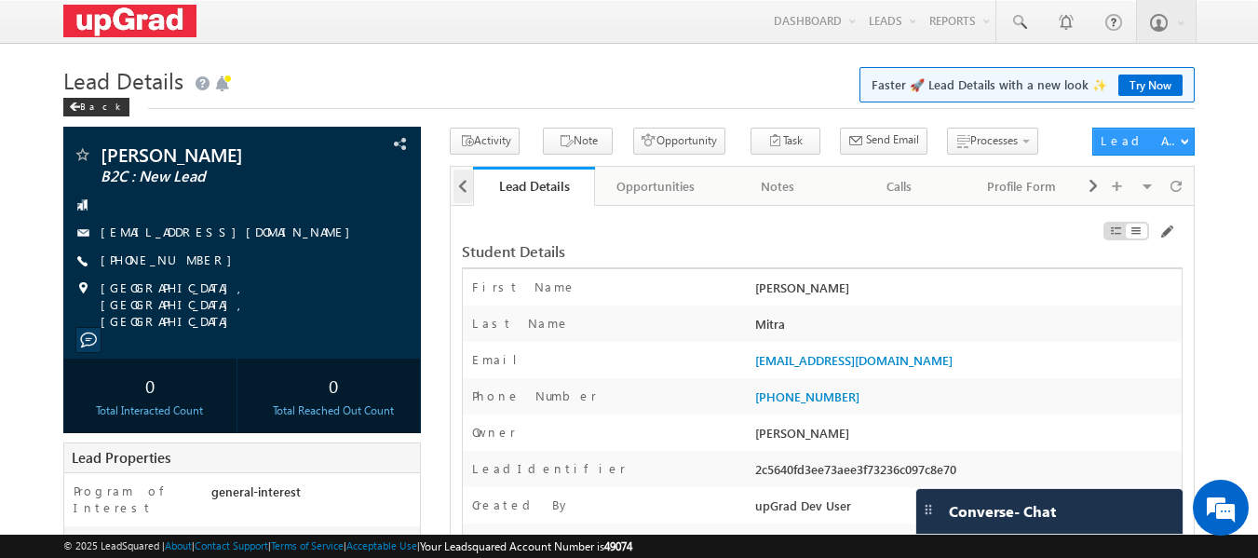
click at [456, 189] on div at bounding box center [464, 187] width 20 height 34
click at [456, 189] on div at bounding box center [462, 185] width 22 height 36
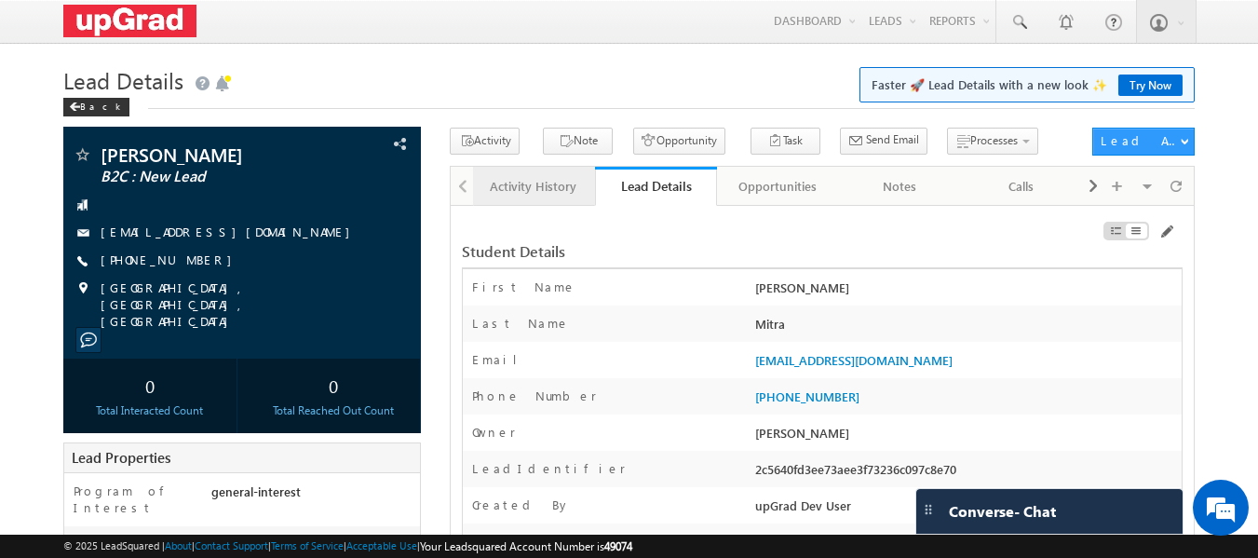
click at [519, 189] on div "Activity History" at bounding box center [533, 186] width 90 height 22
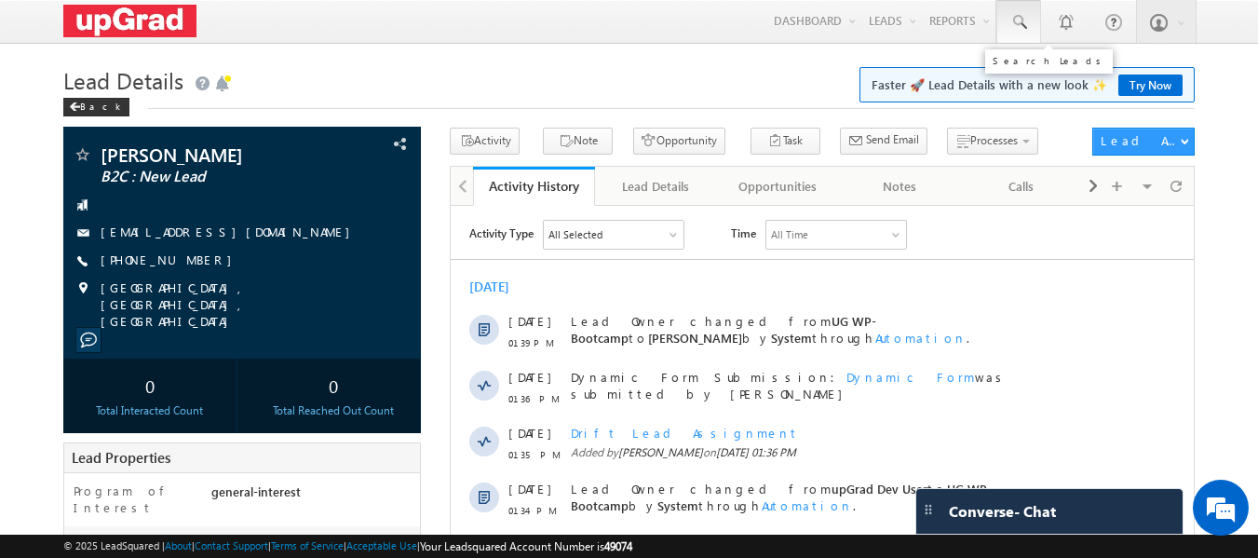
click at [1011, 23] on span at bounding box center [1019, 22] width 19 height 19
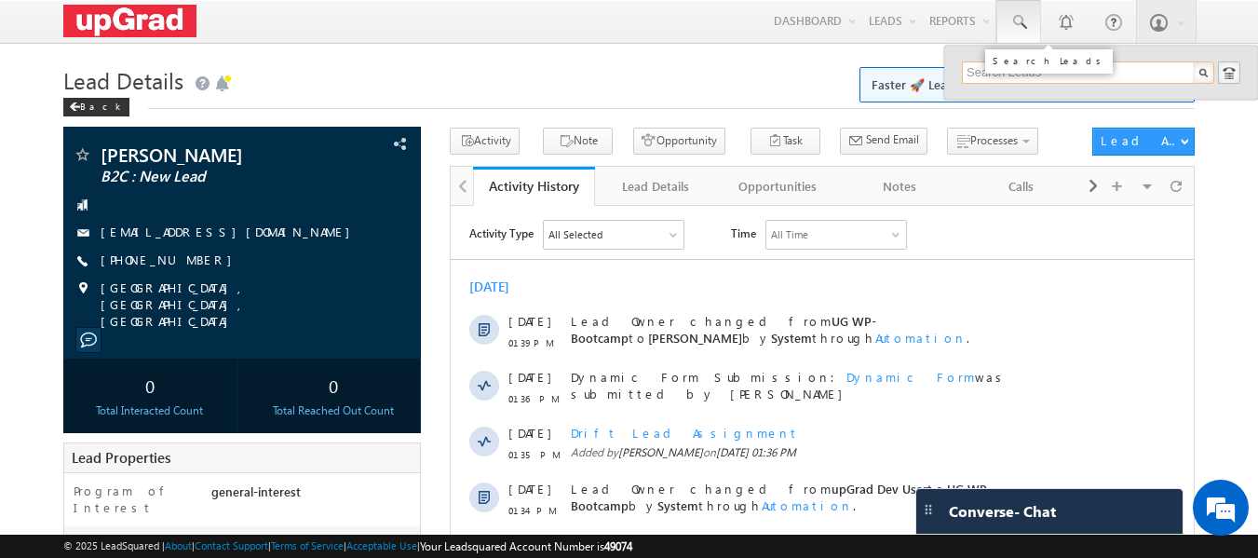
paste input "[EMAIL_ADDRESS][DOMAIN_NAME]"
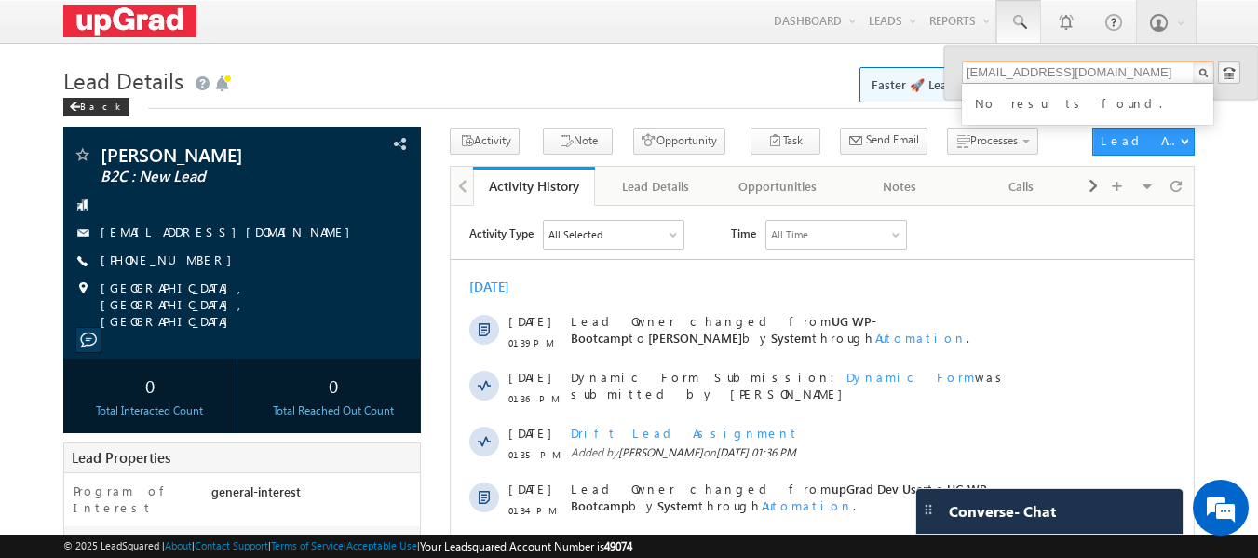
type input "[EMAIL_ADDRESS][DOMAIN_NAME]"
click at [1027, 22] on span at bounding box center [1019, 22] width 19 height 19
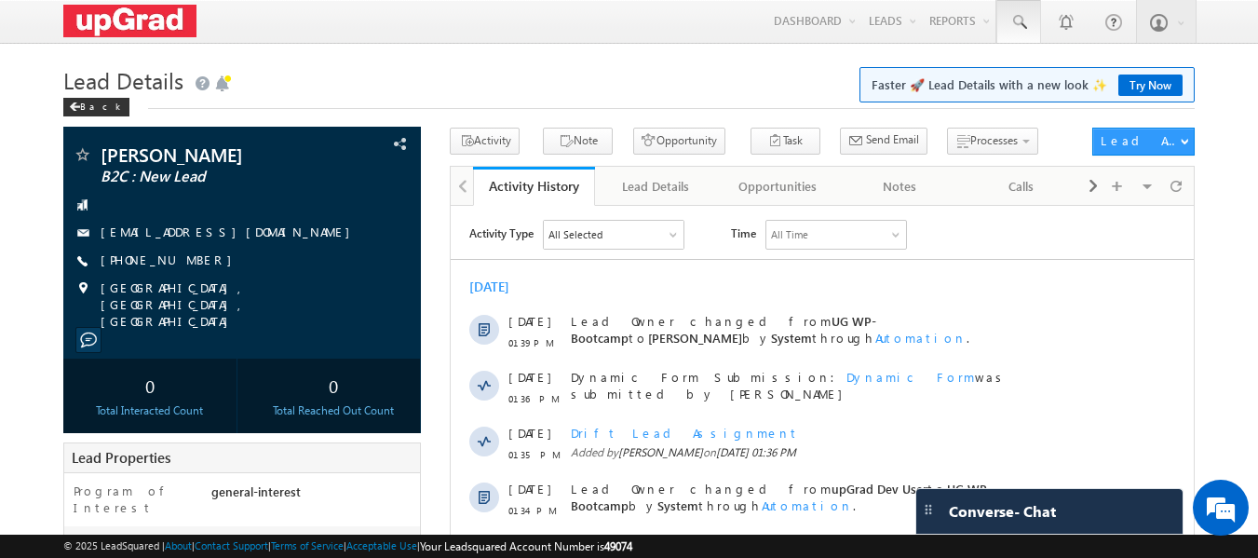
click at [1020, 24] on span at bounding box center [1019, 22] width 19 height 19
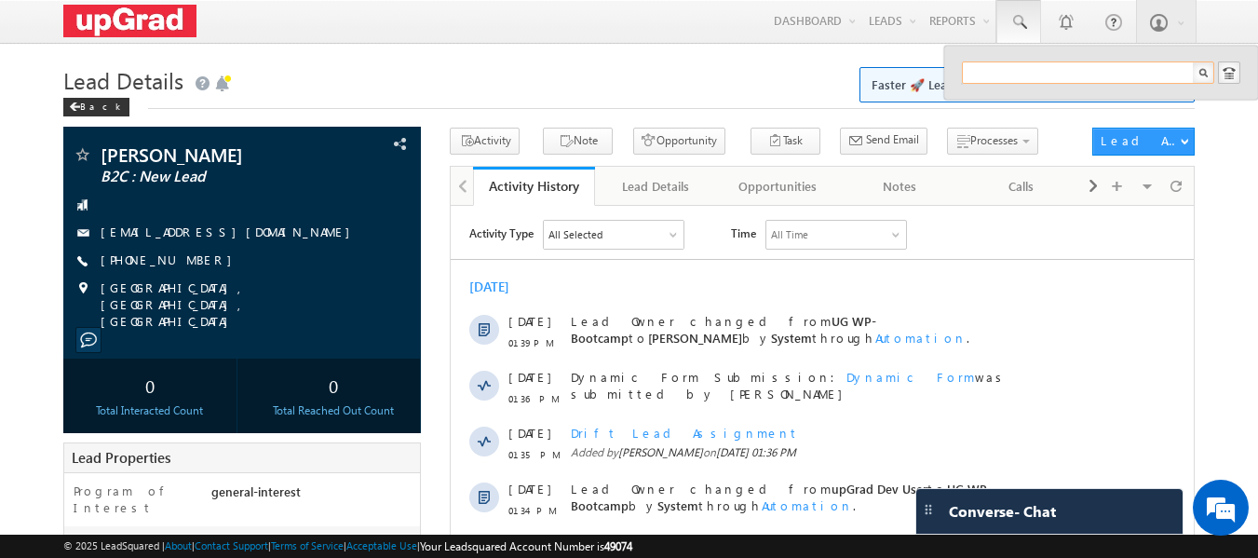
paste input "[EMAIL_ADDRESS][DOMAIN_NAME]"
drag, startPoint x: 1136, startPoint y: 67, endPoint x: 963, endPoint y: 77, distance: 173.6
click at [963, 77] on input "[EMAIL_ADDRESS][DOMAIN_NAME]" at bounding box center [1088, 72] width 252 height 22
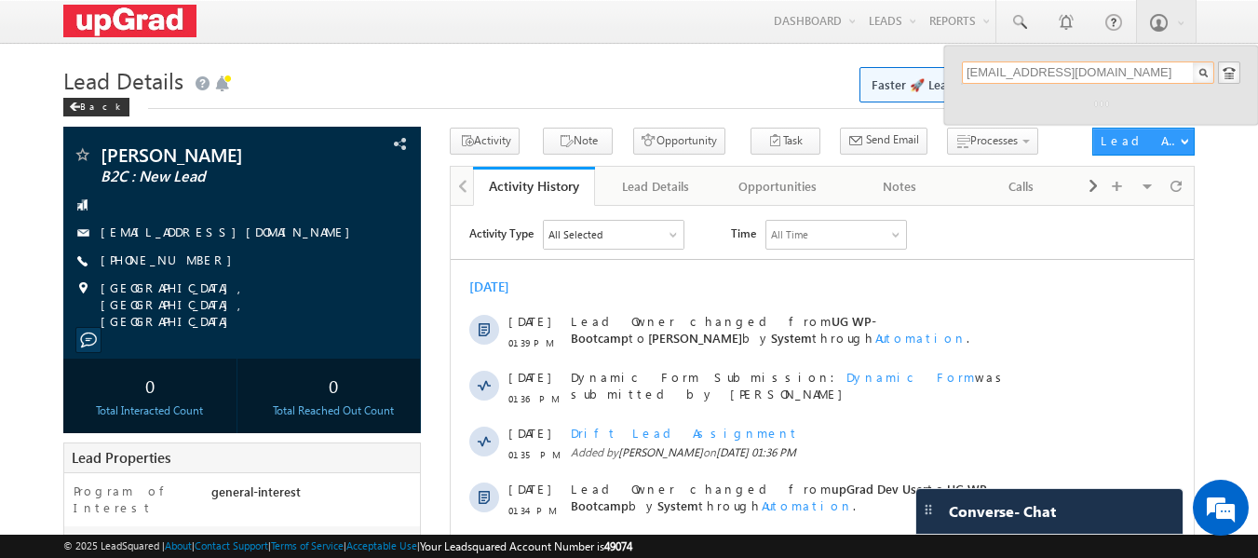
click at [1135, 71] on input "[EMAIL_ADDRESS][DOMAIN_NAME]" at bounding box center [1088, 72] width 252 height 22
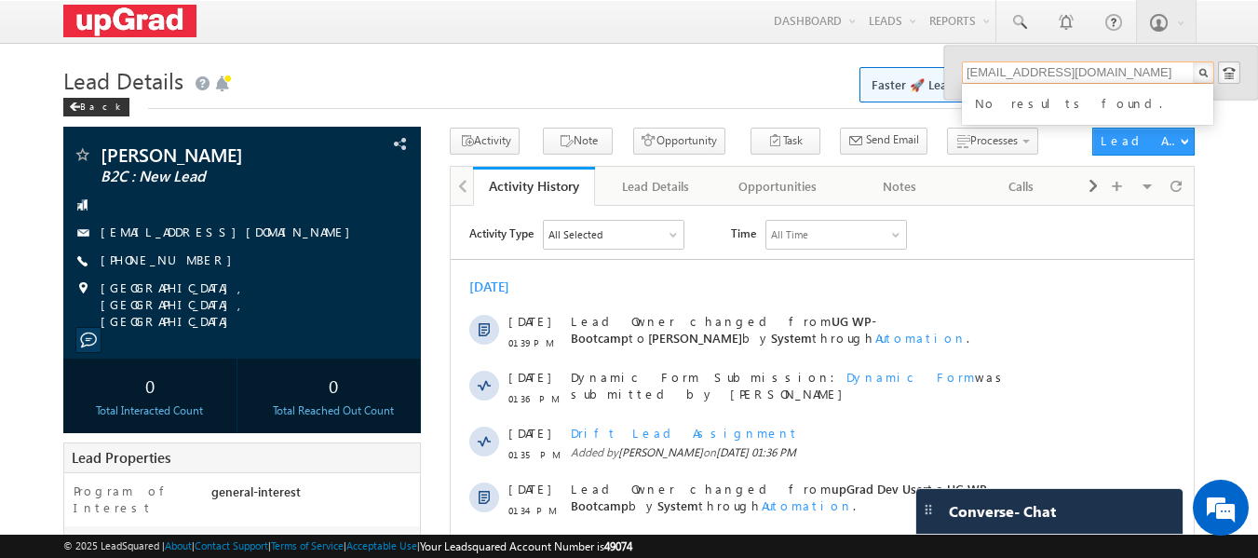
drag, startPoint x: 1141, startPoint y: 71, endPoint x: 957, endPoint y: 85, distance: 185.0
click at [957, 85] on div "[EMAIL_ADDRESS][DOMAIN_NAME] No results found." at bounding box center [1102, 73] width 314 height 54
type input "[EMAIL_ADDRESS][DOMAIN_NAME]"
click at [1125, 73] on input "[EMAIL_ADDRESS][DOMAIN_NAME]" at bounding box center [1088, 72] width 252 height 22
drag, startPoint x: 1134, startPoint y: 75, endPoint x: 948, endPoint y: 93, distance: 186.2
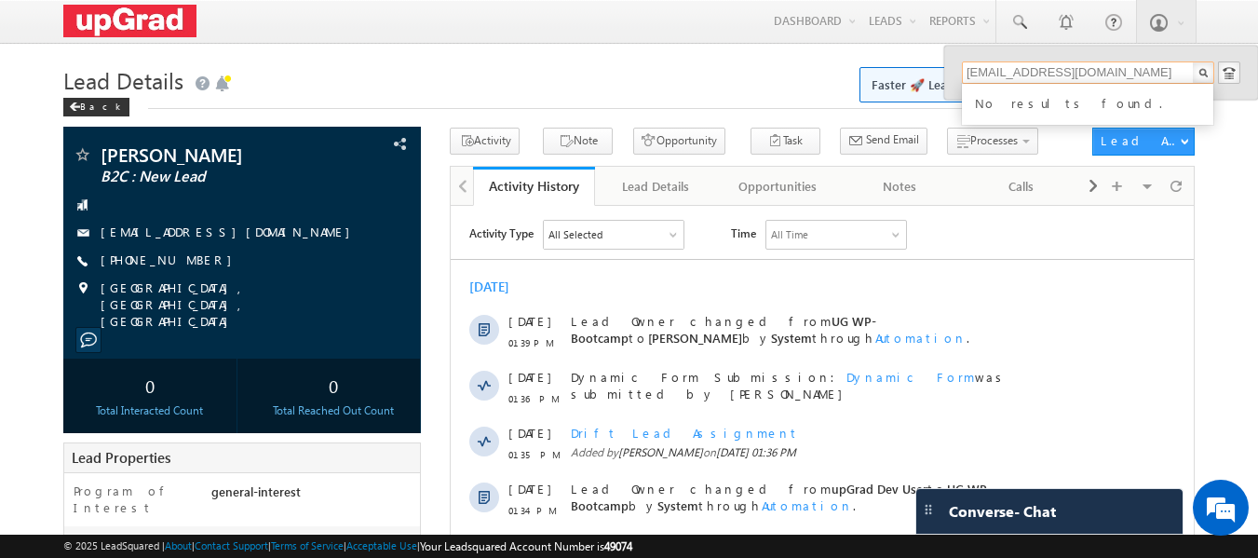
click at [948, 93] on div "[EMAIL_ADDRESS][DOMAIN_NAME] No results found." at bounding box center [1102, 73] width 314 height 54
paste input "[EMAIL_ADDRESS][DOMAIN_NAME]"
type input "[EMAIL_ADDRESS][DOMAIN_NAME]"
click at [1008, 97] on div "No results found." at bounding box center [1097, 101] width 250 height 24
click at [1141, 66] on input "[EMAIL_ADDRESS][DOMAIN_NAME]" at bounding box center [1088, 72] width 252 height 22
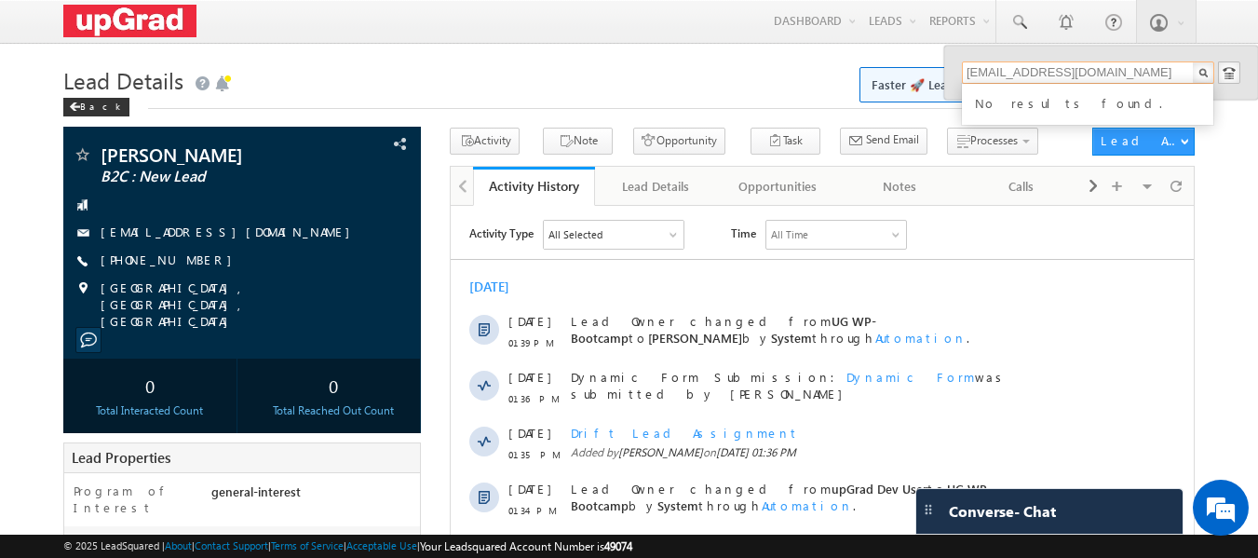
drag, startPoint x: 1126, startPoint y: 66, endPoint x: 975, endPoint y: 67, distance: 150.9
click at [975, 67] on input "[EMAIL_ADDRESS][DOMAIN_NAME]" at bounding box center [1088, 72] width 252 height 22
click at [1016, 22] on span at bounding box center [1019, 22] width 19 height 19
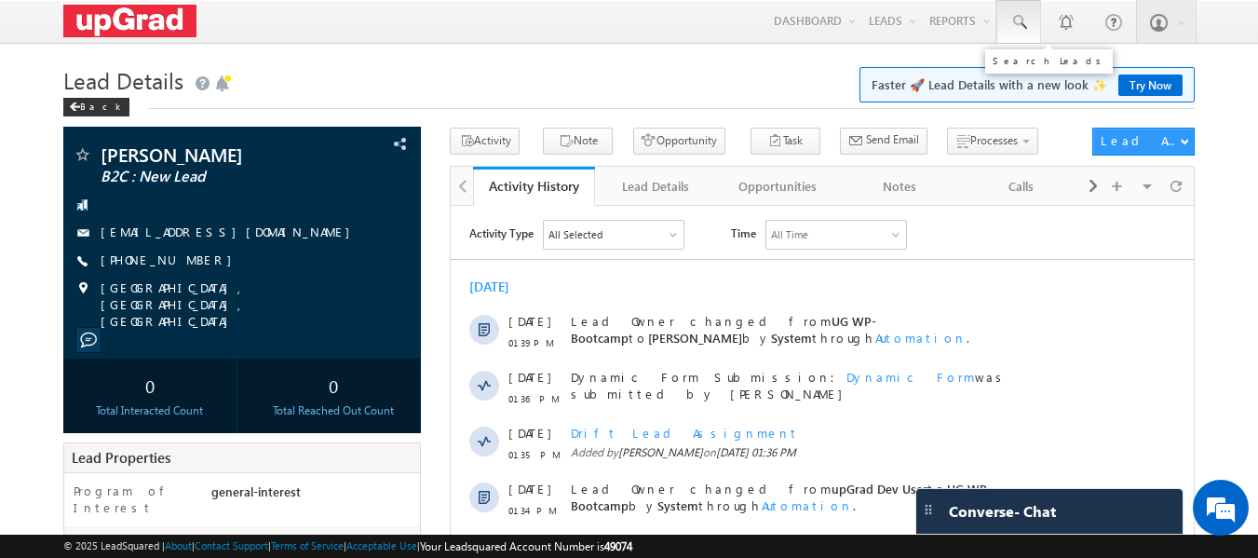
click at [1018, 24] on span at bounding box center [1019, 22] width 19 height 19
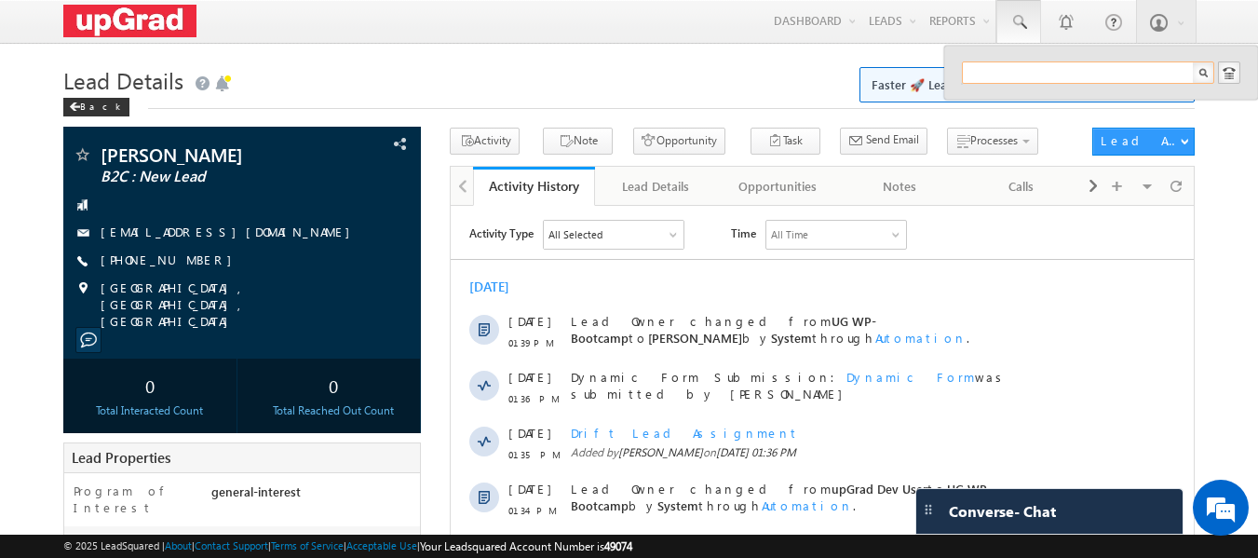
paste input "[EMAIL_ADDRESS][DOMAIN_NAME]"
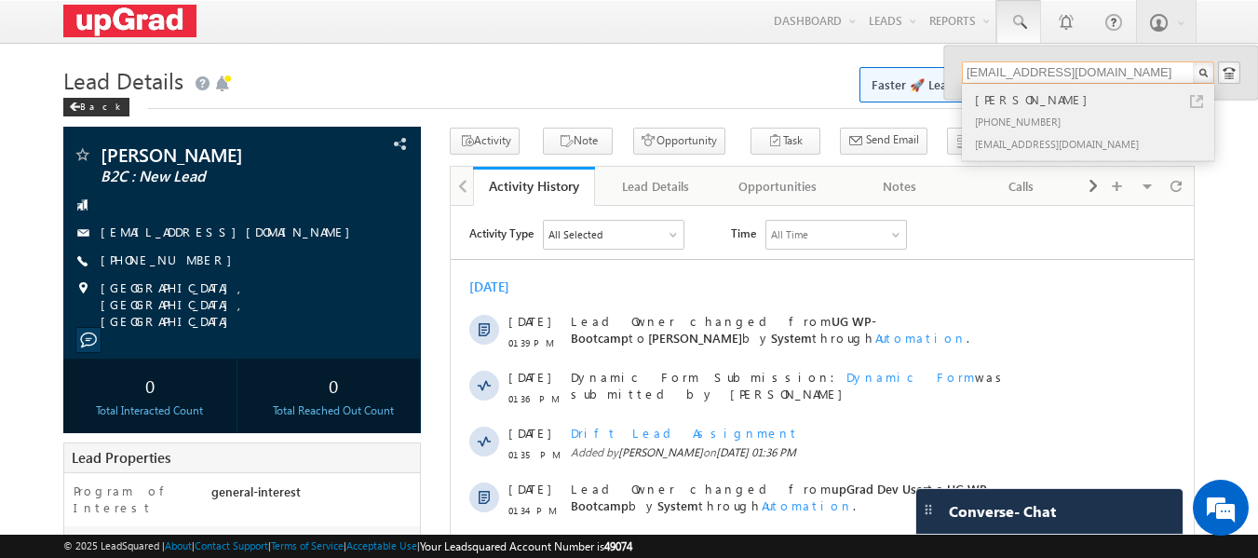
type input "[EMAIL_ADDRESS][DOMAIN_NAME]"
click at [1011, 103] on div "[PERSON_NAME]" at bounding box center [1097, 99] width 250 height 20
